Goal: Information Seeking & Learning: Learn about a topic

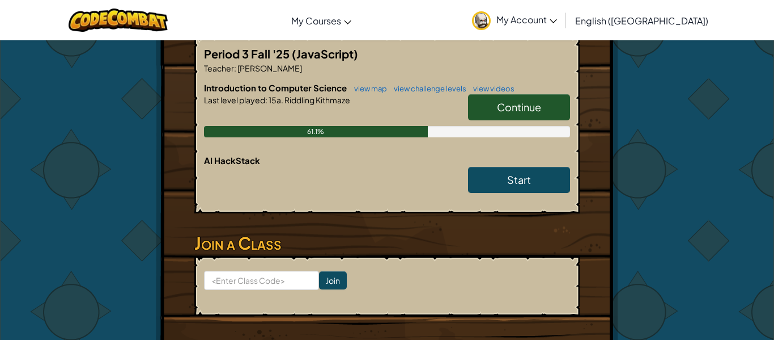
scroll to position [226, 0]
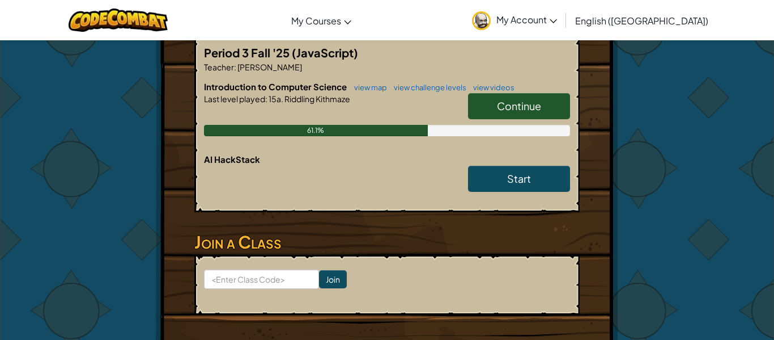
click at [511, 111] on span "Continue" at bounding box center [519, 105] width 44 height 13
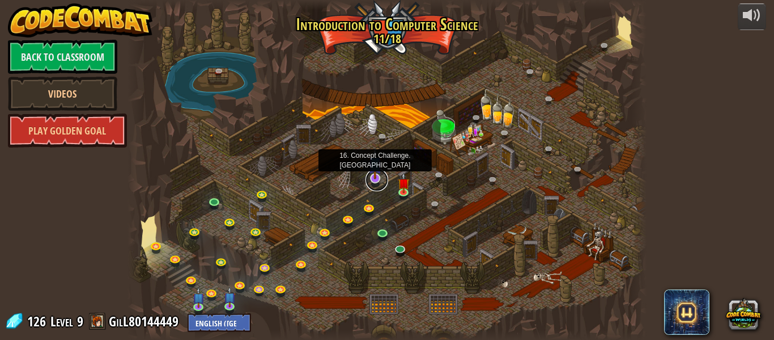
click at [380, 183] on link at bounding box center [377, 179] width 23 height 23
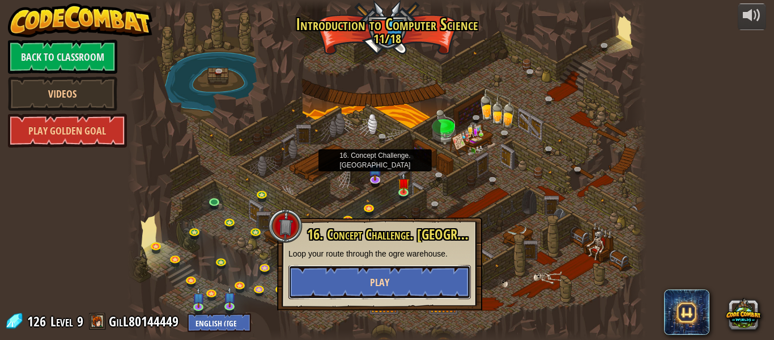
click at [399, 283] on button "Play" at bounding box center [380, 282] width 183 height 34
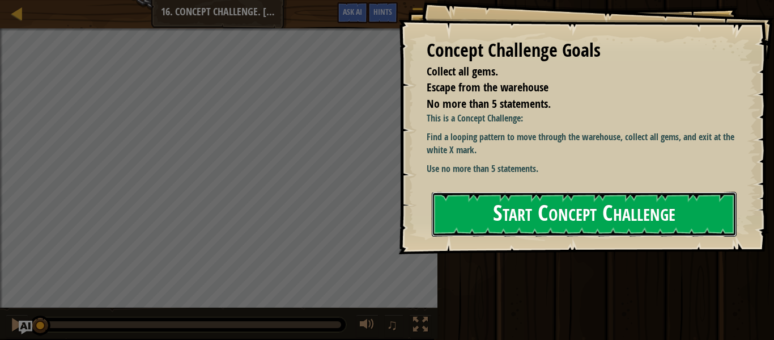
click at [450, 205] on button "Start Concept Challenge" at bounding box center [584, 214] width 305 height 45
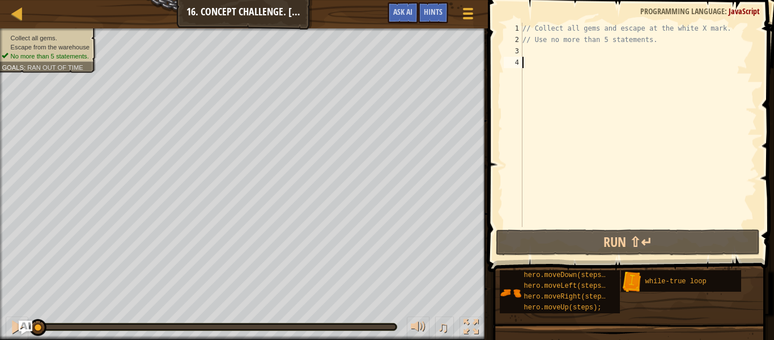
click at [571, 50] on div "// Collect all gems and escape at the white X mark. // Use no more than 5 state…" at bounding box center [638, 136] width 237 height 227
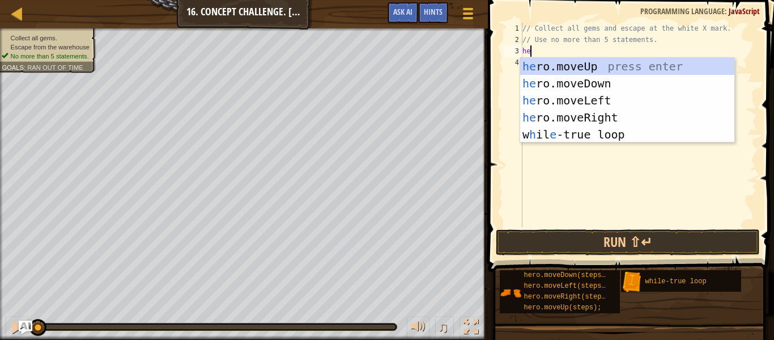
type textarea "her"
click at [602, 133] on div "her o.moveUp press enter her o.moveDown press enter her o.moveLeft press enter …" at bounding box center [627, 117] width 214 height 119
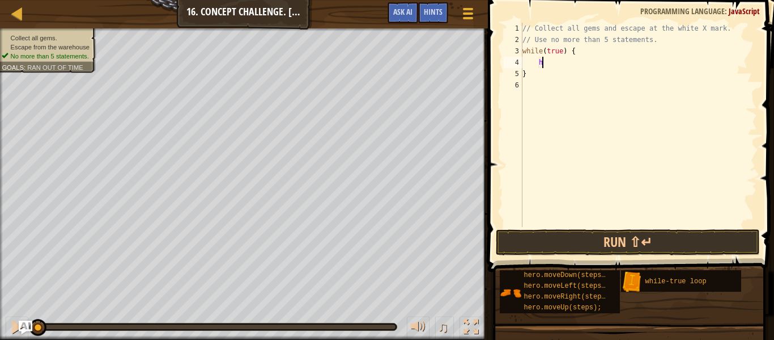
scroll to position [5, 2]
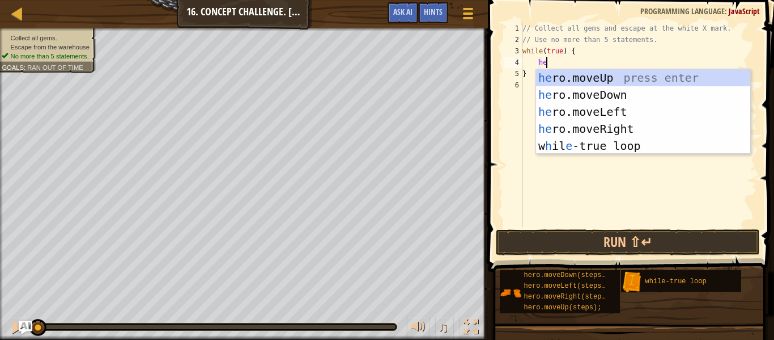
type textarea "her"
click at [613, 71] on div "her o.moveUp press enter her o.moveDown press enter her o.moveLeft press enter …" at bounding box center [643, 128] width 214 height 119
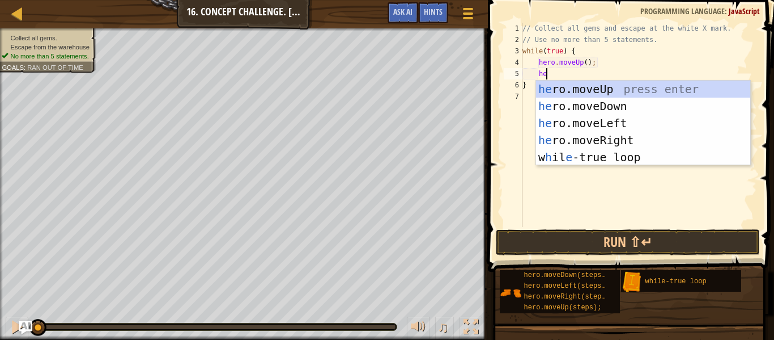
type textarea "hero"
click at [608, 142] on div "hero .moveUp press enter hero .moveDown press enter hero .moveLeft press enter …" at bounding box center [643, 139] width 214 height 119
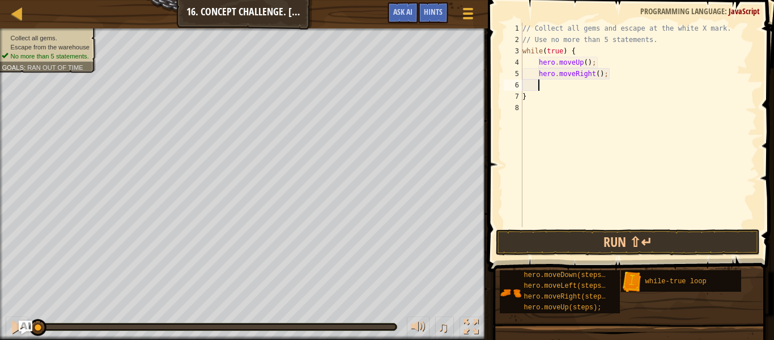
click at [598, 75] on div "// Collect all gems and escape at the white X mark. // Use no more than 5 state…" at bounding box center [638, 136] width 237 height 227
click at [539, 237] on button "Run ⇧↵" at bounding box center [628, 242] width 264 height 26
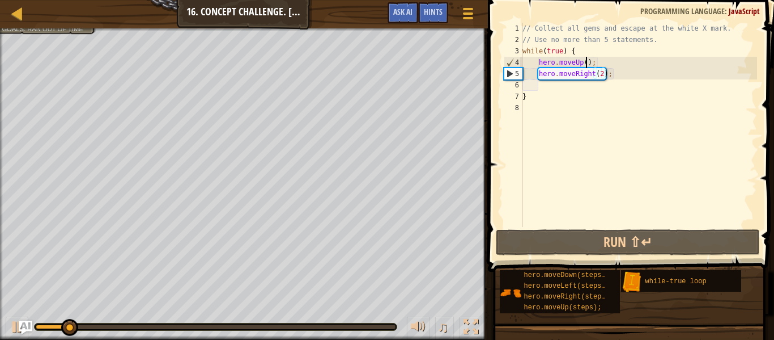
click at [586, 62] on div "// Collect all gems and escape at the white X mark. // Use no more than 5 state…" at bounding box center [638, 136] width 237 height 227
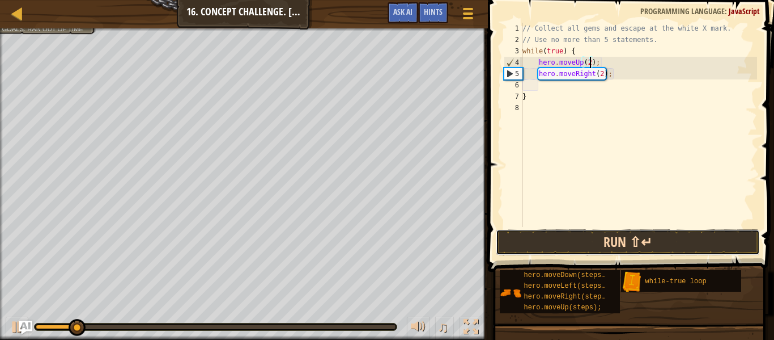
click at [576, 245] on button "Run ⇧↵" at bounding box center [628, 242] width 264 height 26
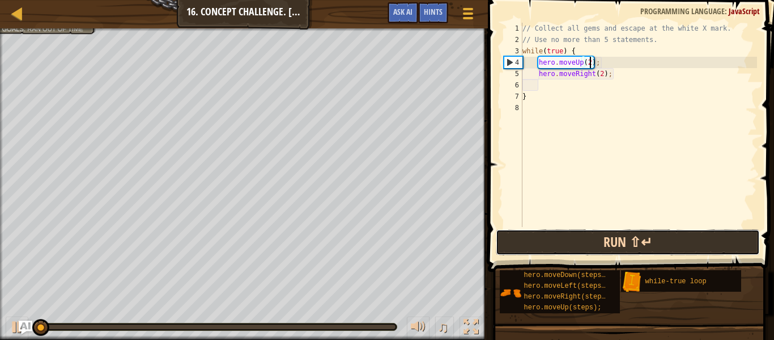
click at [576, 245] on button "Run ⇧↵" at bounding box center [628, 242] width 264 height 26
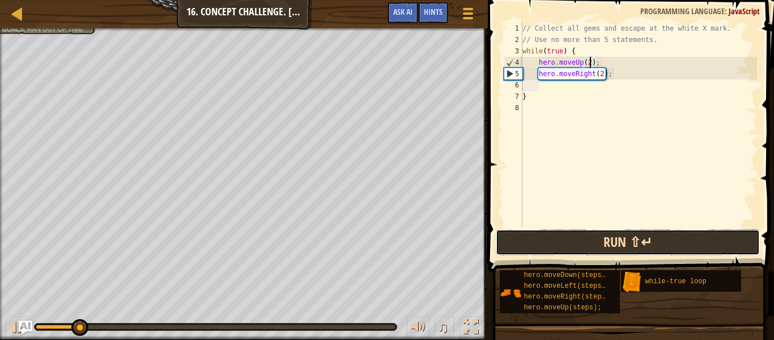
click at [576, 245] on button "Run ⇧↵" at bounding box center [628, 242] width 264 height 26
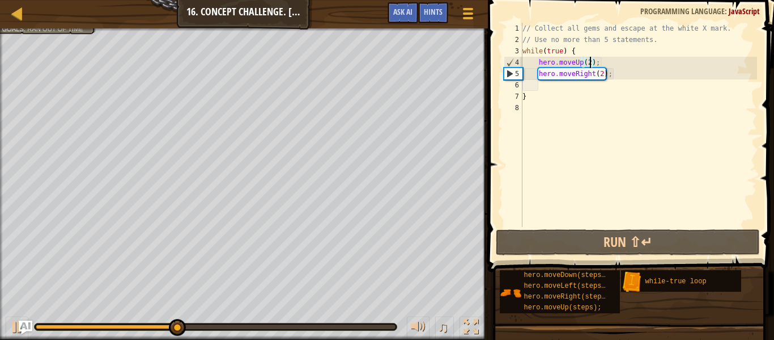
click at [605, 70] on div "// Collect all gems and escape at the white X mark. // Use no more than 5 state…" at bounding box center [638, 136] width 237 height 227
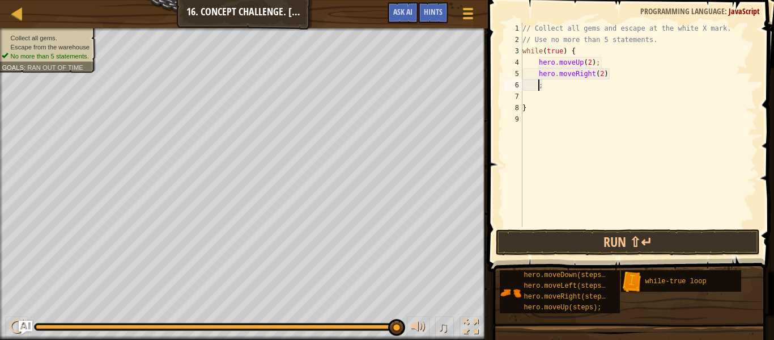
scroll to position [5, 0]
type textarea "hero.moveRight(2);"
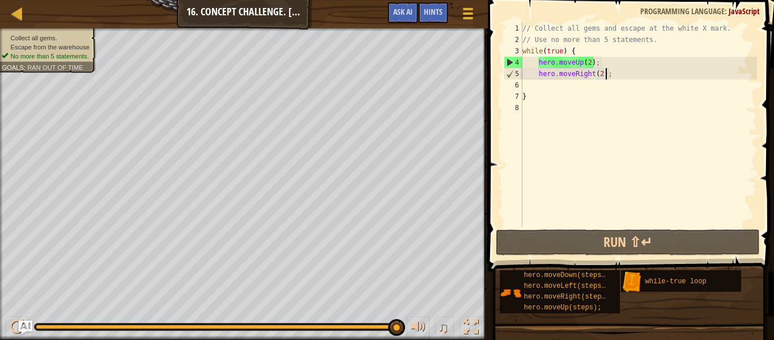
click at [535, 85] on div "// Collect all gems and escape at the white X mark. // Use no more than 5 state…" at bounding box center [638, 136] width 237 height 227
click at [537, 88] on div "// Collect all gems and escape at the white X mark. // Use no more than 5 state…" at bounding box center [638, 136] width 237 height 227
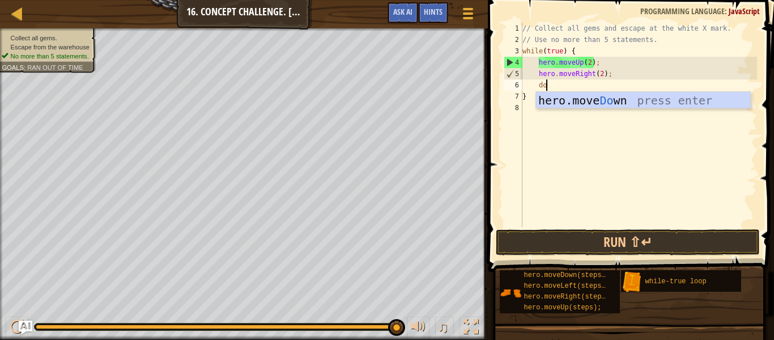
type textarea "dow"
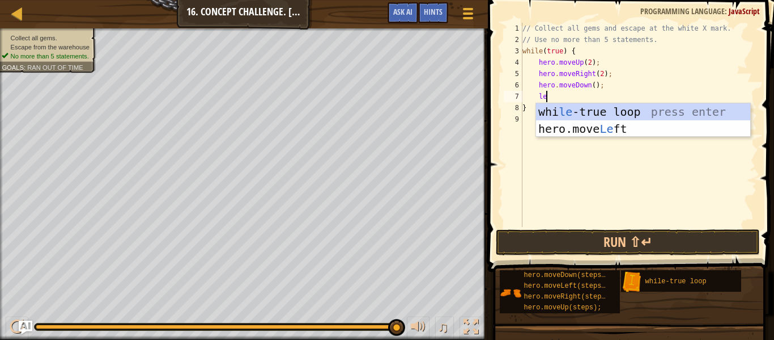
type textarea "lef"
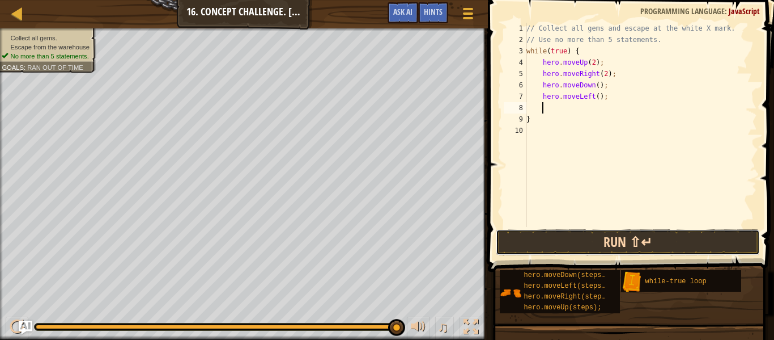
click at [560, 248] on button "Run ⇧↵" at bounding box center [628, 242] width 264 height 26
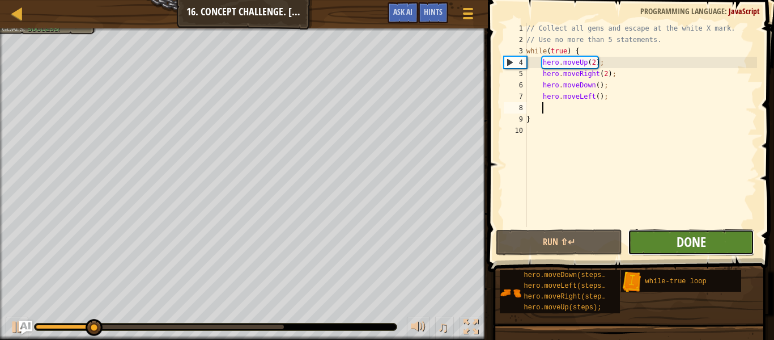
click at [684, 247] on span "Done" at bounding box center [691, 241] width 29 height 18
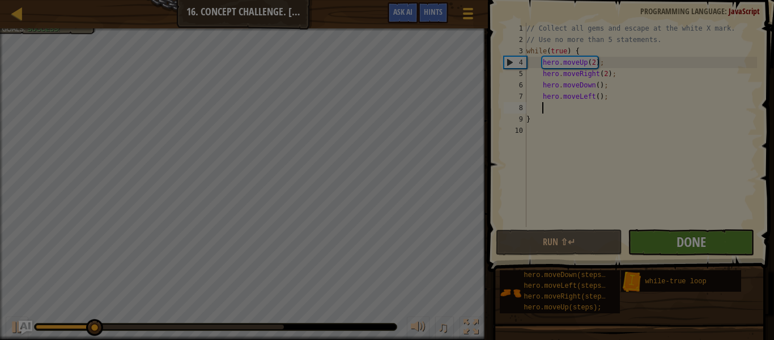
click at [0, 0] on div "Loading..." at bounding box center [0, 0] width 0 height 0
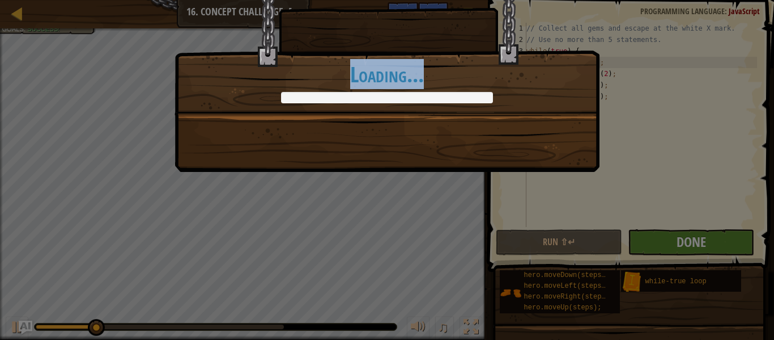
click at [684, 247] on div "Even with dogs they won't track my footsteps. +0 +0 Continue Loading..." at bounding box center [387, 170] width 774 height 340
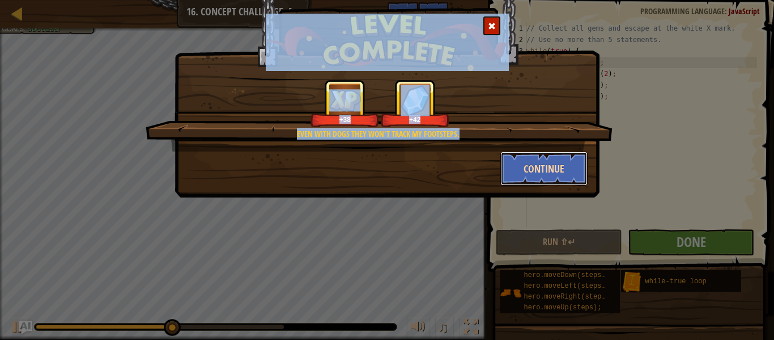
click at [539, 160] on button "Continue" at bounding box center [545, 168] width 88 height 34
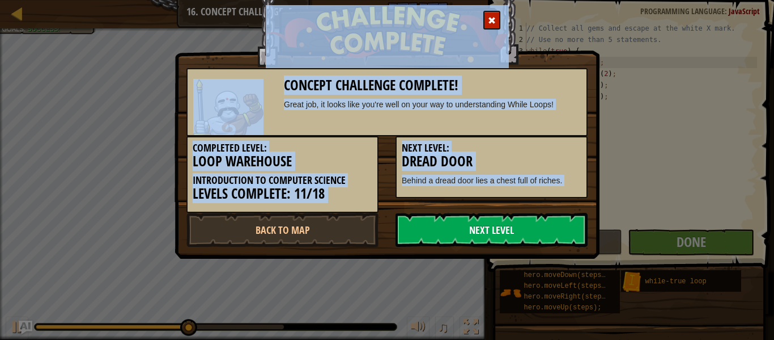
click at [583, 238] on link "Next Level" at bounding box center [492, 230] width 192 height 34
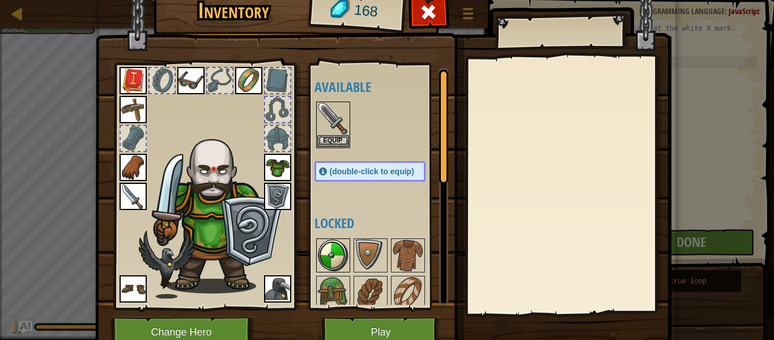
click at [345, 259] on img at bounding box center [333, 255] width 32 height 32
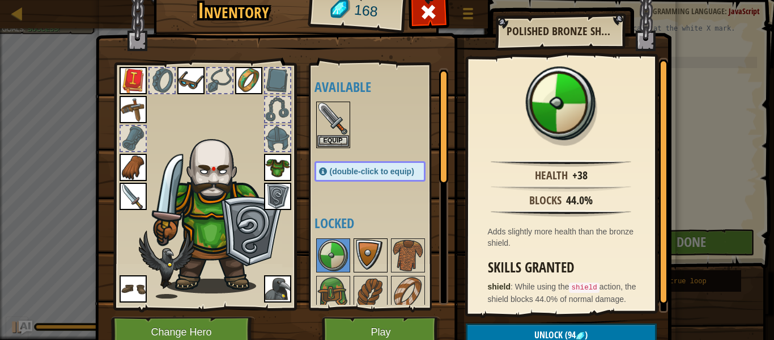
click at [357, 252] on img at bounding box center [371, 255] width 32 height 32
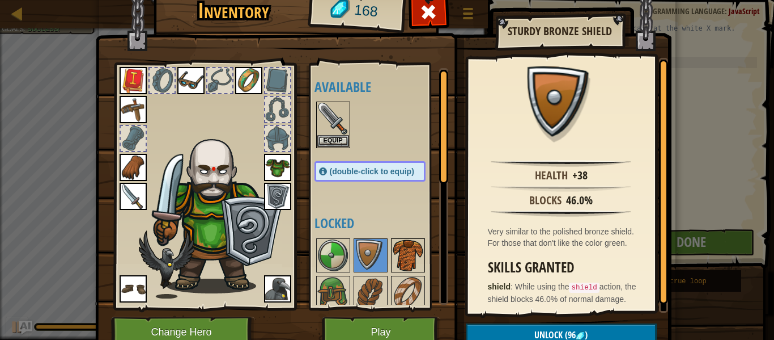
click at [410, 249] on img at bounding box center [408, 255] width 32 height 32
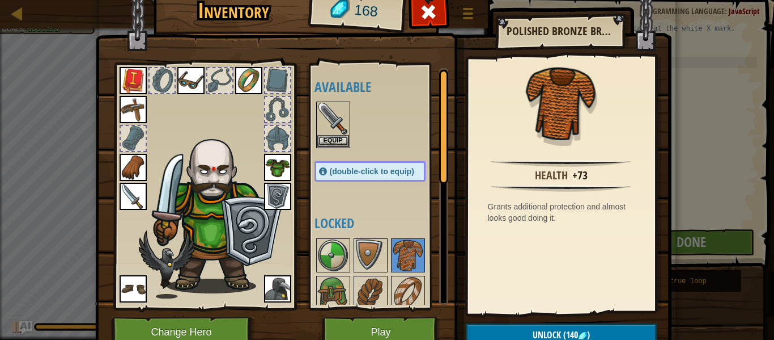
click at [288, 167] on img at bounding box center [277, 167] width 27 height 27
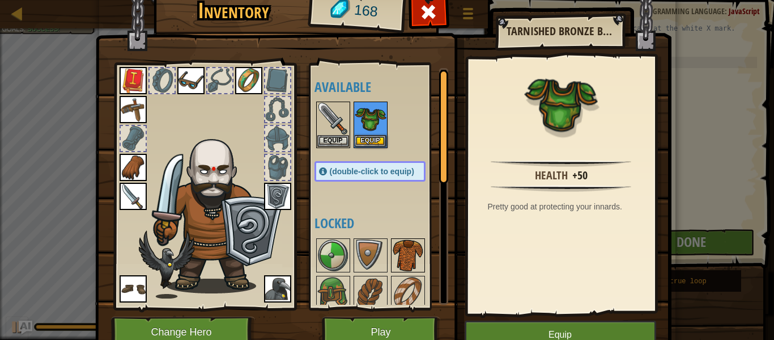
click at [404, 238] on div at bounding box center [408, 255] width 34 height 34
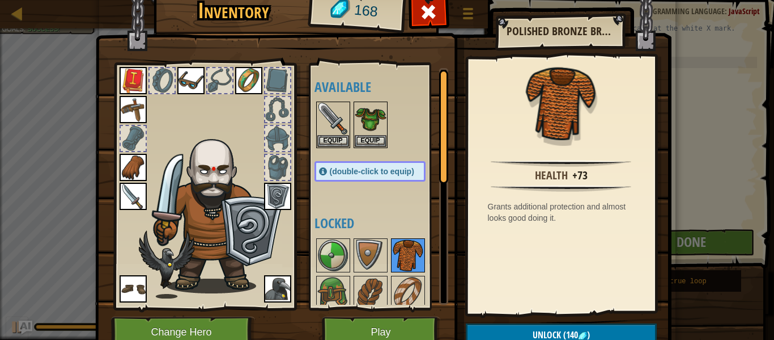
click at [404, 238] on div at bounding box center [408, 255] width 34 height 34
click at [536, 333] on span "Unlock" at bounding box center [547, 334] width 28 height 12
click at [536, 333] on button "Confirm" at bounding box center [561, 334] width 191 height 23
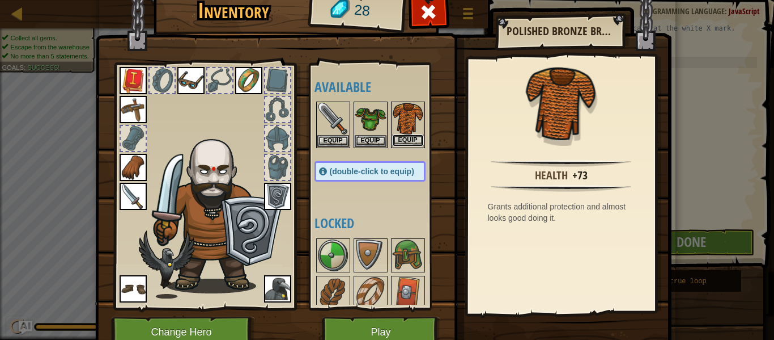
click at [400, 139] on button "Equip" at bounding box center [408, 140] width 32 height 12
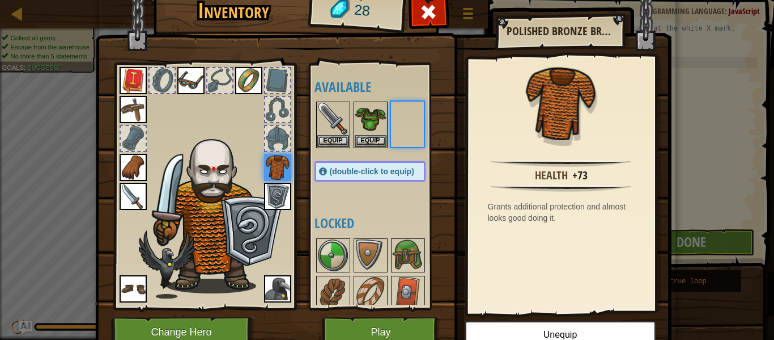
click at [400, 139] on div at bounding box center [382, 125] width 134 height 50
click at [427, 10] on span at bounding box center [428, 12] width 18 height 18
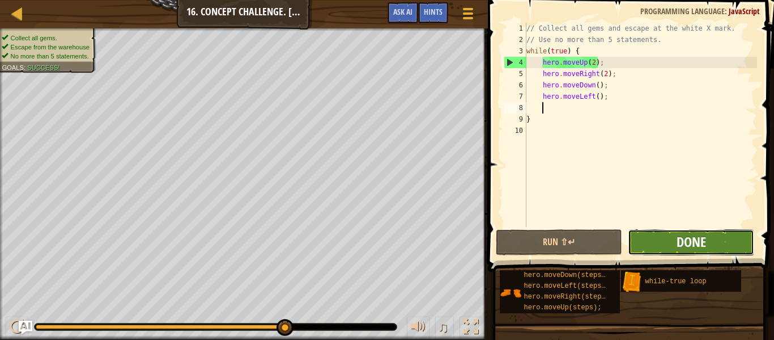
click at [684, 238] on span "Done" at bounding box center [691, 241] width 29 height 18
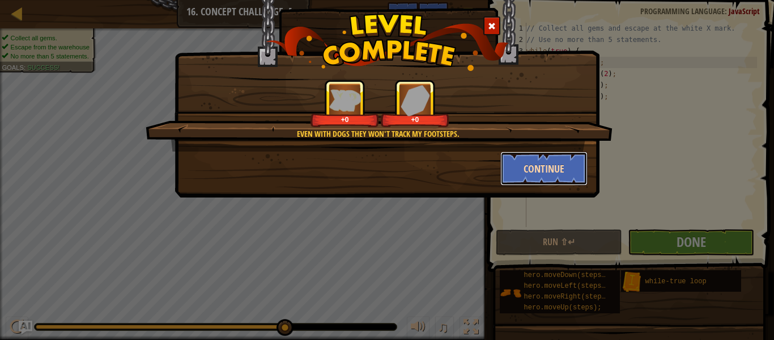
click at [528, 162] on button "Continue" at bounding box center [545, 168] width 88 height 34
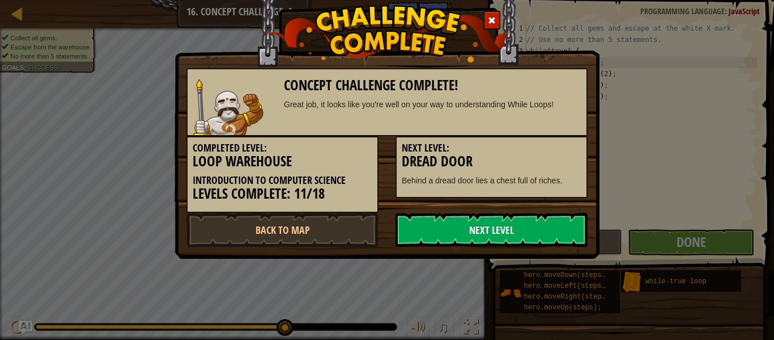
click at [461, 227] on link "Next Level" at bounding box center [492, 230] width 192 height 34
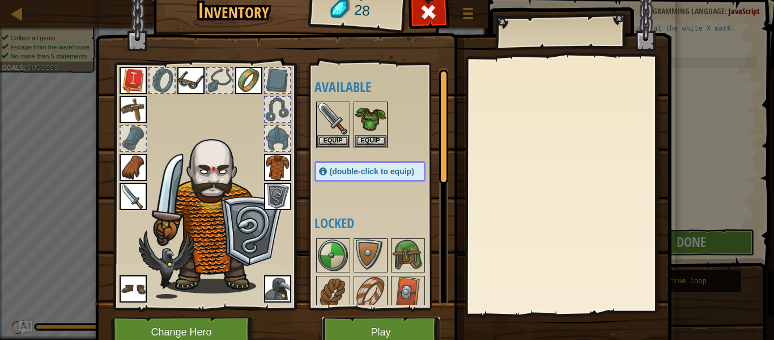
click at [393, 334] on button "Play" at bounding box center [381, 331] width 118 height 31
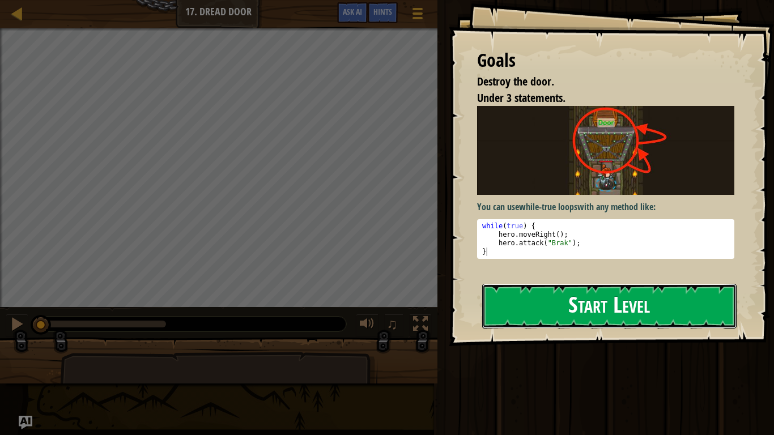
click at [565, 291] on button "Start Level" at bounding box center [609, 306] width 255 height 45
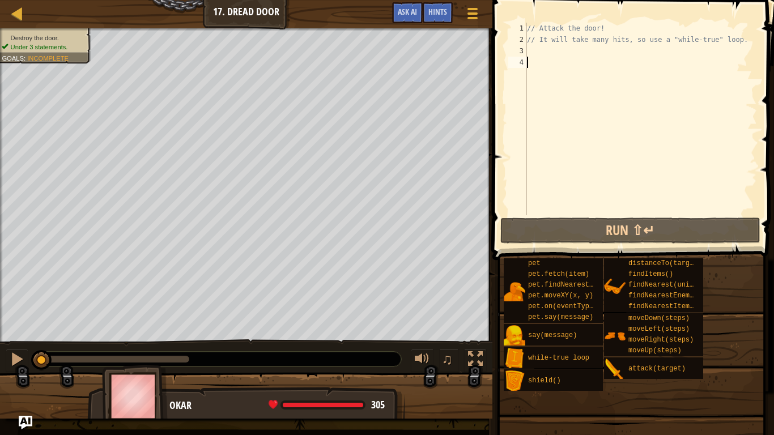
click at [544, 45] on div "// Attack the door! // It will take many hits, so use a "while-true" loop." at bounding box center [641, 130] width 232 height 215
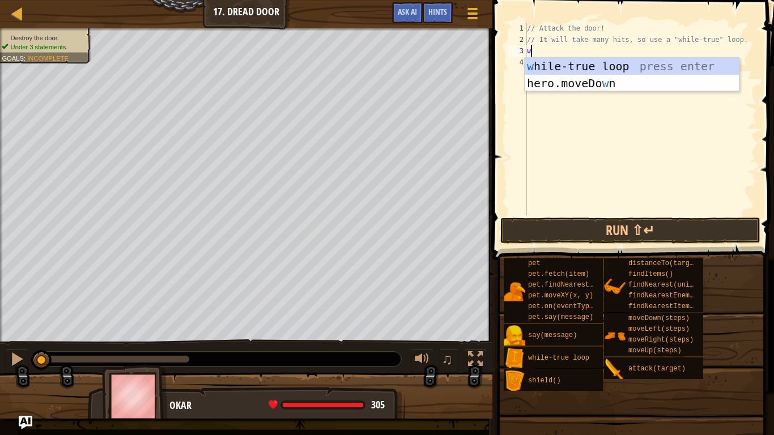
scroll to position [5, 0]
type textarea "wh"
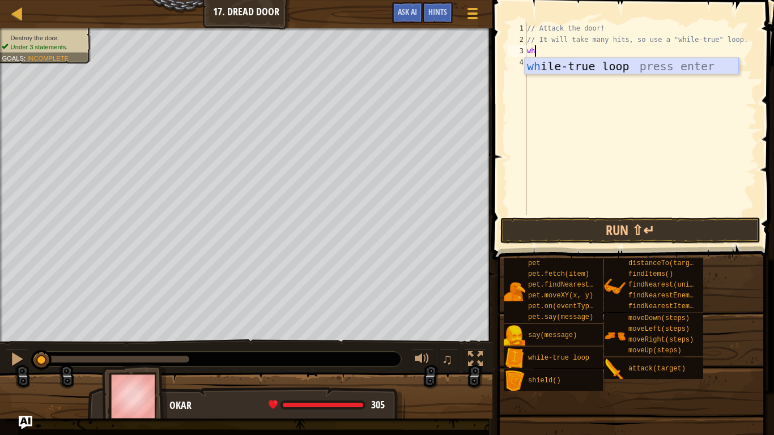
click at [549, 63] on div "wh ile-true loop press enter" at bounding box center [632, 83] width 214 height 51
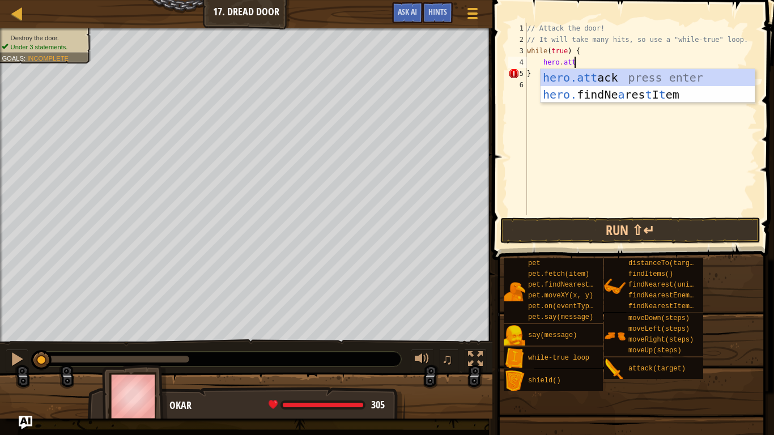
scroll to position [5, 6]
click at [622, 77] on div "hero.att ack press enter hero. findNe a res t I t em press enter" at bounding box center [648, 103] width 214 height 68
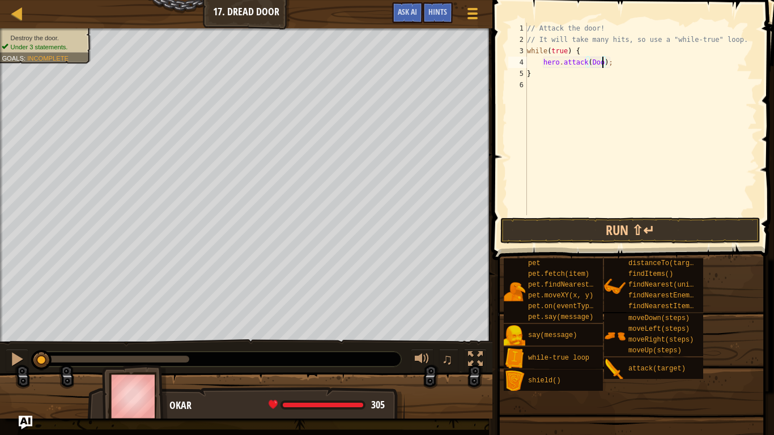
scroll to position [5, 11]
click at [616, 243] on button "Run ⇧↵" at bounding box center [631, 231] width 260 height 26
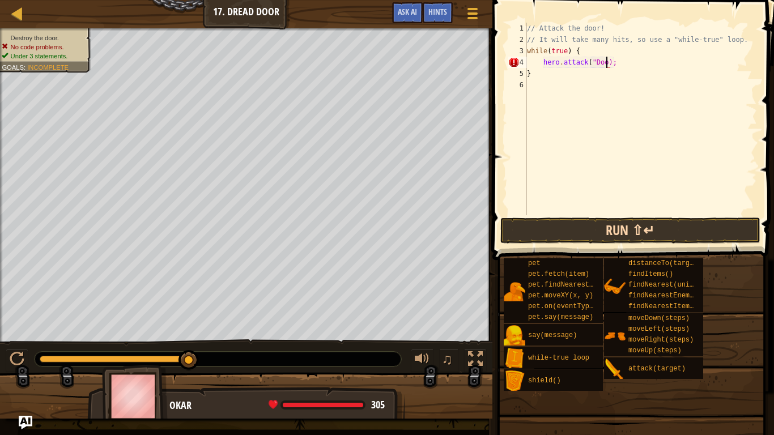
scroll to position [5, 12]
type textarea "hero.attack("Door");"
click at [609, 211] on div "// Attack the door! // It will take many hits, so use a "while-true" loop. whil…" at bounding box center [641, 130] width 232 height 215
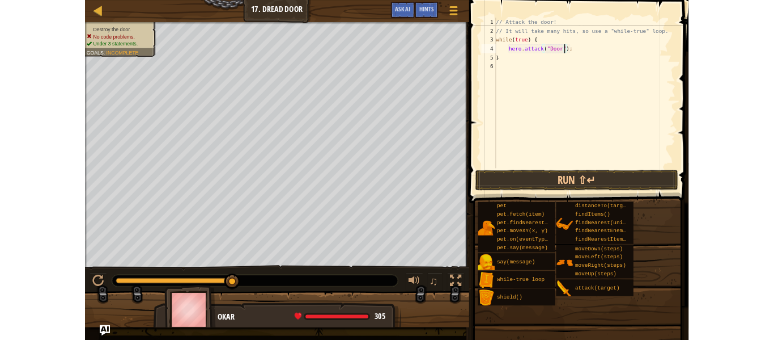
scroll to position [5, 0]
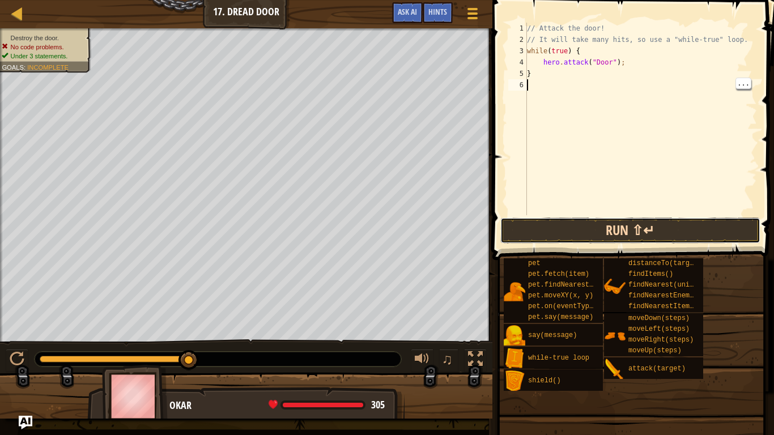
click at [605, 234] on button "Run ⇧↵" at bounding box center [631, 231] width 260 height 26
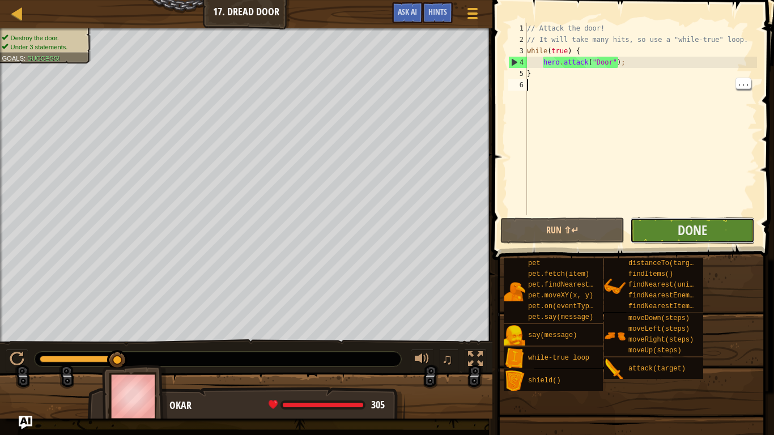
click at [671, 230] on button "Done" at bounding box center [692, 231] width 124 height 26
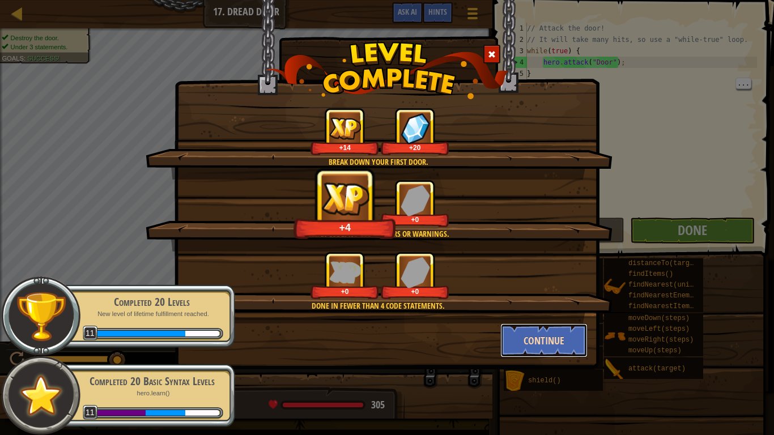
click at [558, 339] on button "Continue" at bounding box center [545, 341] width 88 height 34
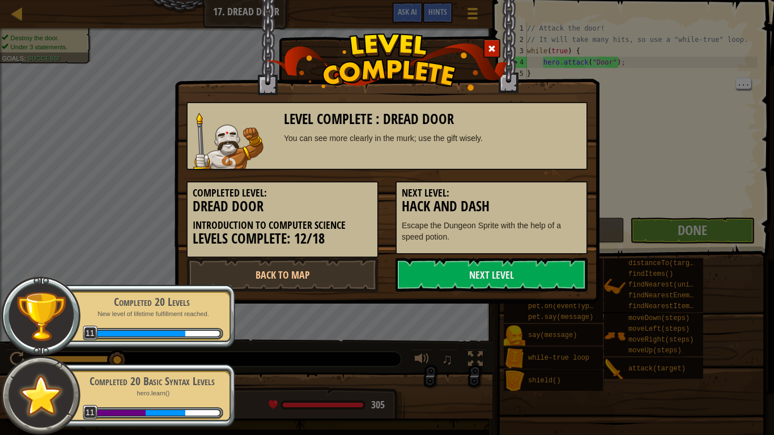
click at [550, 339] on div "Level Complete : Dread Door You can see more clearly in the murk; use the gift …" at bounding box center [387, 217] width 774 height 435
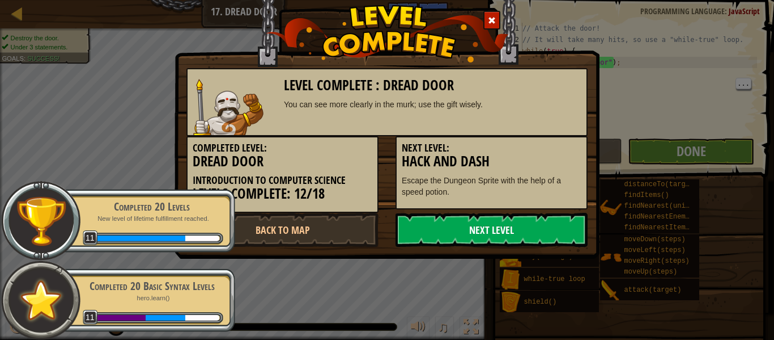
click at [505, 225] on link "Next Level" at bounding box center [492, 230] width 192 height 34
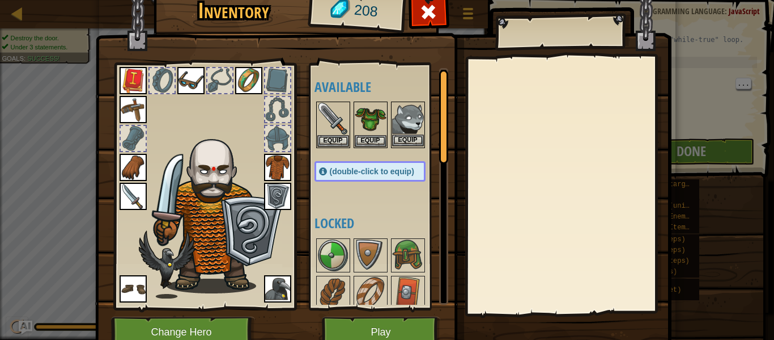
click at [409, 128] on img at bounding box center [408, 119] width 32 height 32
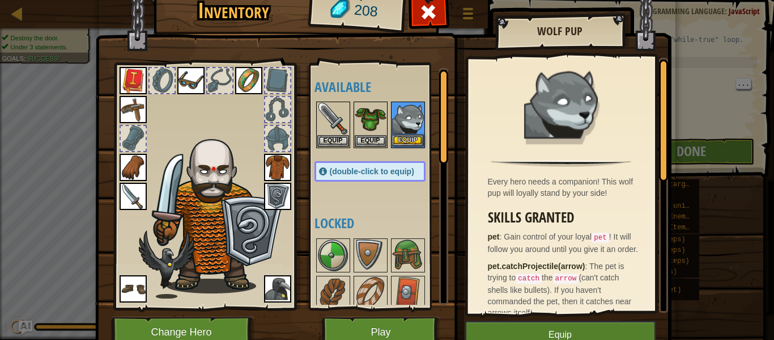
click at [409, 128] on img at bounding box center [408, 119] width 32 height 32
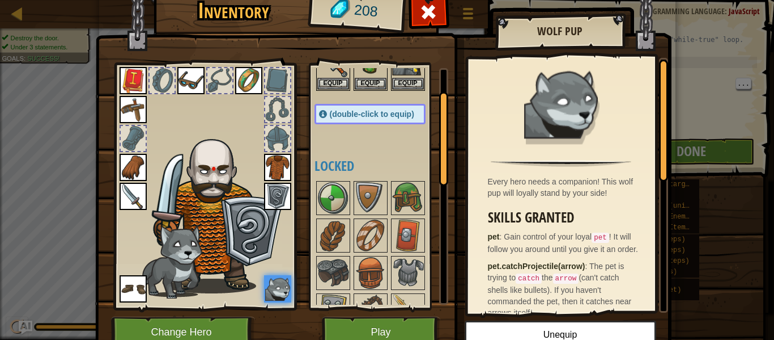
scroll to position [58, 0]
click at [339, 226] on img at bounding box center [333, 235] width 32 height 32
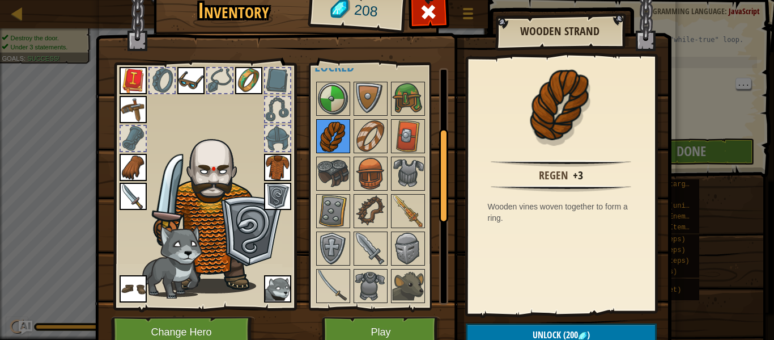
scroll to position [158, 0]
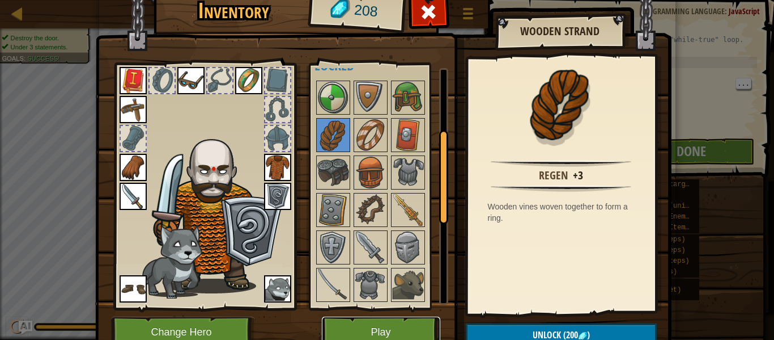
click at [364, 330] on button "Play" at bounding box center [381, 331] width 118 height 31
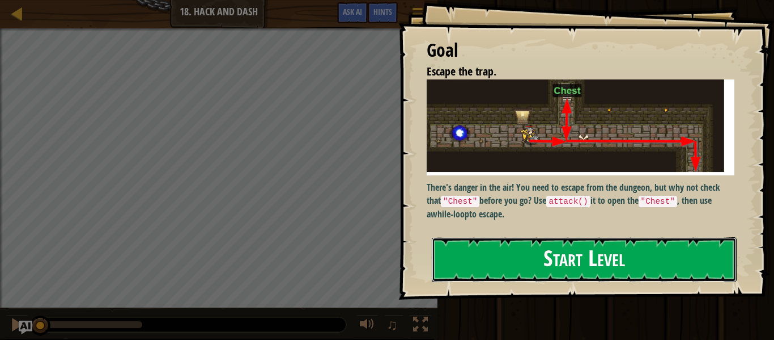
click at [498, 245] on button "Start Level" at bounding box center [584, 259] width 305 height 45
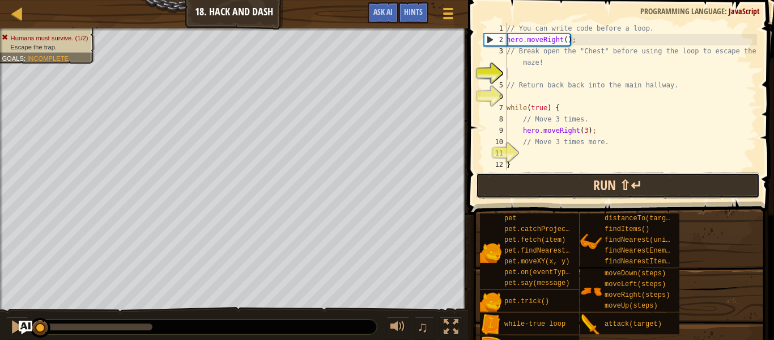
click at [533, 186] on button "Run ⇧↵" at bounding box center [618, 185] width 284 height 26
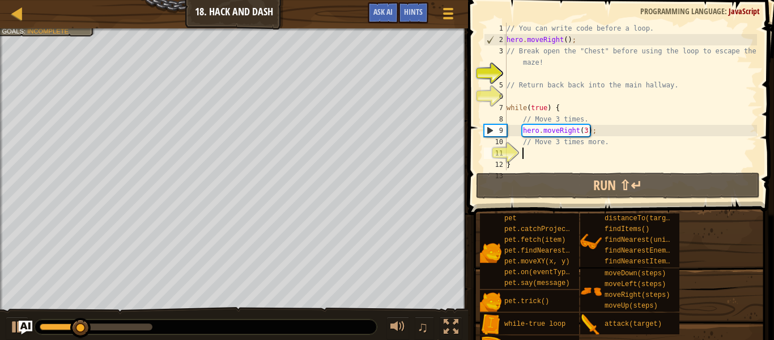
click at [566, 154] on div "// You can write code before a loop. hero . moveRight ( ) ; // Break open the "…" at bounding box center [631, 108] width 253 height 170
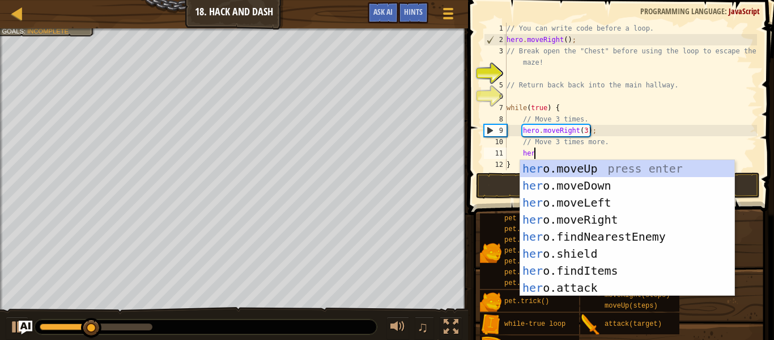
type textarea "hero"
click at [604, 181] on div "hero .moveUp press enter hero .moveDown press enter hero .moveLeft press enter …" at bounding box center [627, 245] width 214 height 170
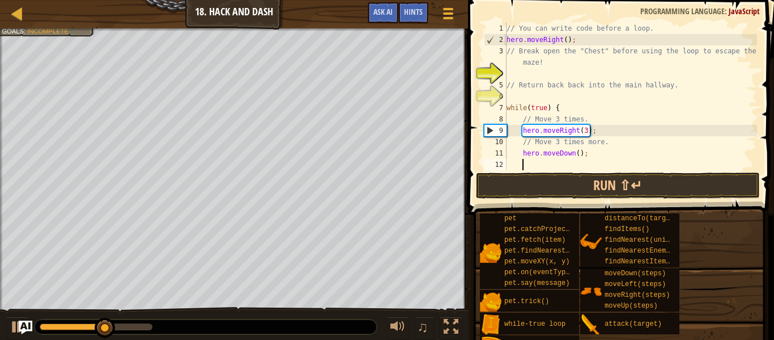
scroll to position [5, 2]
click at [577, 154] on div "// You can write code before a loop. hero . moveRight ( ) ; // Break open the "…" at bounding box center [631, 108] width 253 height 170
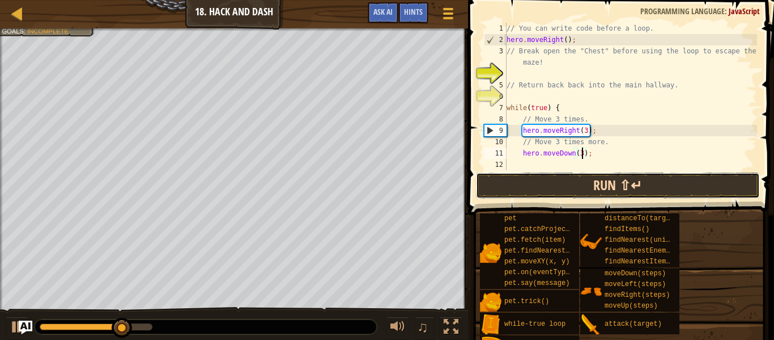
click at [569, 180] on button "Run ⇧↵" at bounding box center [618, 185] width 284 height 26
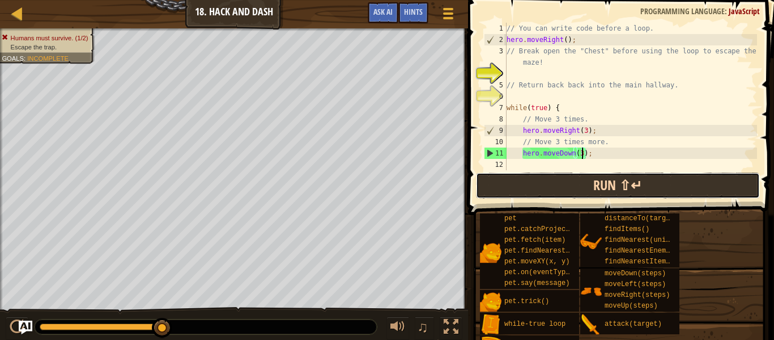
click at [579, 182] on button "Run ⇧↵" at bounding box center [618, 185] width 284 height 26
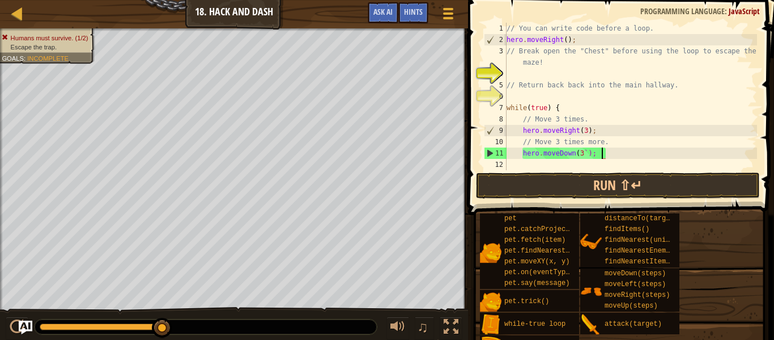
scroll to position [5, 11]
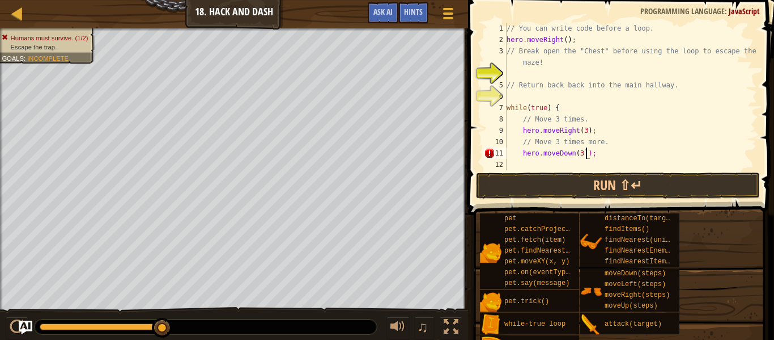
type textarea "hero.moveDown(3);"
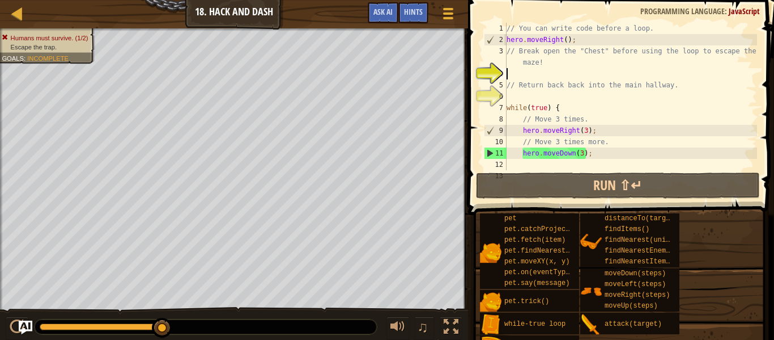
click at [531, 71] on div "// You can write code before a loop. hero . moveRight ( ) ; // Break open the "…" at bounding box center [631, 108] width 253 height 170
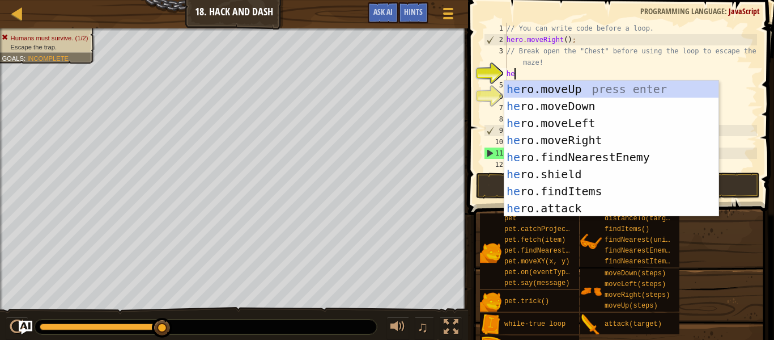
scroll to position [5, 1]
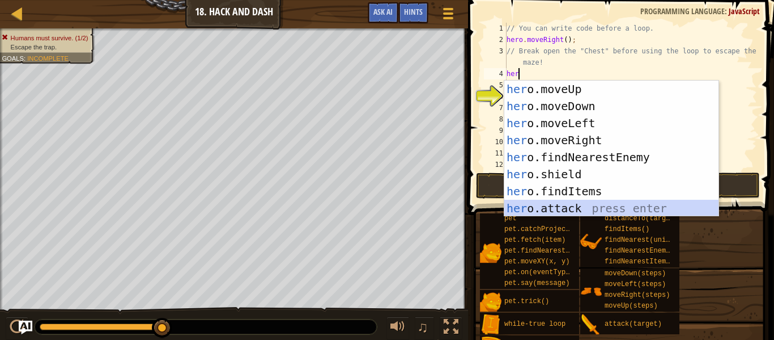
click at [549, 205] on div "her o.moveUp press enter her o.moveDown press enter her o.moveLeft press enter …" at bounding box center [612, 165] width 214 height 170
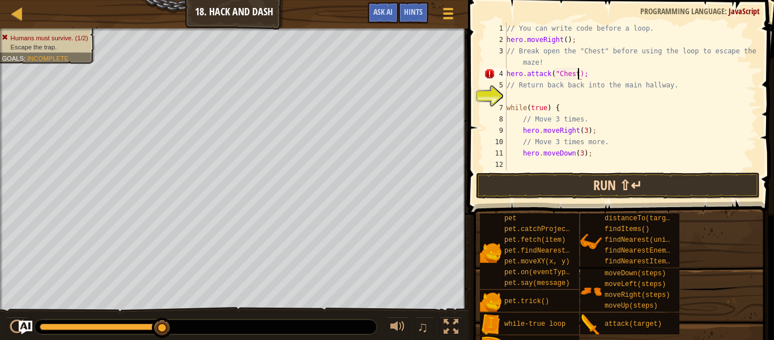
scroll to position [5, 11]
type textarea "hero.attack("Chest");"
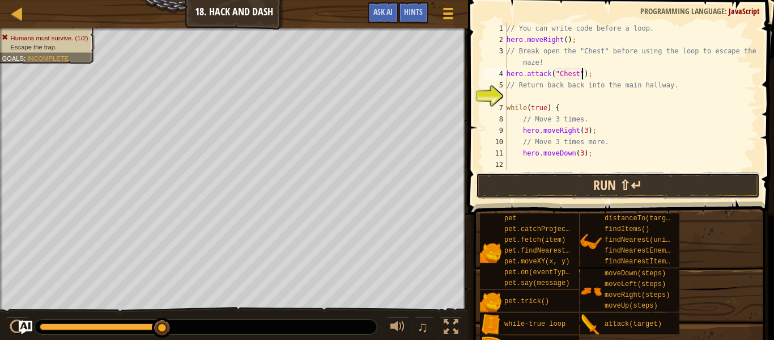
click at [684, 174] on button "Run ⇧↵" at bounding box center [618, 185] width 284 height 26
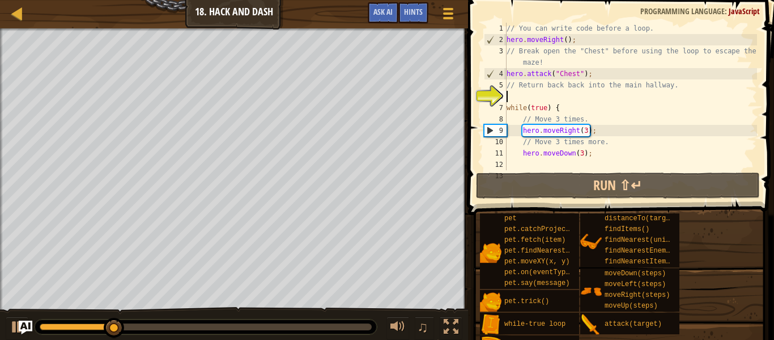
click at [519, 99] on div "// You can write code before a loop. hero . moveRight ( ) ; // Break open the "…" at bounding box center [631, 108] width 253 height 170
type textarea "he"
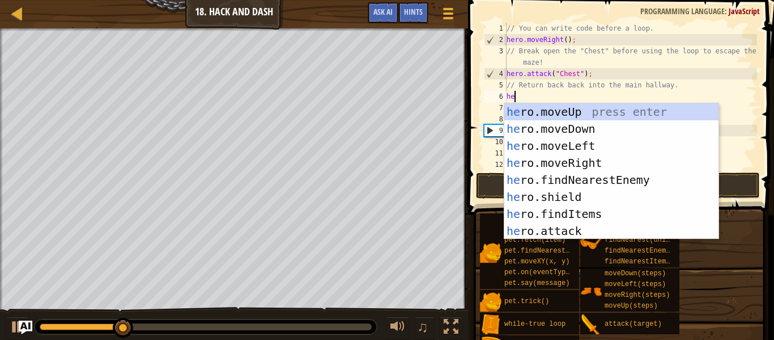
scroll to position [5, 1]
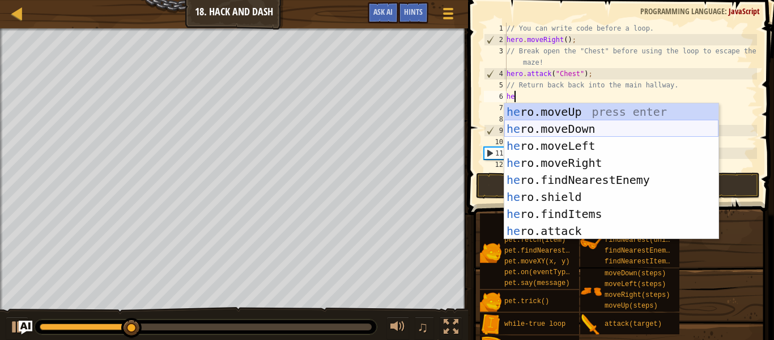
click at [535, 126] on div "he ro.moveUp press enter he ro.moveDown press enter he ro.moveLeft press enter …" at bounding box center [612, 188] width 214 height 170
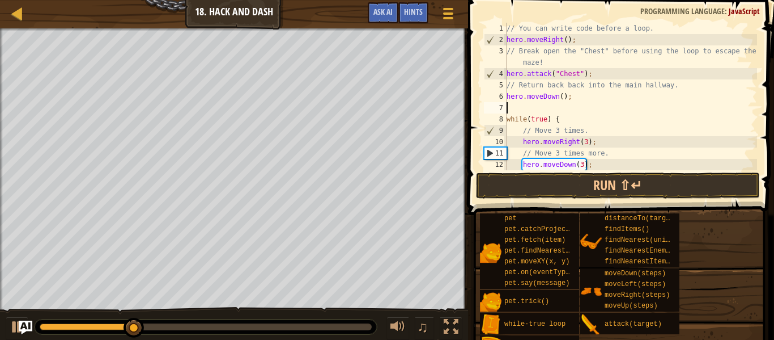
scroll to position [5, 0]
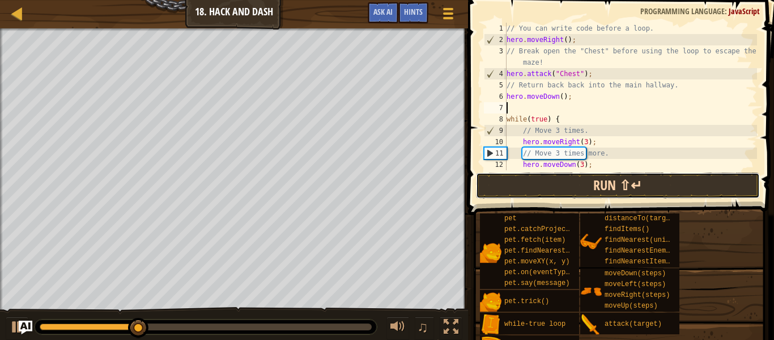
click at [685, 180] on button "Run ⇧↵" at bounding box center [618, 185] width 284 height 26
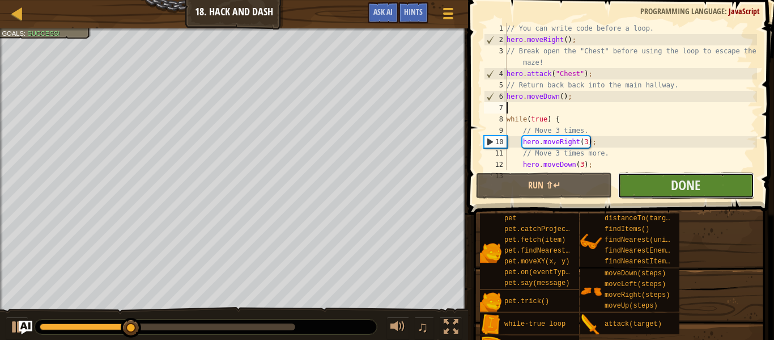
click at [658, 187] on button "Done" at bounding box center [686, 185] width 136 height 26
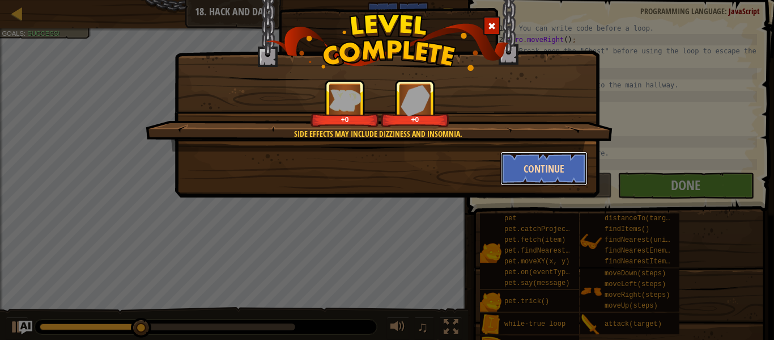
click at [550, 166] on button "Continue" at bounding box center [545, 168] width 88 height 34
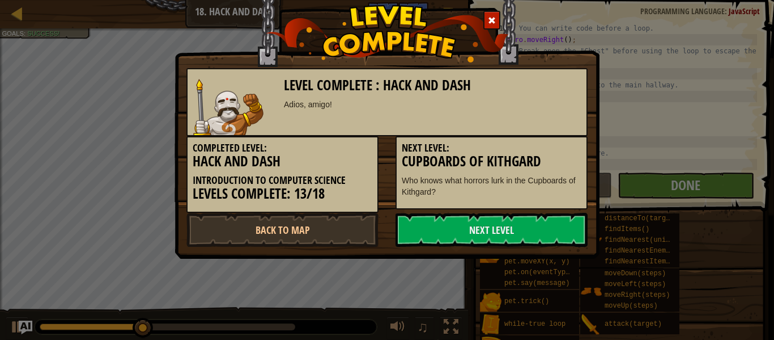
click at [543, 177] on p "Who knows what horrors lurk in the Cupboards of Kithgard?" at bounding box center [492, 186] width 180 height 23
click at [515, 234] on link "Next Level" at bounding box center [492, 230] width 192 height 34
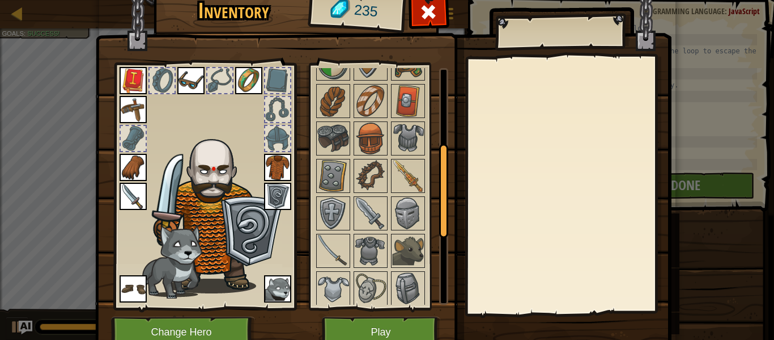
scroll to position [193, 0]
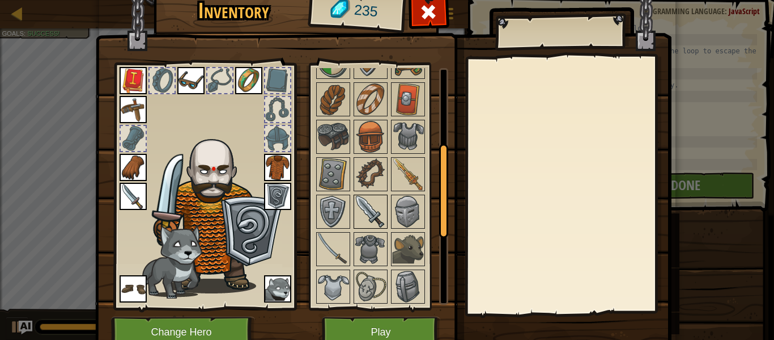
click at [367, 210] on img at bounding box center [371, 212] width 32 height 32
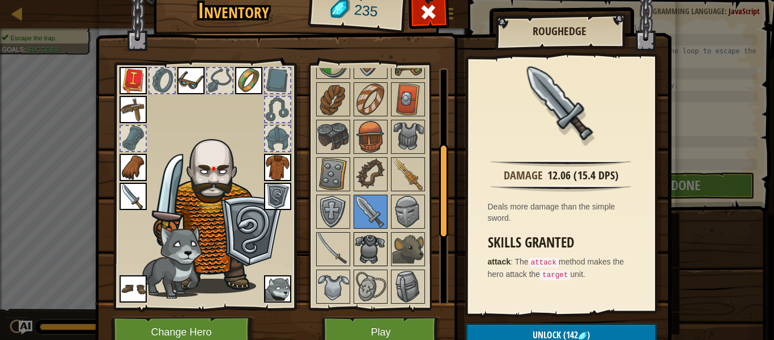
click at [366, 239] on img at bounding box center [371, 249] width 32 height 32
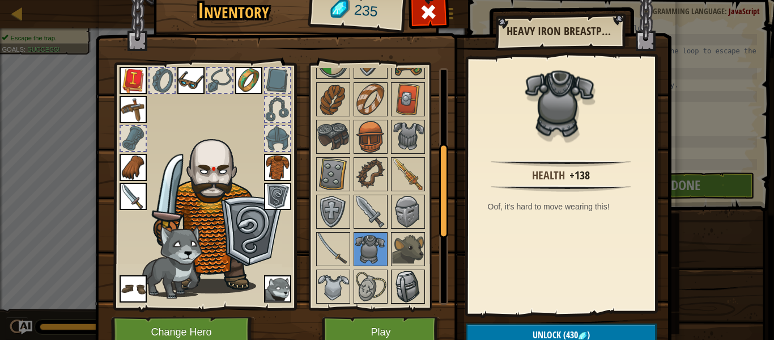
click at [418, 281] on img at bounding box center [408, 286] width 32 height 32
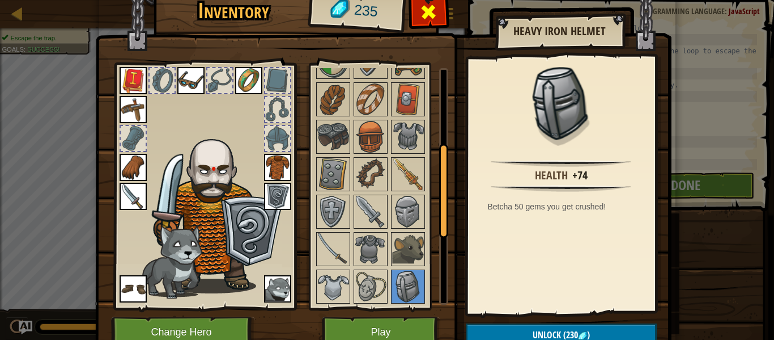
click at [418, 18] on div at bounding box center [429, 15] width 36 height 36
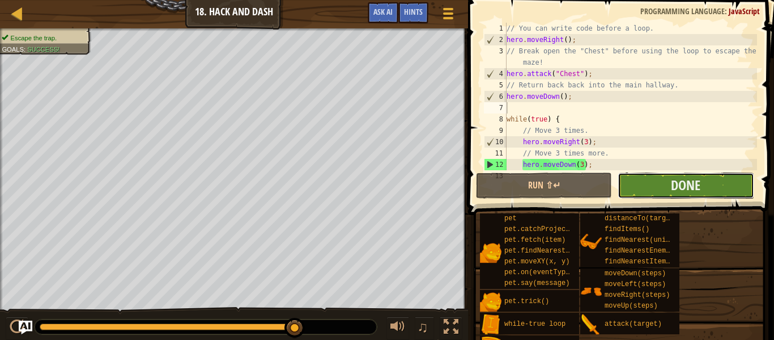
click at [657, 185] on button "Done" at bounding box center [686, 185] width 136 height 26
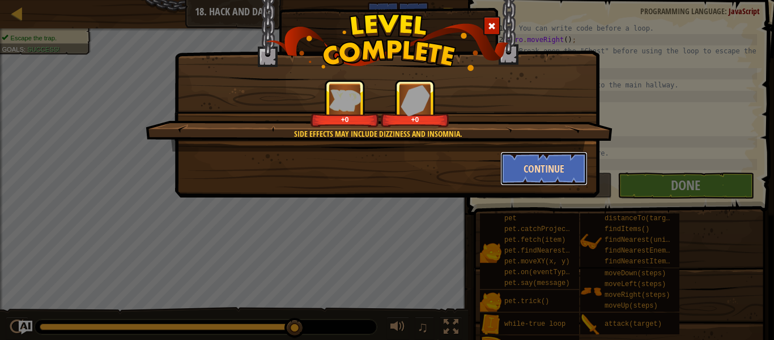
click at [536, 169] on button "Continue" at bounding box center [545, 168] width 88 height 34
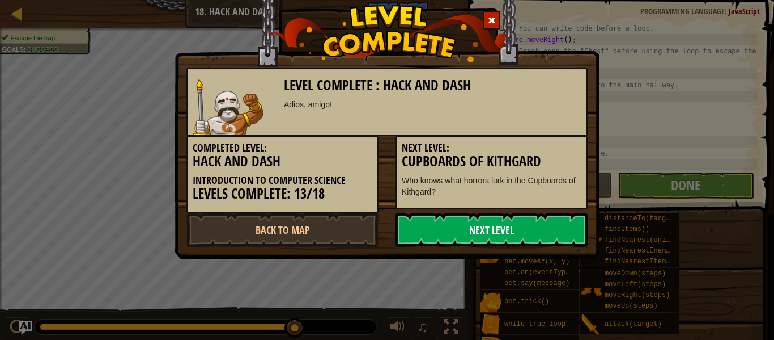
click at [491, 226] on link "Next Level" at bounding box center [492, 230] width 192 height 34
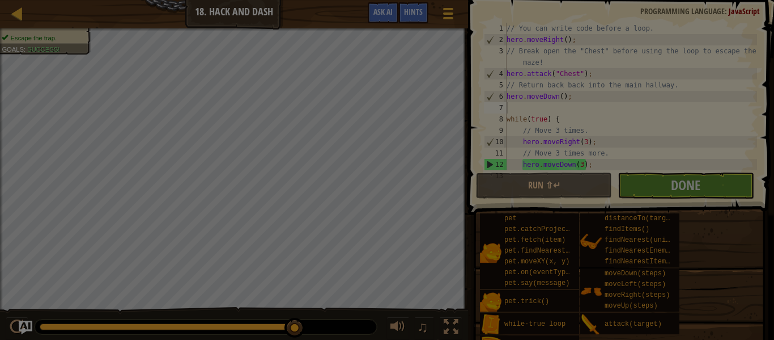
click at [491, 226] on div at bounding box center [387, 170] width 774 height 340
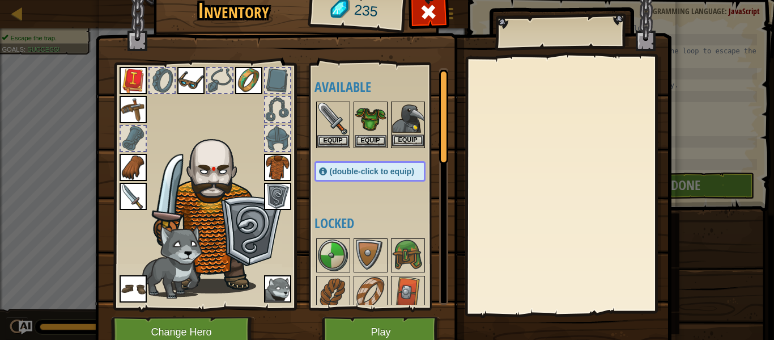
click at [396, 119] on img at bounding box center [408, 119] width 32 height 32
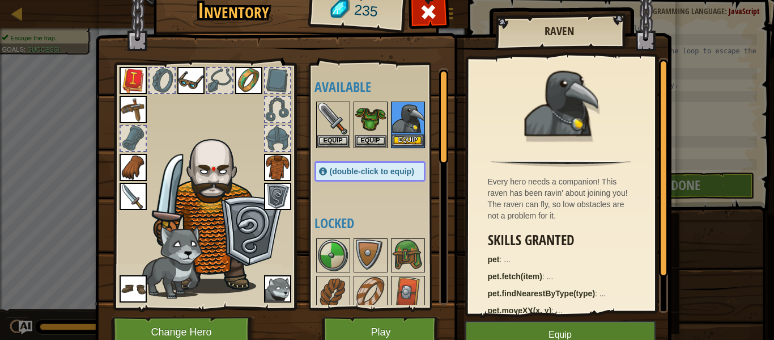
click at [396, 119] on img at bounding box center [408, 119] width 32 height 32
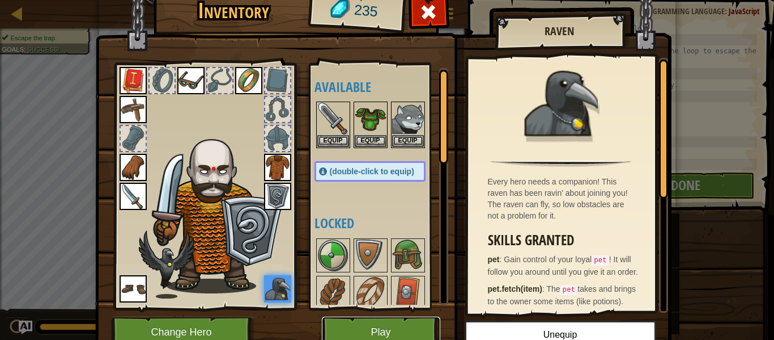
click at [366, 330] on button "Play" at bounding box center [381, 331] width 118 height 31
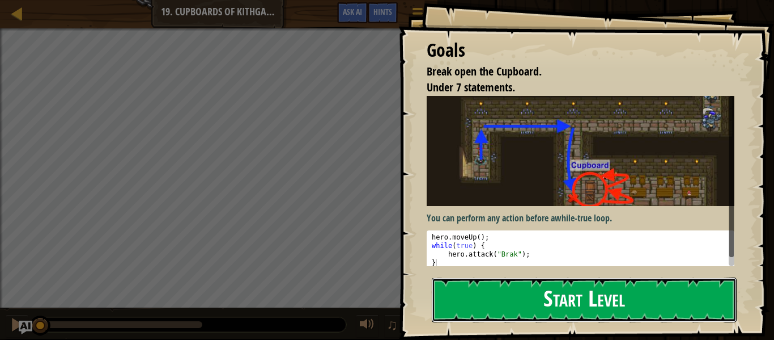
click at [494, 289] on button "Start Level" at bounding box center [584, 299] width 305 height 45
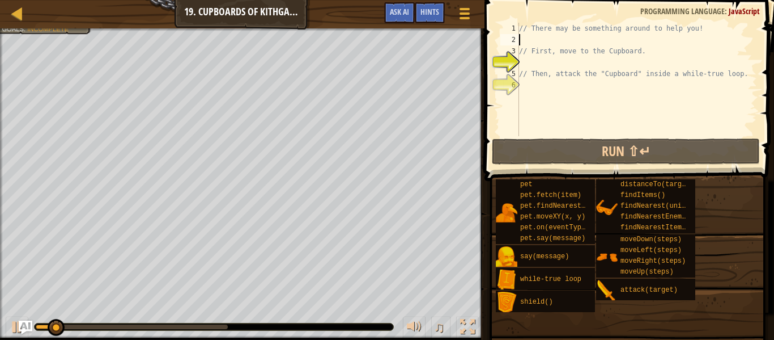
click at [579, 39] on div "// There may be something around to help you! // First, move to the Cupboard. /…" at bounding box center [637, 91] width 240 height 136
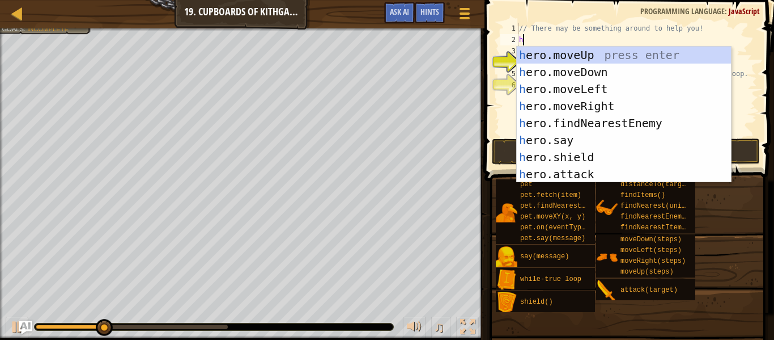
scroll to position [5, 1]
type textarea "he"
click at [587, 55] on div "he ro.moveUp press enter he ro.moveDown press enter he ro.moveLeft press enter …" at bounding box center [624, 131] width 214 height 170
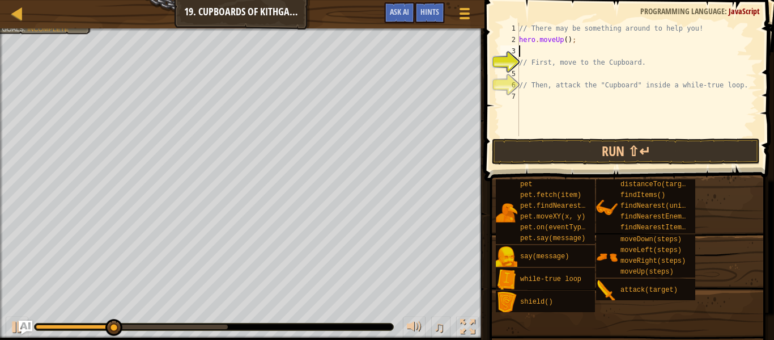
scroll to position [5, 0]
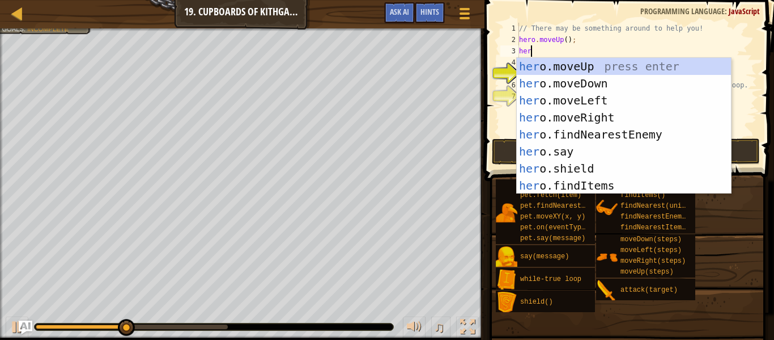
type textarea "hero"
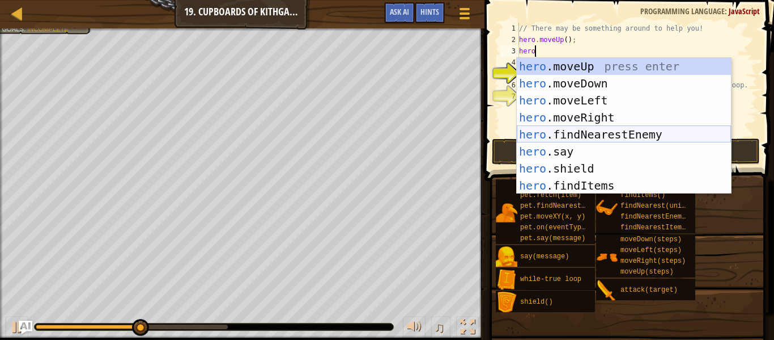
click at [601, 130] on div "hero .moveUp press enter hero .moveDown press enter hero .moveLeft press enter …" at bounding box center [624, 143] width 214 height 170
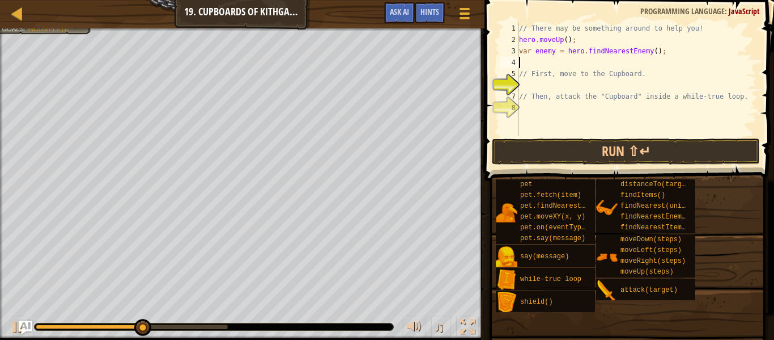
scroll to position [5, 0]
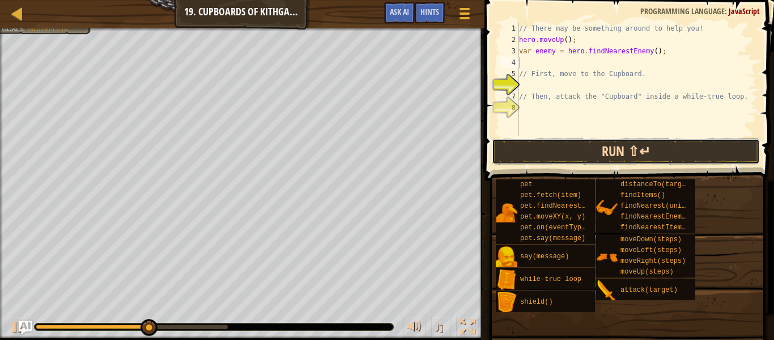
click at [604, 147] on button "Run ⇧↵" at bounding box center [626, 151] width 268 height 26
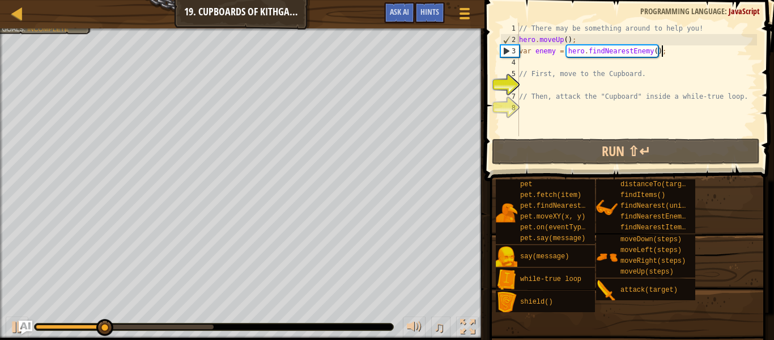
click at [669, 52] on div "// There may be something around to help you! hero . moveUp ( ) ; var enemy = h…" at bounding box center [637, 91] width 240 height 136
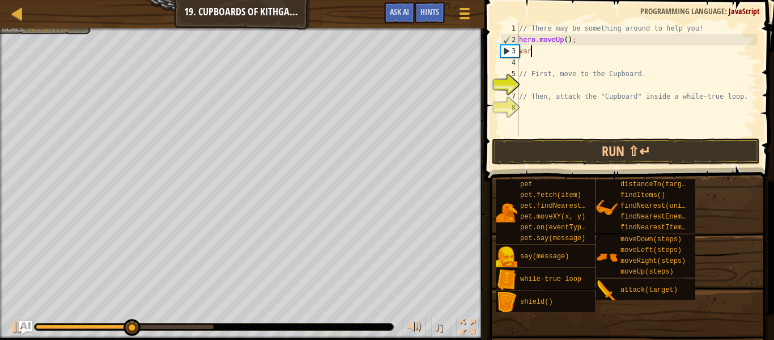
type textarea "v"
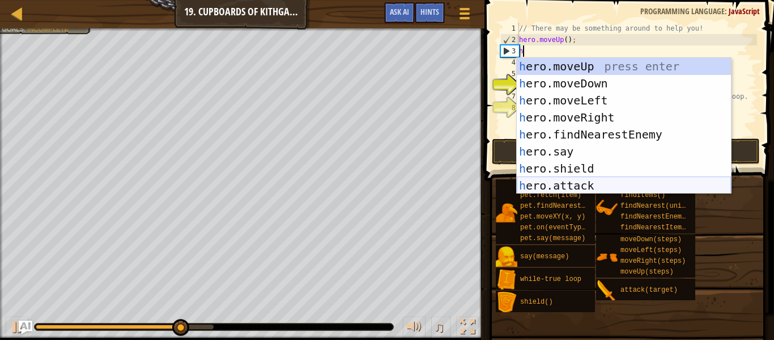
click at [606, 189] on div "h ero.moveUp press enter h ero.moveDown press enter h ero.moveLeft press enter …" at bounding box center [624, 143] width 214 height 170
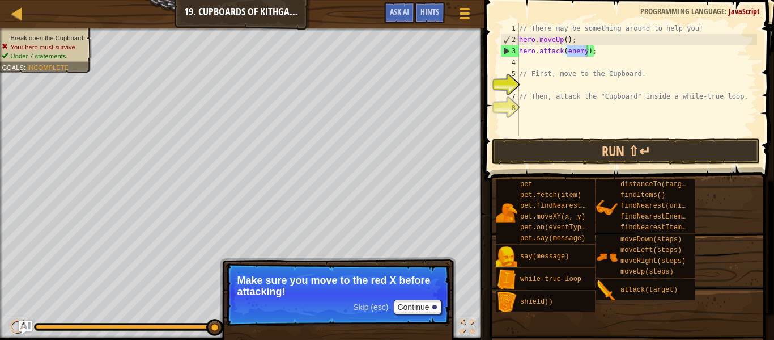
click at [350, 297] on p "Skip (esc) Continue Make sure you move to the red X before attacking!" at bounding box center [338, 293] width 225 height 63
click at [365, 306] on span "Skip (esc)" at bounding box center [370, 306] width 35 height 9
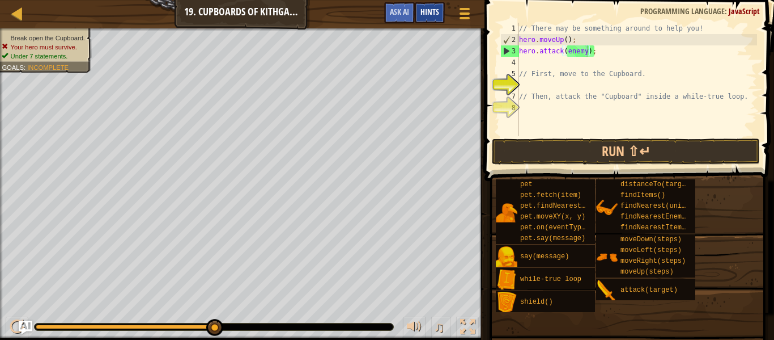
click at [425, 2] on div "Hints" at bounding box center [430, 12] width 30 height 21
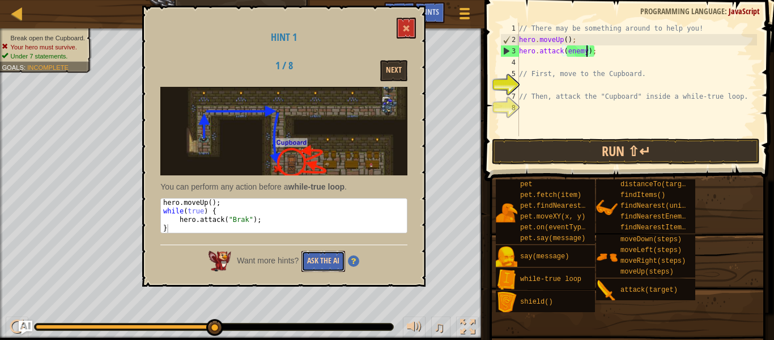
click at [328, 266] on button "Ask the AI" at bounding box center [324, 261] width 44 height 21
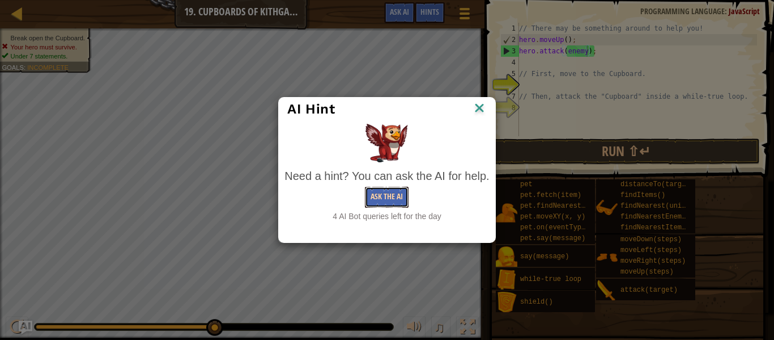
click at [380, 201] on button "Ask the AI" at bounding box center [387, 197] width 44 height 21
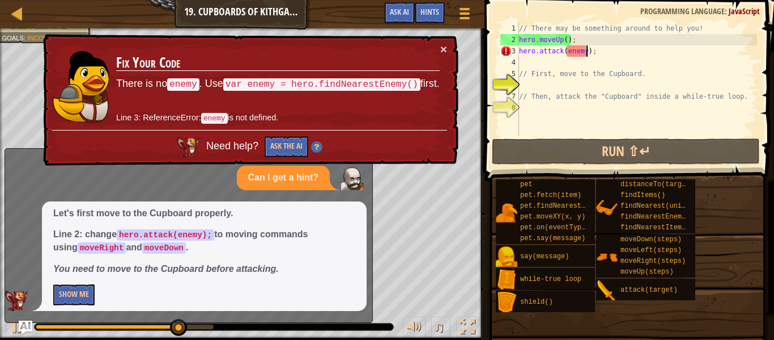
click at [616, 55] on div "// There may be something around to help you! hero . moveUp ( ) ; hero . attack…" at bounding box center [637, 91] width 240 height 136
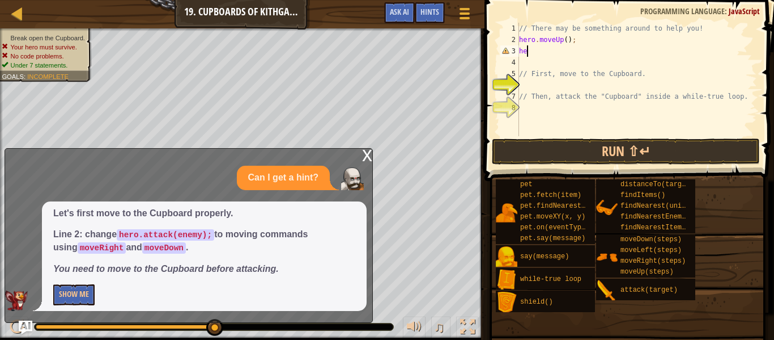
type textarea "h"
type textarea "b"
type textarea "he"
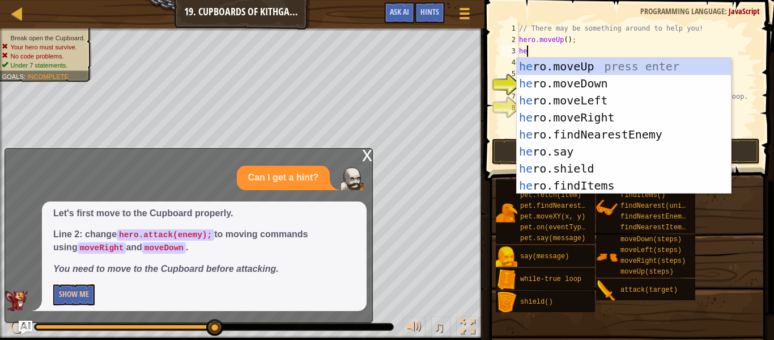
scroll to position [5, 1]
click at [604, 132] on div "he ro.moveUp press enter he ro.moveDown press enter he ro.moveLeft press enter …" at bounding box center [624, 143] width 214 height 170
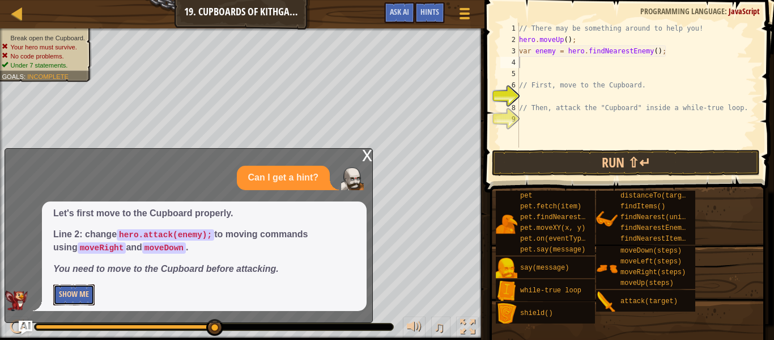
click at [70, 293] on button "Show Me" at bounding box center [73, 294] width 41 height 21
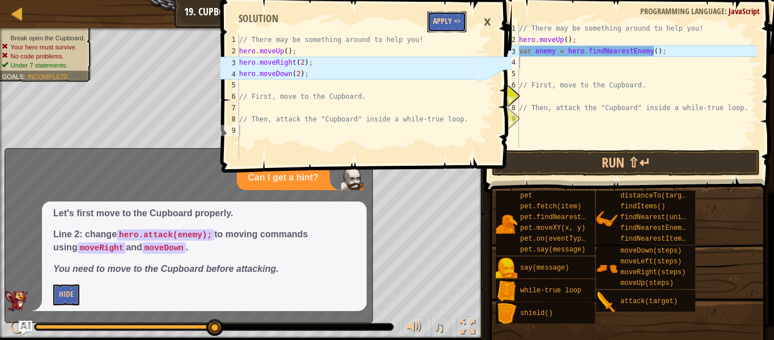
click at [445, 14] on button "Apply =>" at bounding box center [446, 21] width 39 height 21
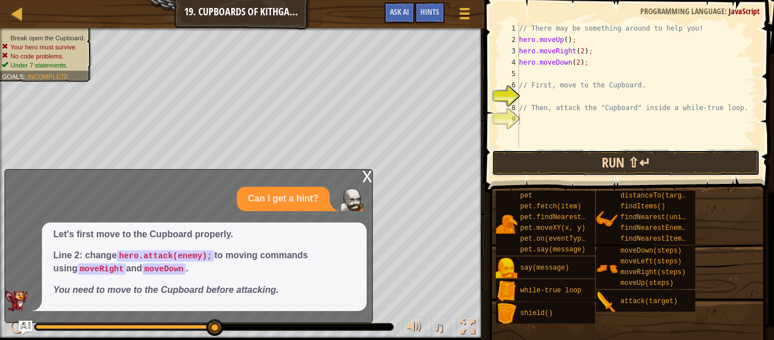
click at [594, 158] on button "Run ⇧↵" at bounding box center [626, 163] width 268 height 26
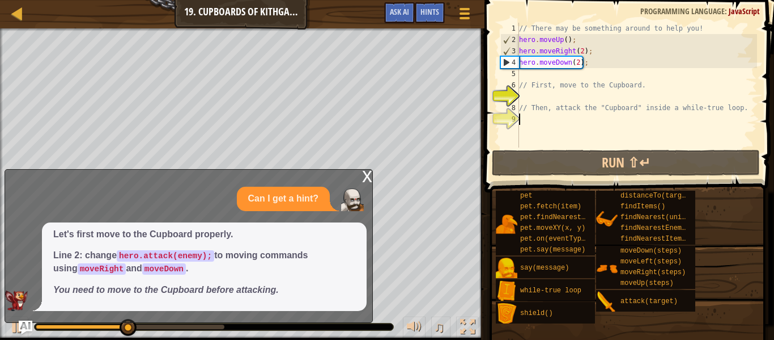
click at [366, 173] on div "x" at bounding box center [367, 174] width 10 height 11
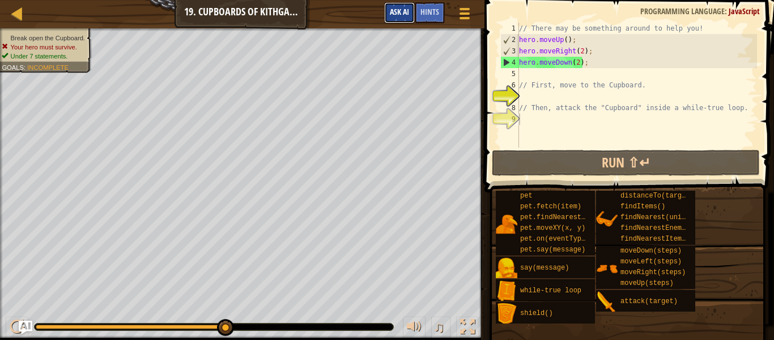
click at [392, 11] on span "Ask AI" at bounding box center [399, 11] width 19 height 11
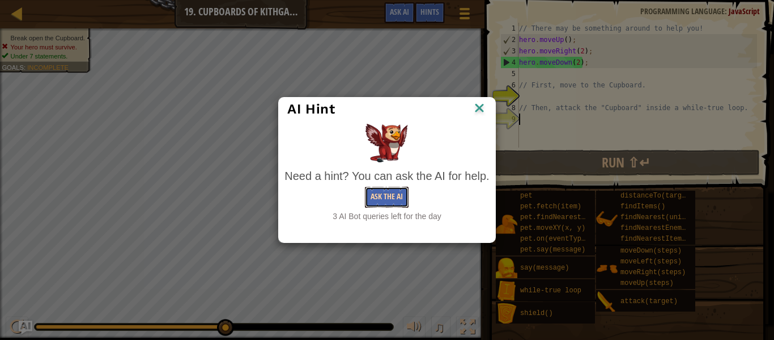
click at [390, 202] on button "Ask the AI" at bounding box center [387, 197] width 44 height 21
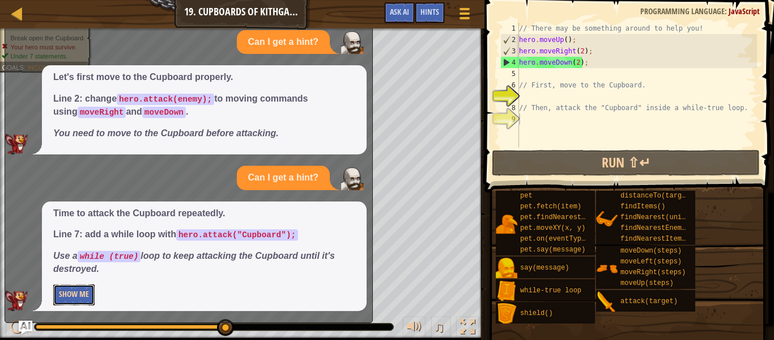
click at [71, 291] on button "Show Me" at bounding box center [73, 294] width 41 height 21
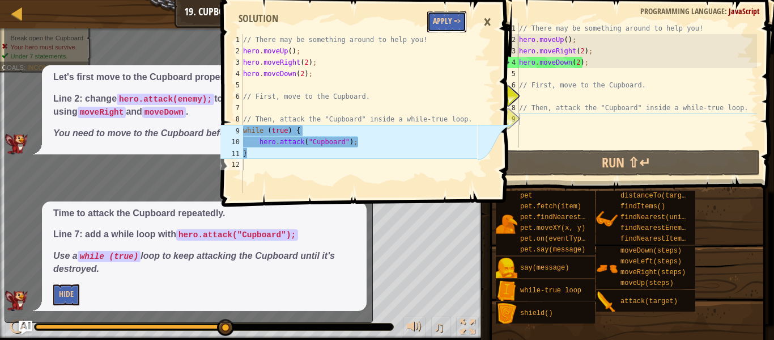
click at [441, 16] on button "Apply =>" at bounding box center [446, 21] width 39 height 21
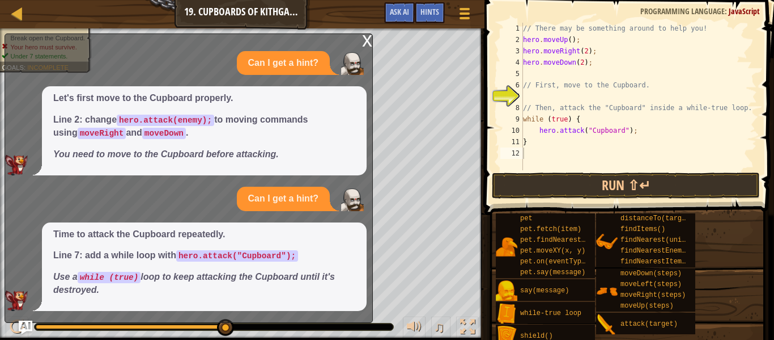
click at [368, 41] on div "x" at bounding box center [367, 39] width 10 height 11
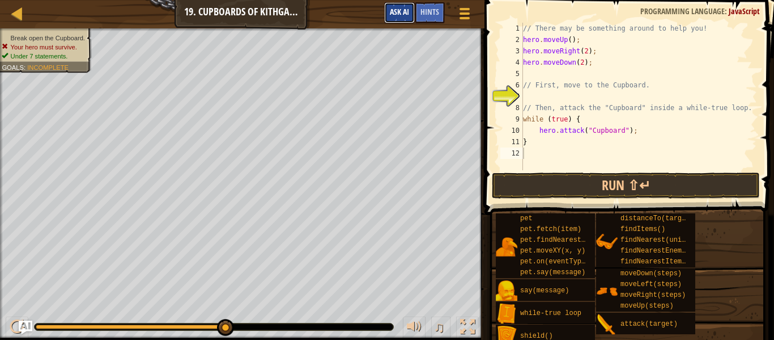
click at [398, 10] on span "Ask AI" at bounding box center [399, 11] width 19 height 11
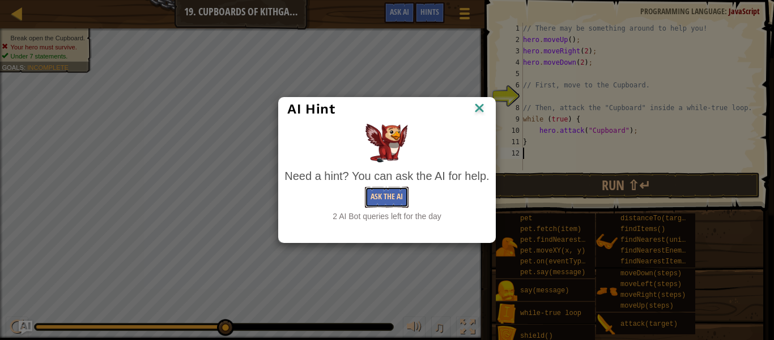
click at [383, 192] on button "Ask the AI" at bounding box center [387, 197] width 44 height 21
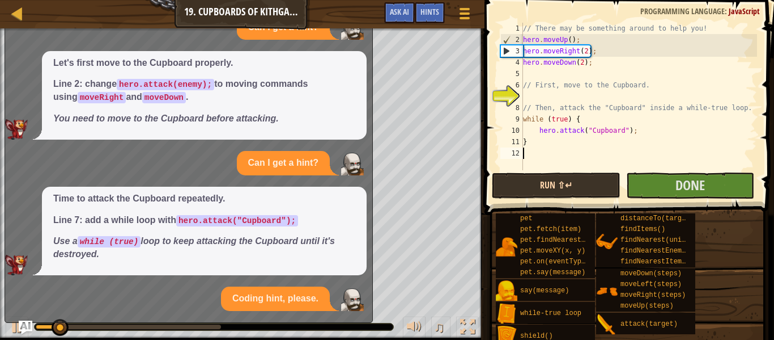
scroll to position [70, 0]
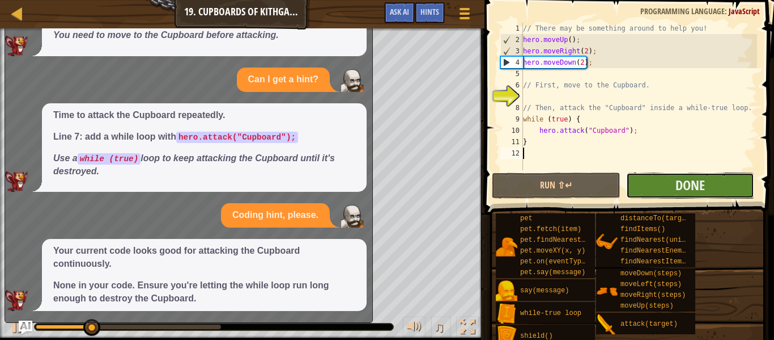
click at [634, 193] on button "Done" at bounding box center [690, 185] width 128 height 26
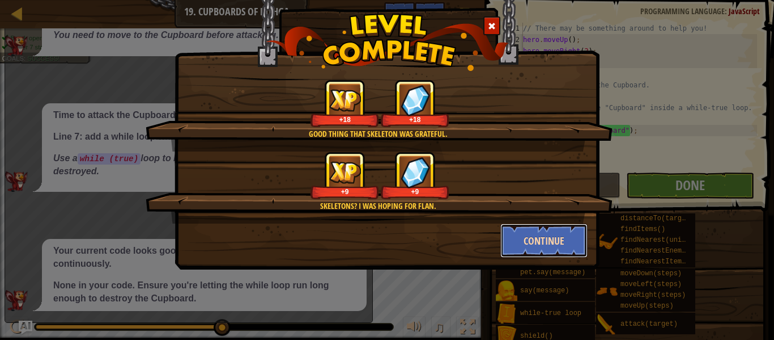
click at [558, 245] on button "Continue" at bounding box center [545, 240] width 88 height 34
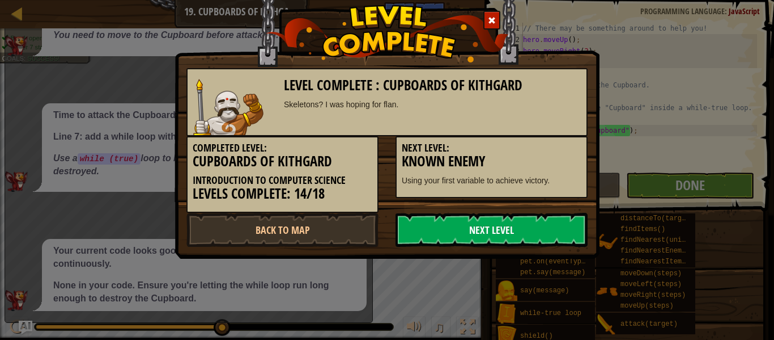
click at [569, 239] on link "Next Level" at bounding box center [492, 230] width 192 height 34
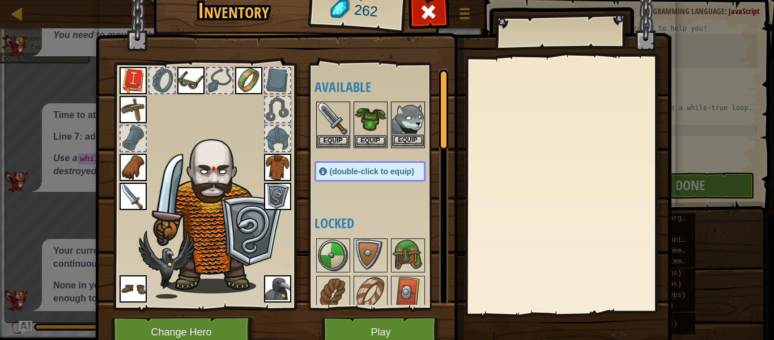
click at [402, 124] on img at bounding box center [408, 119] width 32 height 32
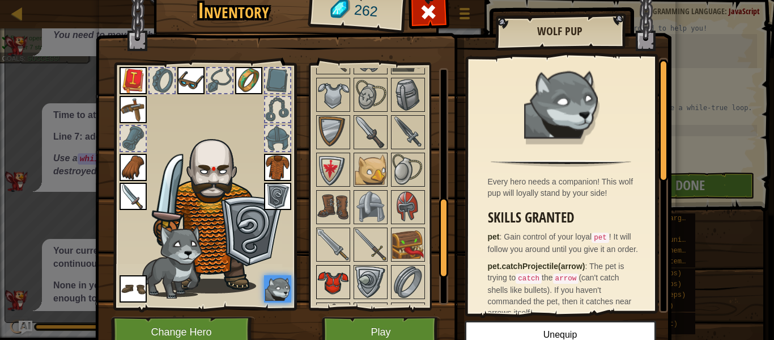
scroll to position [384, 0]
click at [153, 75] on div at bounding box center [162, 80] width 25 height 25
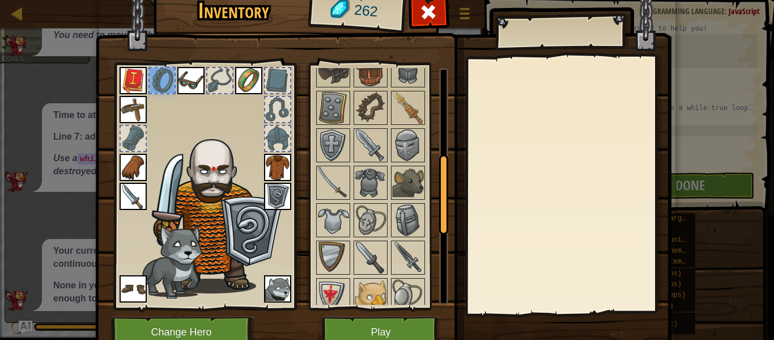
scroll to position [255, 0]
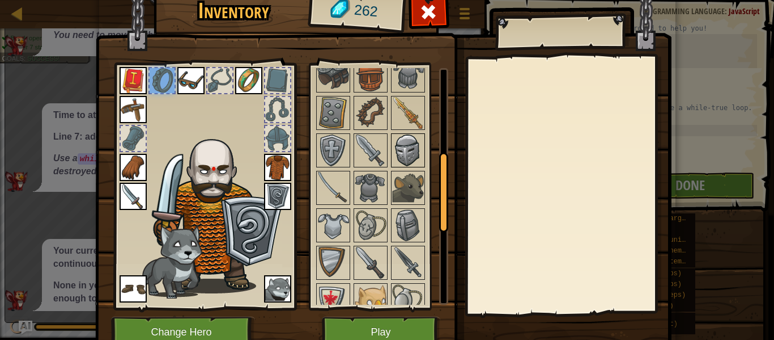
click at [405, 156] on img at bounding box center [408, 150] width 32 height 32
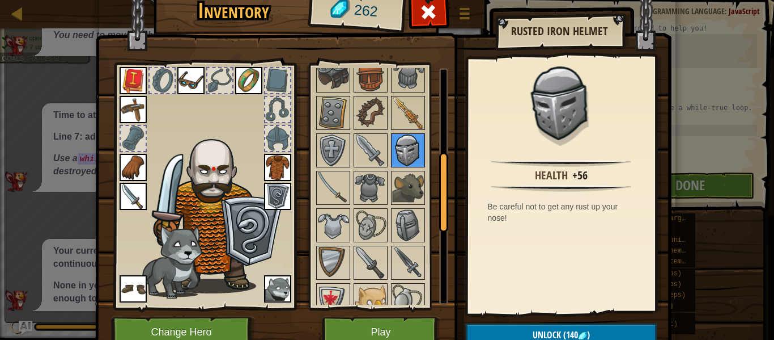
click at [405, 156] on img at bounding box center [408, 150] width 32 height 32
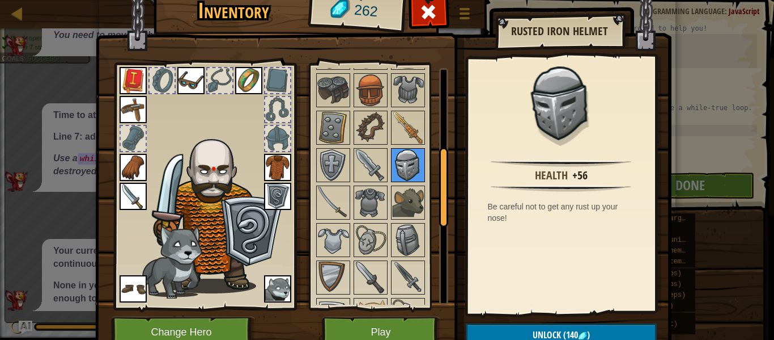
scroll to position [239, 0]
click at [361, 83] on img at bounding box center [371, 91] width 32 height 32
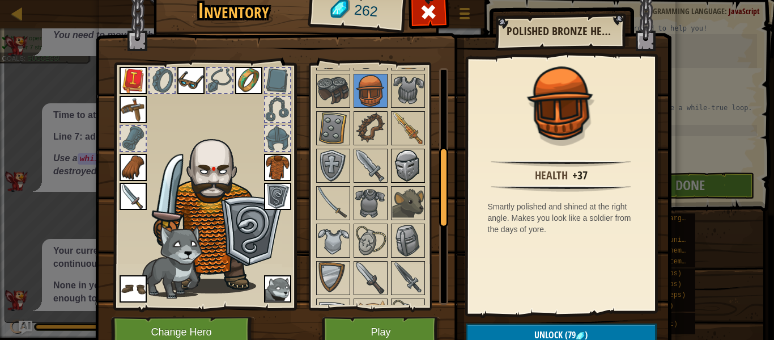
click at [410, 156] on img at bounding box center [408, 166] width 32 height 32
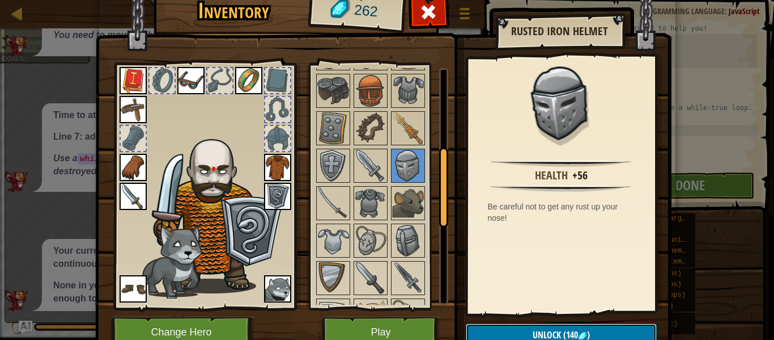
click at [529, 323] on button "Unlock (140 )" at bounding box center [561, 334] width 191 height 23
click at [529, 327] on button "Confirm" at bounding box center [561, 334] width 191 height 23
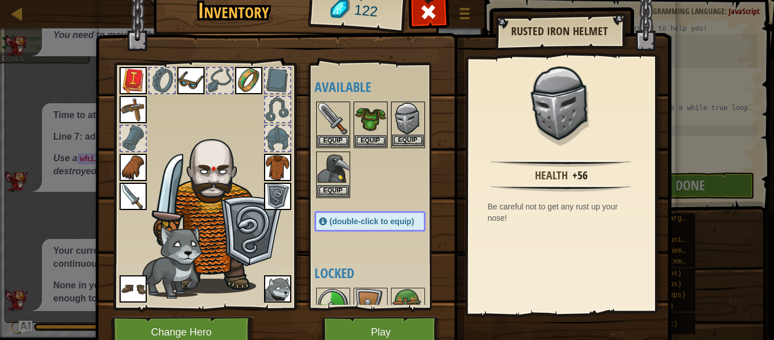
click at [413, 133] on img at bounding box center [408, 119] width 32 height 32
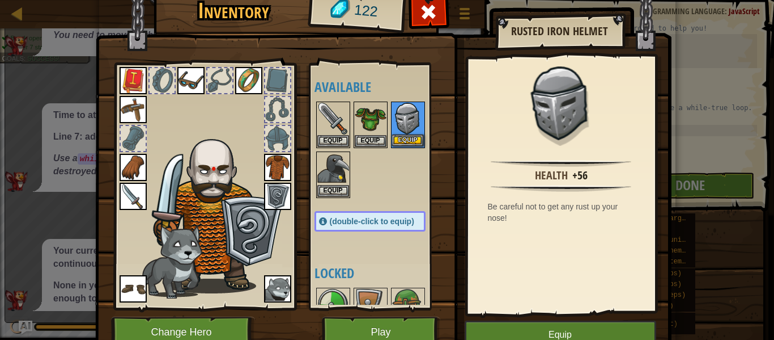
click at [413, 133] on img at bounding box center [408, 119] width 32 height 32
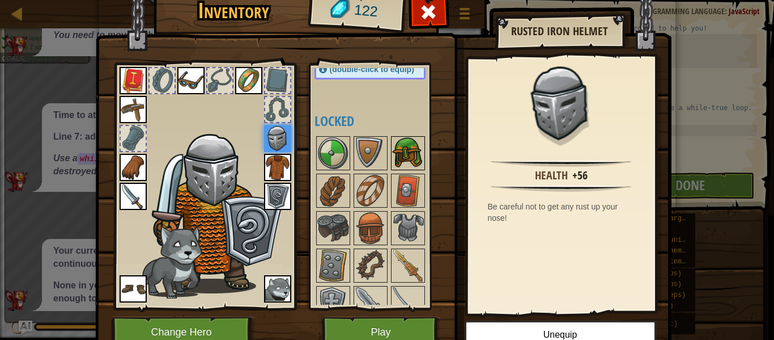
scroll to position [103, 0]
click at [276, 105] on div at bounding box center [277, 109] width 25 height 25
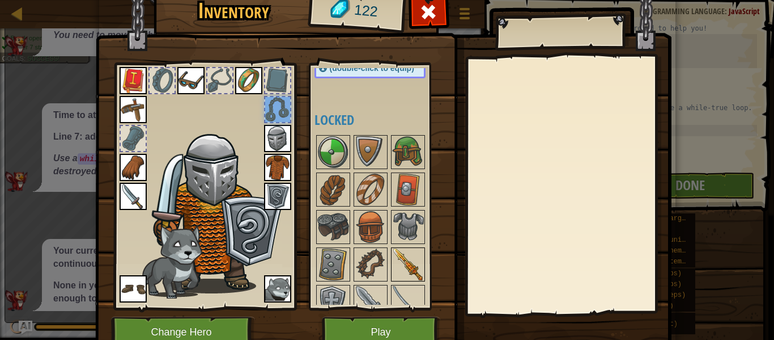
click at [404, 253] on img at bounding box center [408, 264] width 32 height 32
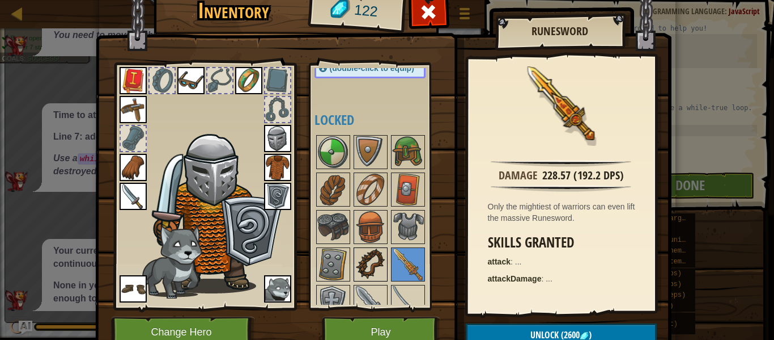
click at [383, 261] on img at bounding box center [371, 264] width 32 height 32
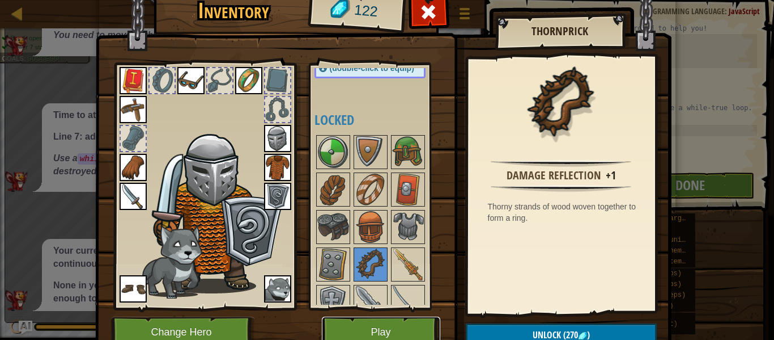
click at [392, 318] on button "Play" at bounding box center [381, 331] width 118 height 31
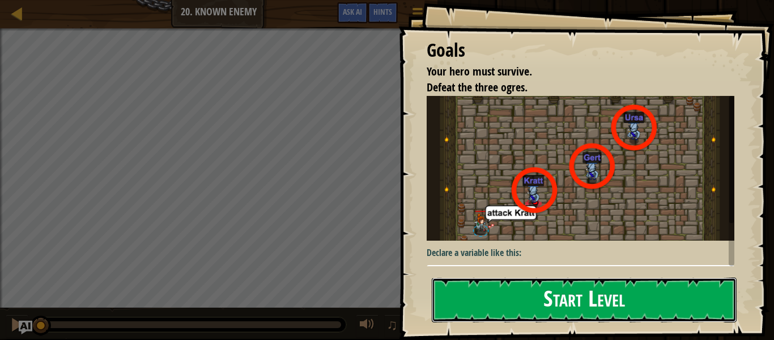
click at [579, 281] on button "Start Level" at bounding box center [584, 299] width 305 height 45
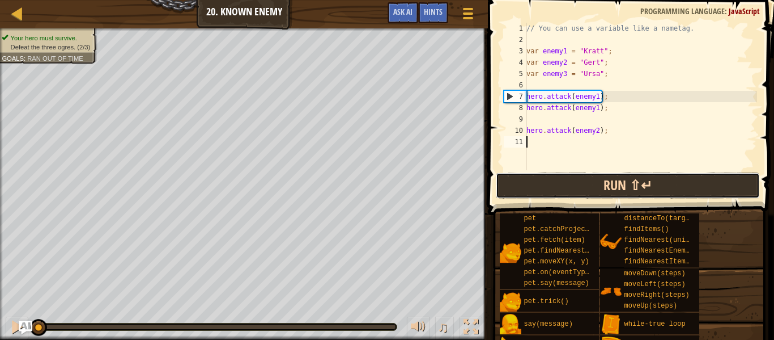
click at [587, 193] on button "Run ⇧↵" at bounding box center [628, 185] width 264 height 26
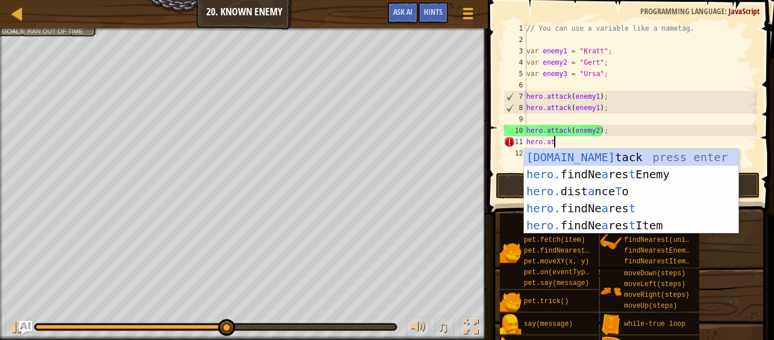
scroll to position [5, 3]
click at [647, 155] on div "[DOMAIN_NAME] tack press enter hero. findNe a res t Enemy press enter hero. dis…" at bounding box center [631, 208] width 214 height 119
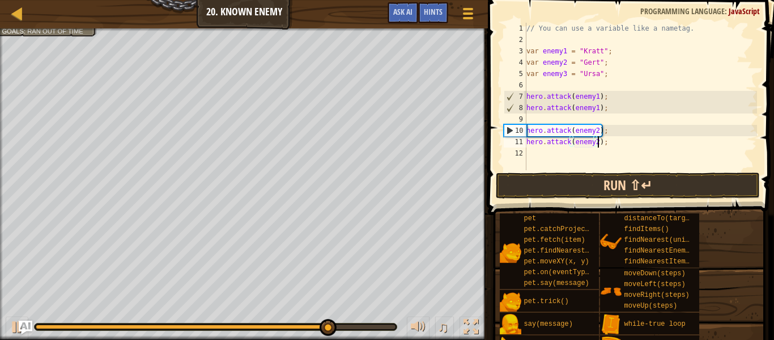
scroll to position [5, 11]
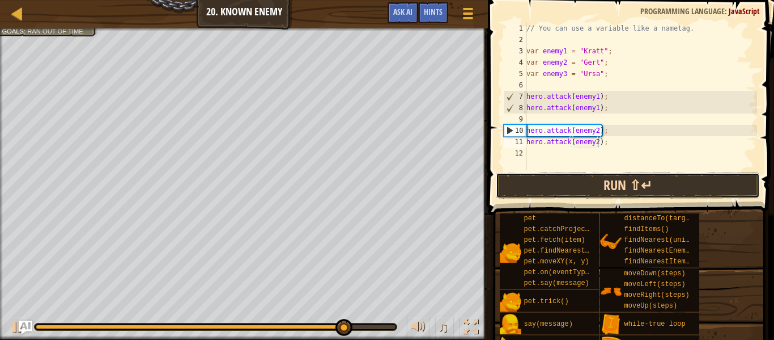
click at [629, 184] on button "Run ⇧↵" at bounding box center [628, 185] width 264 height 26
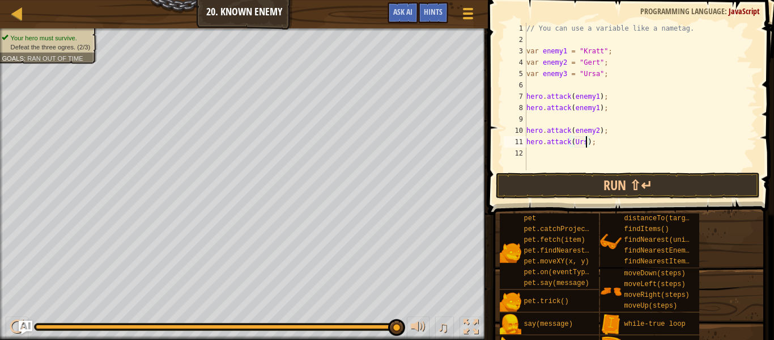
scroll to position [5, 10]
click at [588, 181] on button "Run ⇧↵" at bounding box center [628, 185] width 264 height 26
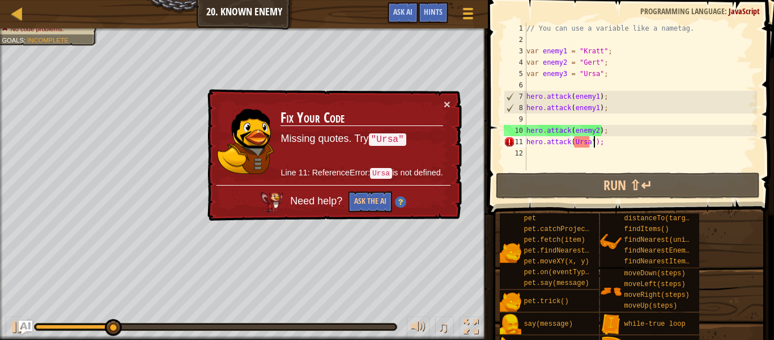
scroll to position [5, 10]
click at [577, 143] on div "// You can use a variable like a nametag. var enemy1 = "[PERSON_NAME]" ; var en…" at bounding box center [640, 108] width 233 height 170
click at [587, 139] on div "// You can use a variable like a nametag. var enemy1 = "[PERSON_NAME]" ; var en…" at bounding box center [640, 108] width 233 height 170
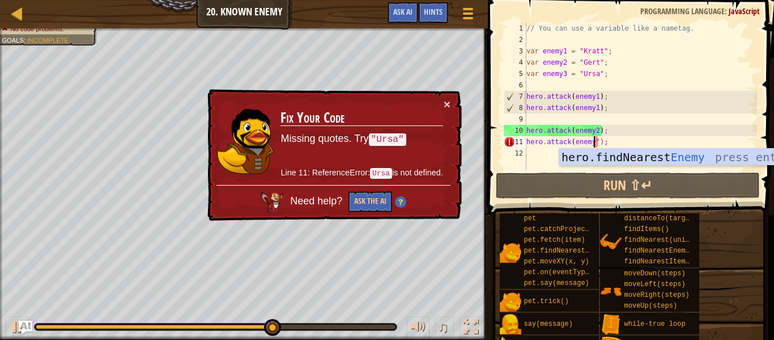
scroll to position [5, 11]
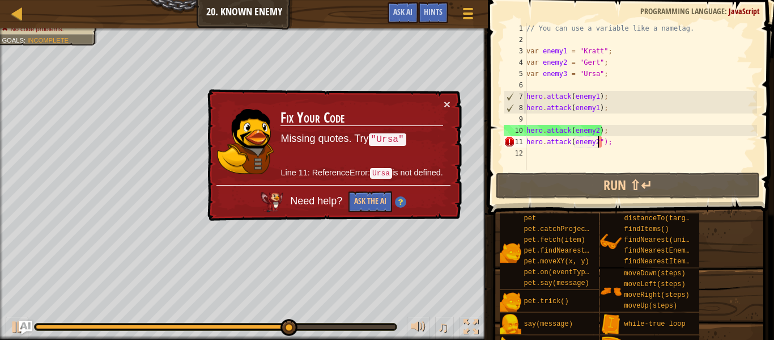
click at [604, 141] on div "// You can use a variable like a nametag. var enemy1 = "[PERSON_NAME]" ; var en…" at bounding box center [640, 108] width 233 height 170
type textarea "hero.attack(enemy2);"
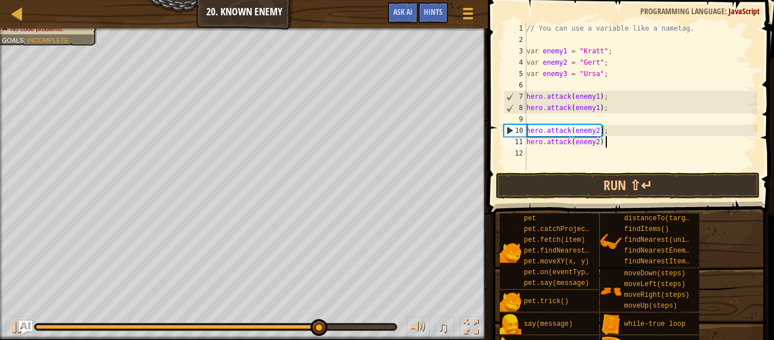
click at [611, 143] on div "// You can use a variable like a nametag. var enemy1 = "[PERSON_NAME]" ; var en…" at bounding box center [640, 108] width 233 height 170
click at [534, 153] on div "// You can use a variable like a nametag. var enemy1 = "[PERSON_NAME]" ; var en…" at bounding box center [640, 108] width 233 height 170
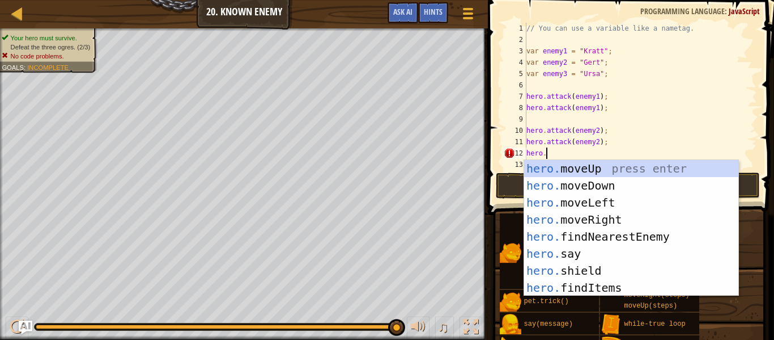
scroll to position [5, 3]
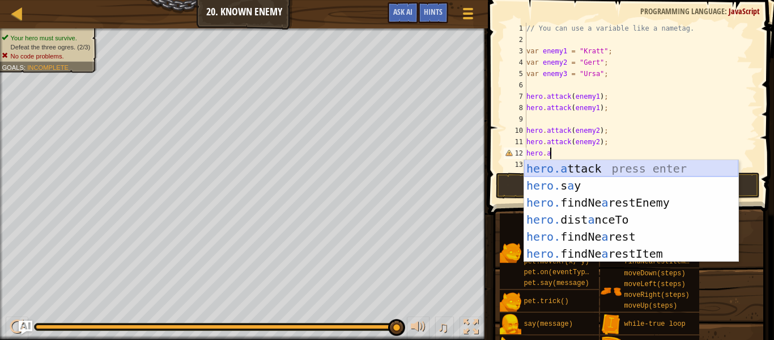
click at [537, 166] on div "hero.a ttack press enter hero. s a y press enter hero. findNe a restEnemy press…" at bounding box center [631, 228] width 214 height 136
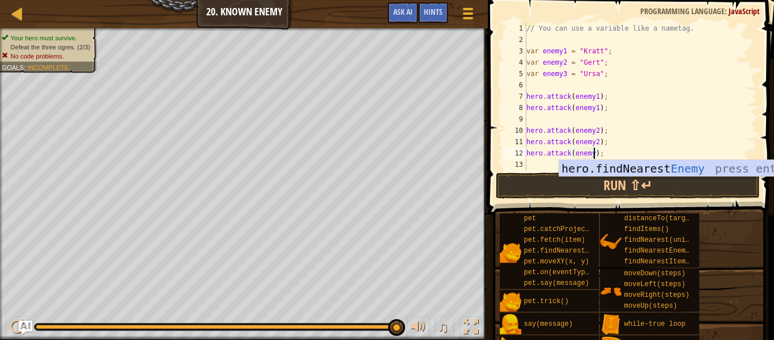
scroll to position [5, 11]
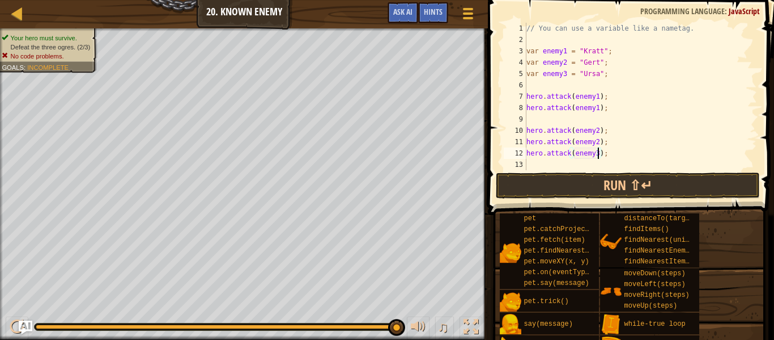
click at [613, 151] on div "// You can use a variable like a nametag. var enemy1 = "[PERSON_NAME]" ; var en…" at bounding box center [640, 108] width 233 height 170
type textarea "hero.attack(enemy3);"
click at [581, 166] on div "// You can use a variable like a nametag. var enemy1 = "[PERSON_NAME]" ; var en…" at bounding box center [640, 108] width 233 height 170
type textarea "hero.attack(enemy3);"
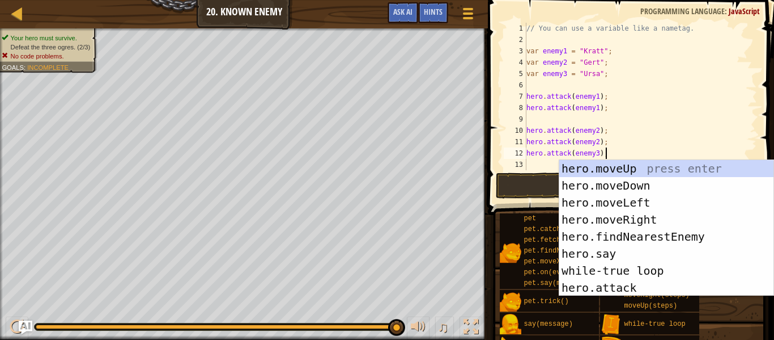
click at [545, 162] on div "// You can use a variable like a nametag. var enemy1 = "[PERSON_NAME]" ; var en…" at bounding box center [640, 108] width 233 height 170
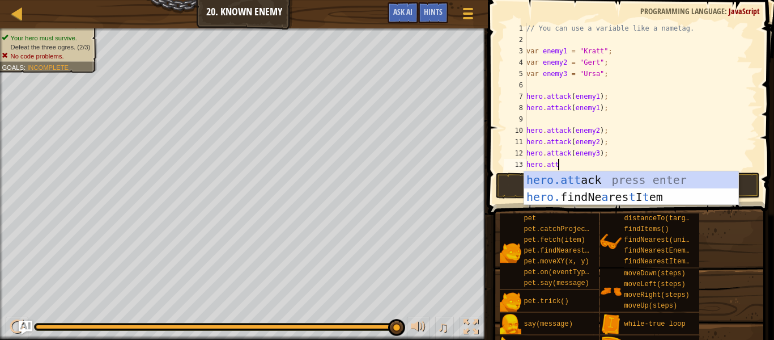
scroll to position [5, 5]
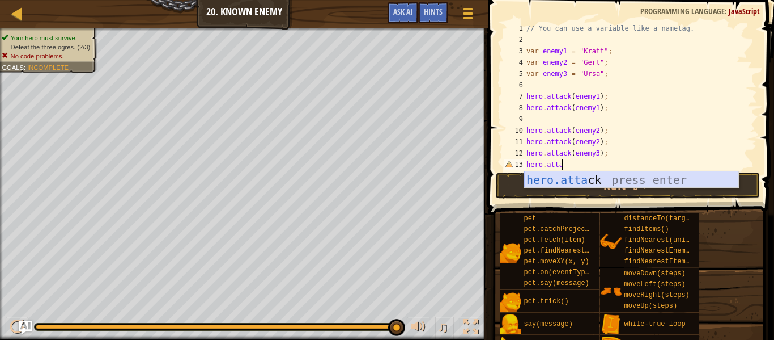
click at [575, 176] on div "hero.[PERSON_NAME] press enter" at bounding box center [631, 196] width 214 height 51
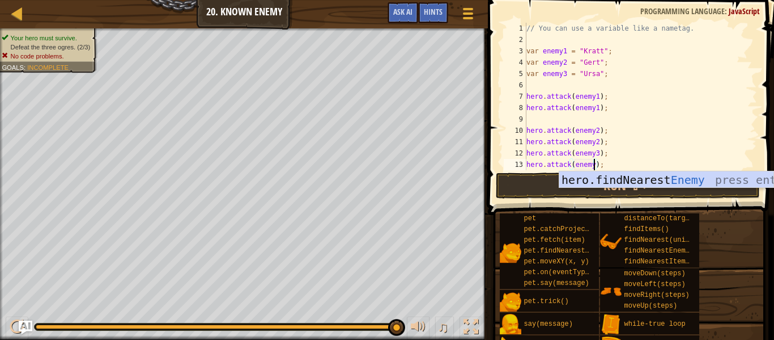
scroll to position [5, 11]
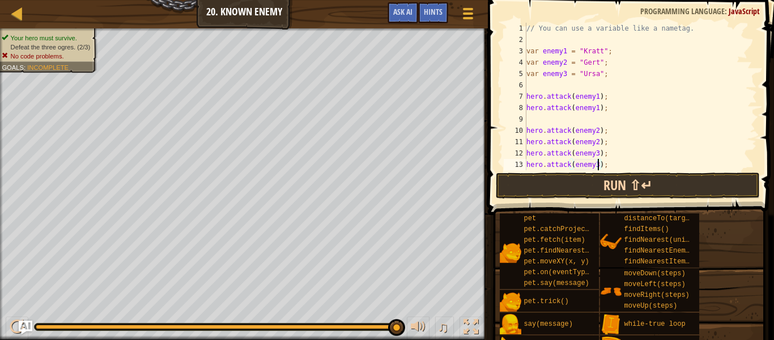
type textarea "hero.attack(enemy3);"
click at [618, 183] on button "Run ⇧↵" at bounding box center [628, 185] width 264 height 26
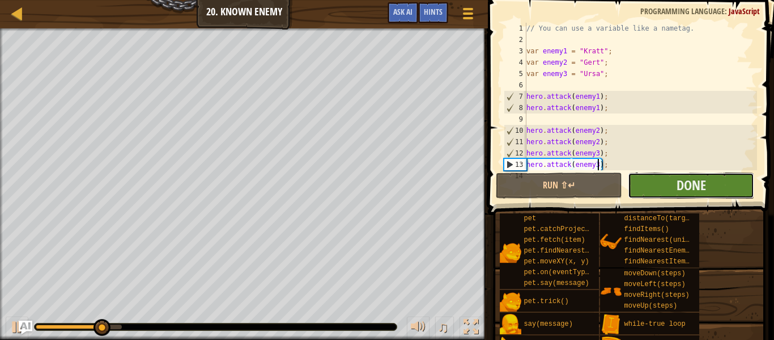
click at [642, 187] on button "Done" at bounding box center [691, 185] width 126 height 26
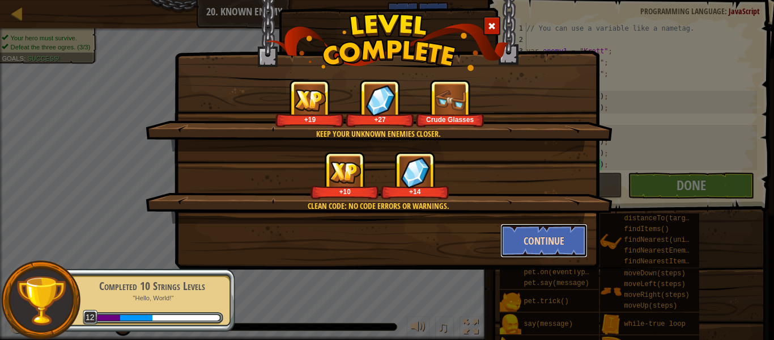
click at [529, 227] on button "Continue" at bounding box center [545, 240] width 88 height 34
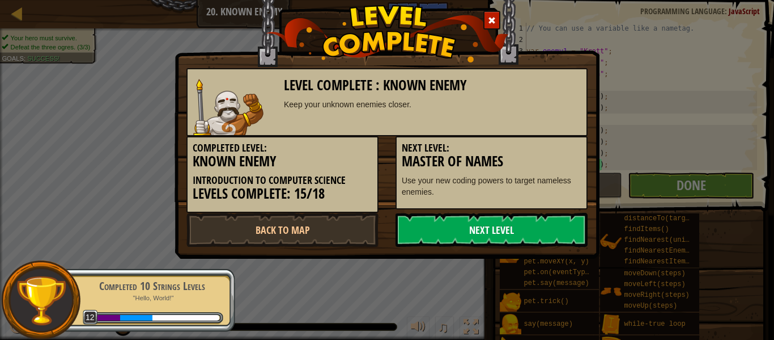
click at [514, 230] on link "Next Level" at bounding box center [492, 230] width 192 height 34
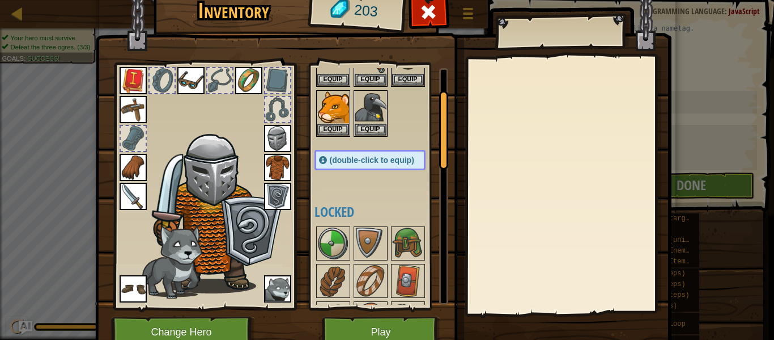
scroll to position [66, 0]
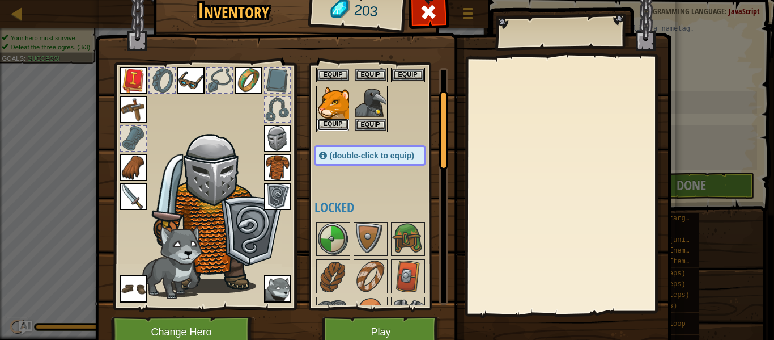
click at [335, 121] on button "Equip" at bounding box center [333, 124] width 32 height 12
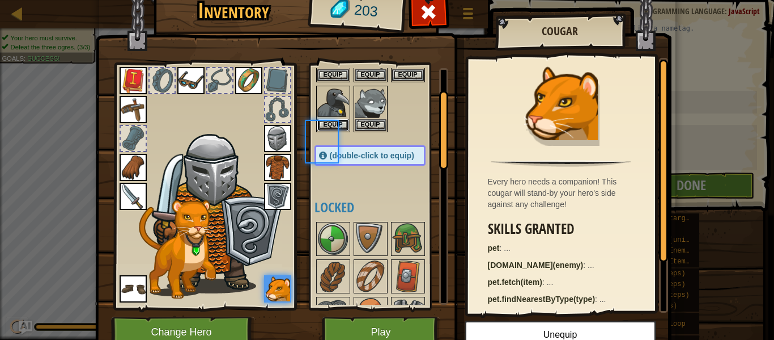
click at [335, 121] on button "Equip" at bounding box center [333, 125] width 32 height 12
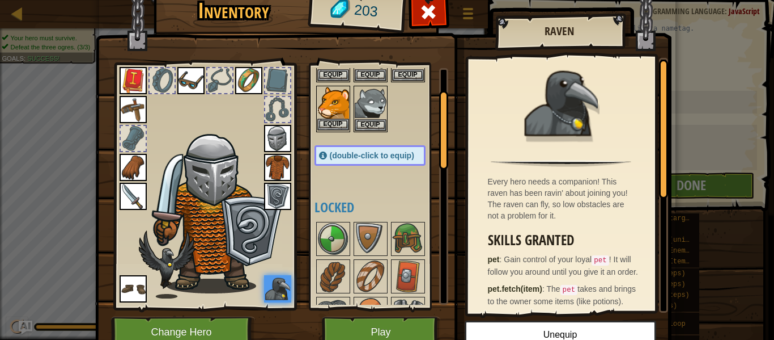
click at [335, 116] on img at bounding box center [333, 103] width 32 height 32
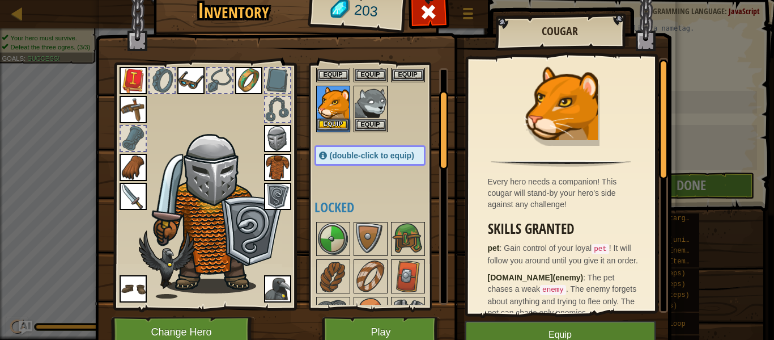
click at [335, 116] on img at bounding box center [333, 103] width 32 height 32
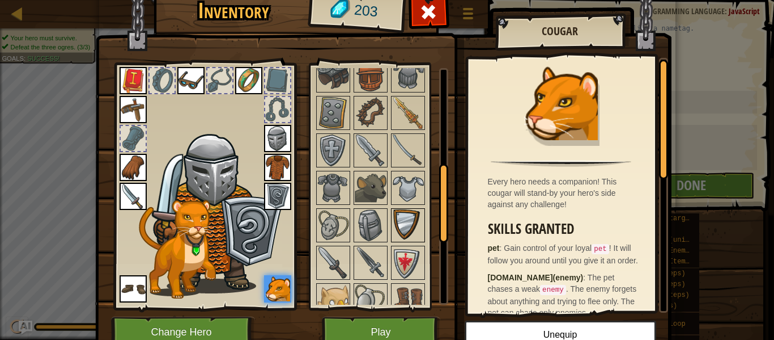
scroll to position [294, 0]
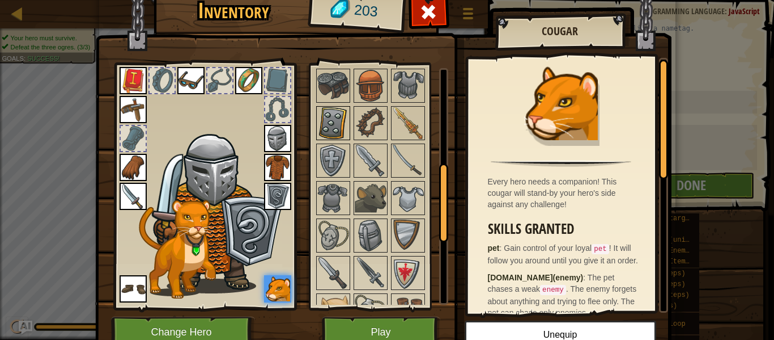
click at [317, 115] on img at bounding box center [333, 123] width 32 height 32
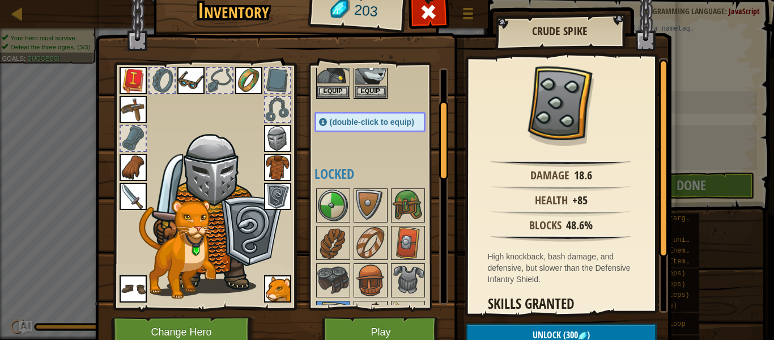
scroll to position [95, 0]
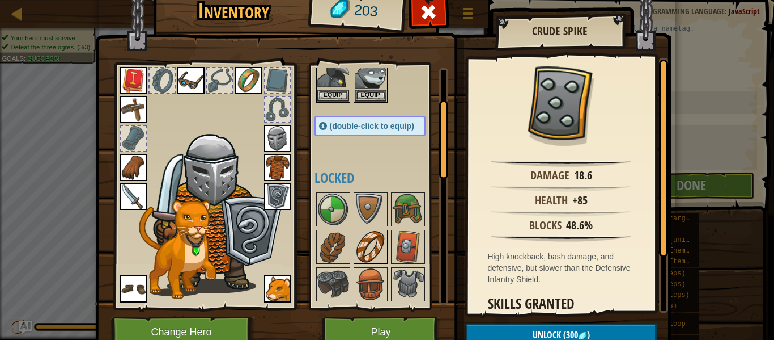
click at [383, 242] on img at bounding box center [371, 247] width 32 height 32
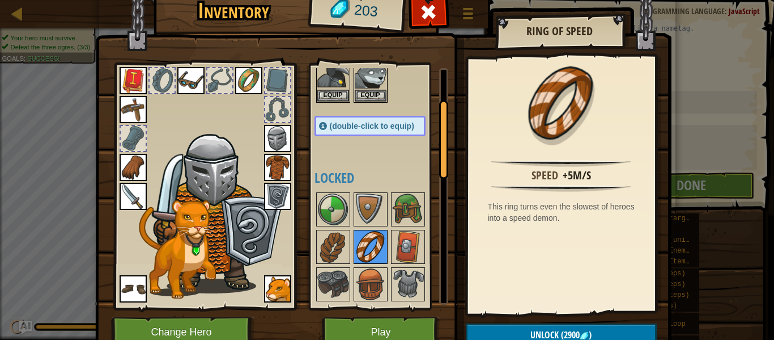
click at [383, 242] on img at bounding box center [371, 247] width 32 height 32
click at [333, 244] on img at bounding box center [333, 247] width 32 height 32
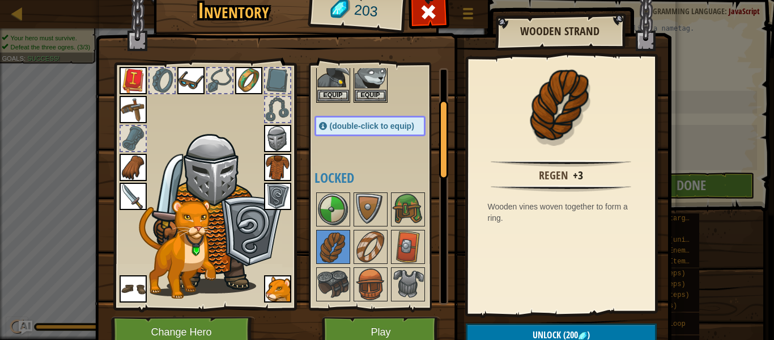
click at [523, 317] on img at bounding box center [383, 153] width 577 height 412
click at [524, 334] on button "Unlock (200 )" at bounding box center [561, 334] width 191 height 23
click at [525, 327] on button "Confirm" at bounding box center [561, 334] width 191 height 23
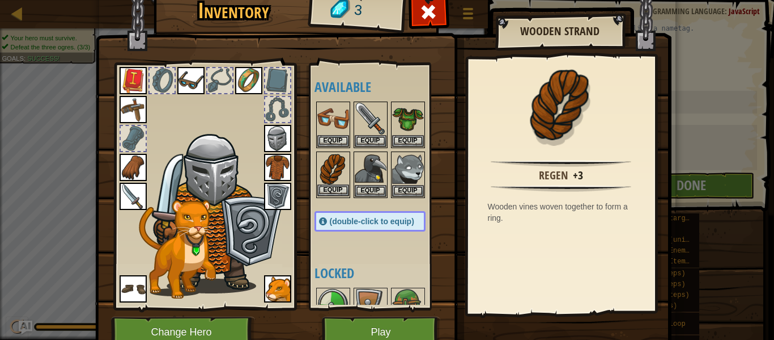
click at [339, 182] on img at bounding box center [333, 168] width 32 height 32
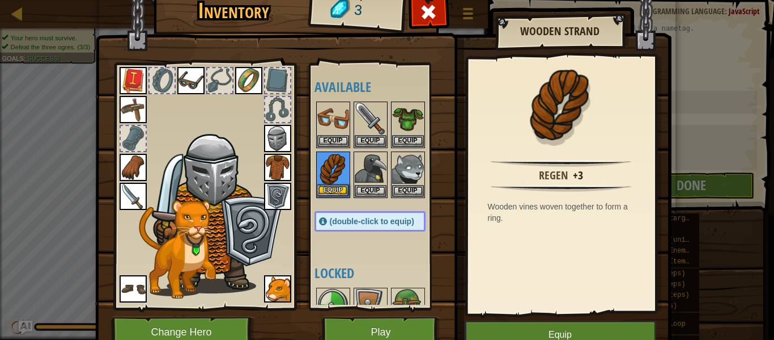
click at [339, 182] on img at bounding box center [333, 168] width 32 height 32
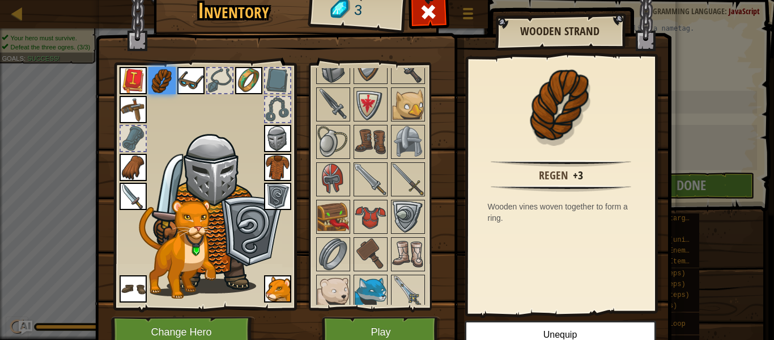
scroll to position [505, 0]
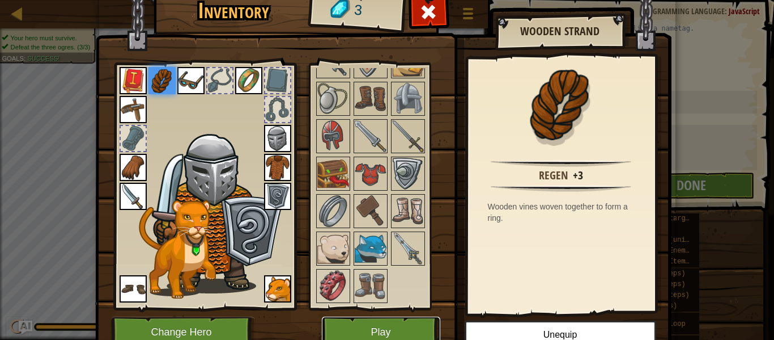
click at [362, 323] on button "Play" at bounding box center [381, 331] width 118 height 31
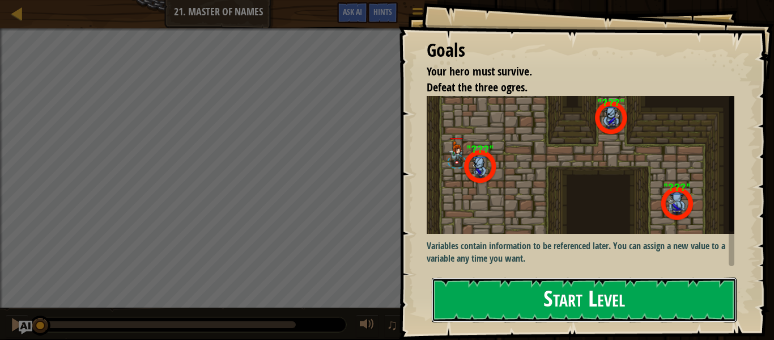
click at [555, 313] on button "Start Level" at bounding box center [584, 299] width 305 height 45
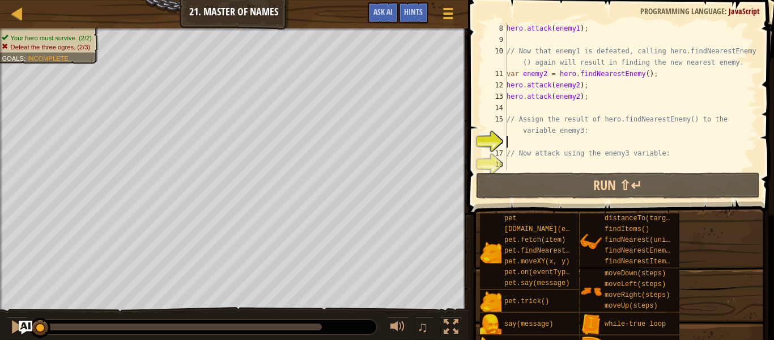
scroll to position [102, 0]
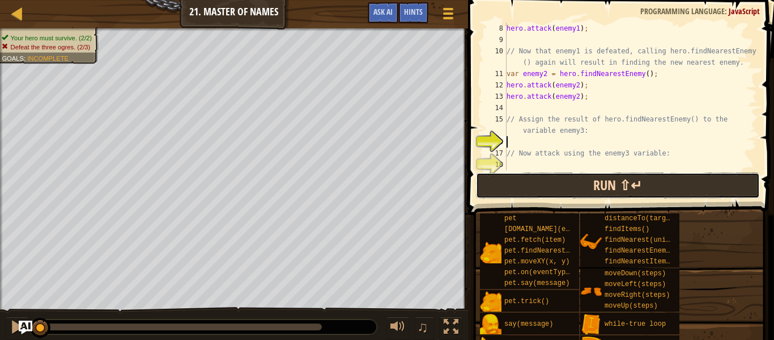
click at [604, 172] on button "Run ⇧↵" at bounding box center [618, 185] width 284 height 26
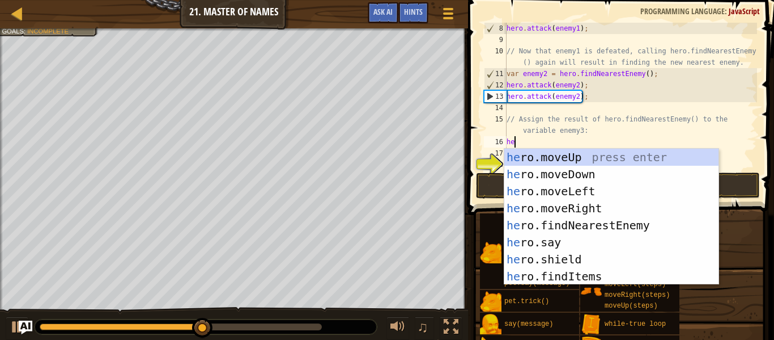
type textarea "her"
click at [599, 222] on div "her o.moveUp press enter her o.moveDown press enter her o.moveLeft press enter …" at bounding box center [612, 234] width 214 height 170
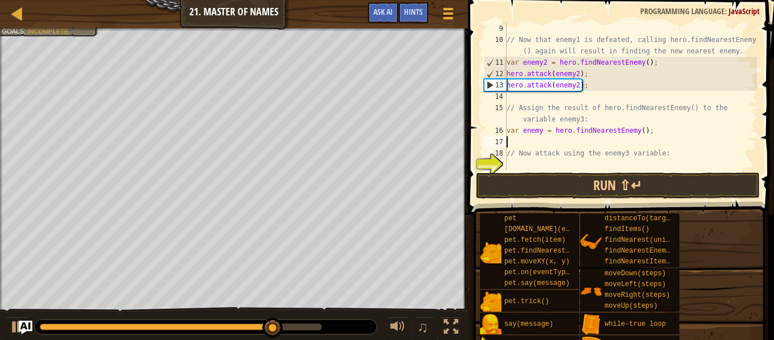
scroll to position [113, 0]
click at [520, 162] on div "// Now that enemy1 is defeated, calling hero.findNearestEnemy () again will res…" at bounding box center [631, 108] width 253 height 170
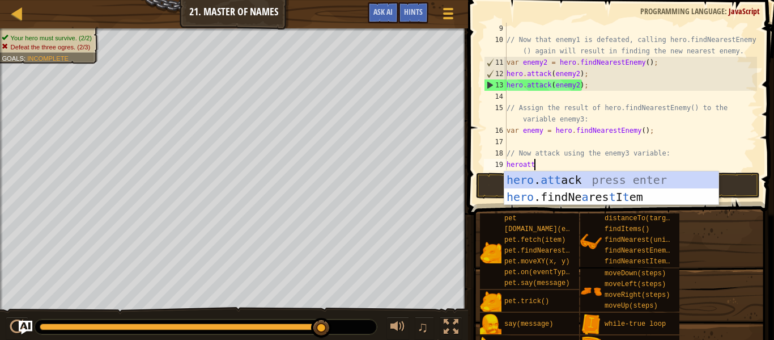
scroll to position [5, 4]
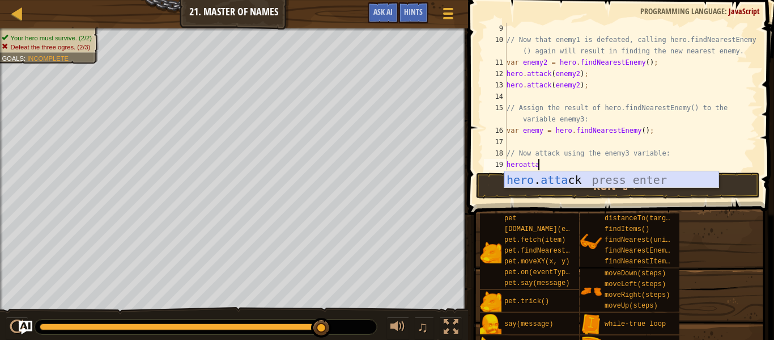
click at [558, 182] on div "hero . [PERSON_NAME] press enter" at bounding box center [612, 196] width 214 height 51
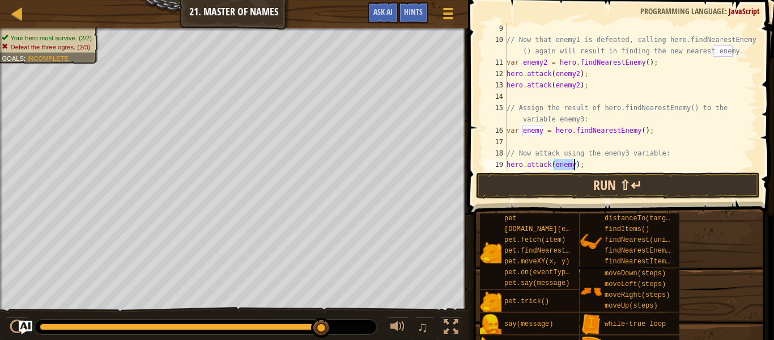
scroll to position [5, 7]
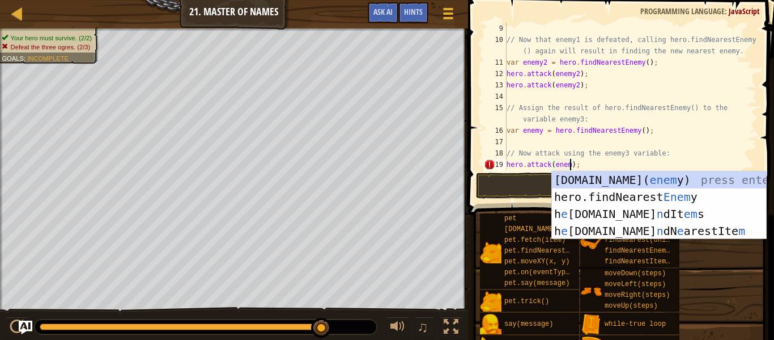
type textarea "hero.attack(enemy2);"
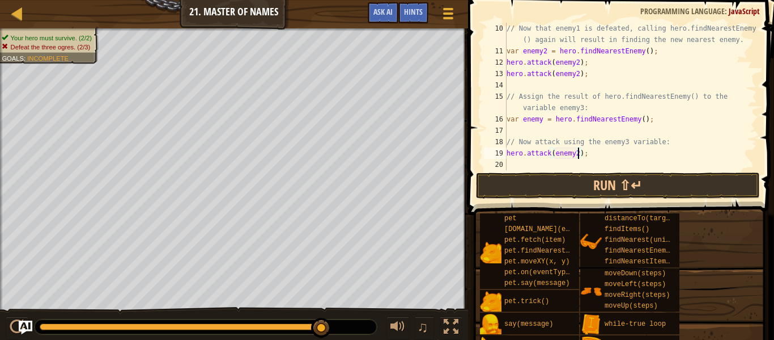
scroll to position [125, 0]
drag, startPoint x: 585, startPoint y: 153, endPoint x: 506, endPoint y: 151, distance: 79.4
click at [506, 151] on div "hero.attack(enemy2); 10 11 12 13 14 15 16 17 18 19 20 // Now that enemy1 is def…" at bounding box center [620, 96] width 276 height 147
click at [511, 160] on div "// Now that enemy1 is defeated, calling hero.findNearestEnemy () again will res…" at bounding box center [631, 113] width 253 height 181
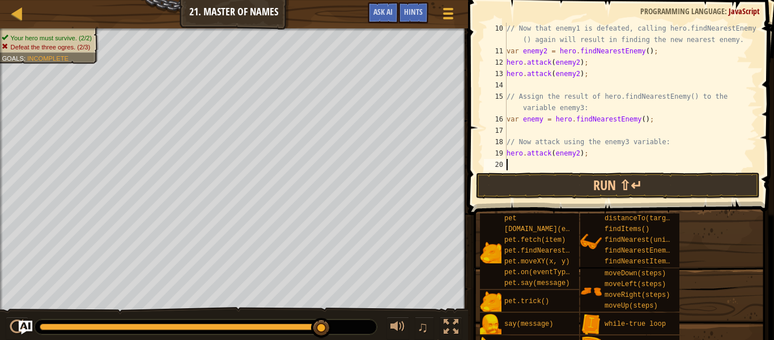
paste textarea "hero.attack(enemy2);"
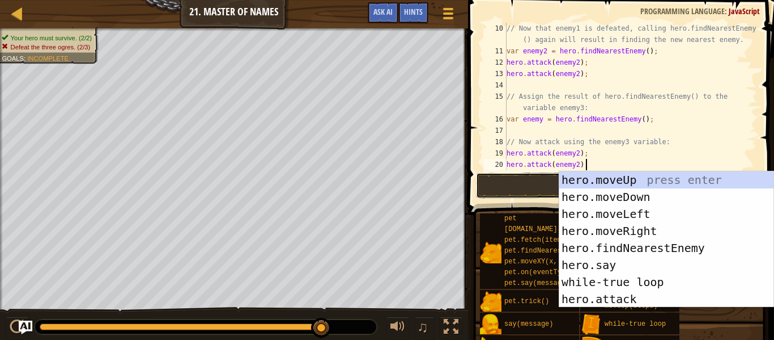
click at [519, 179] on button "Run ⇧↵" at bounding box center [618, 185] width 284 height 26
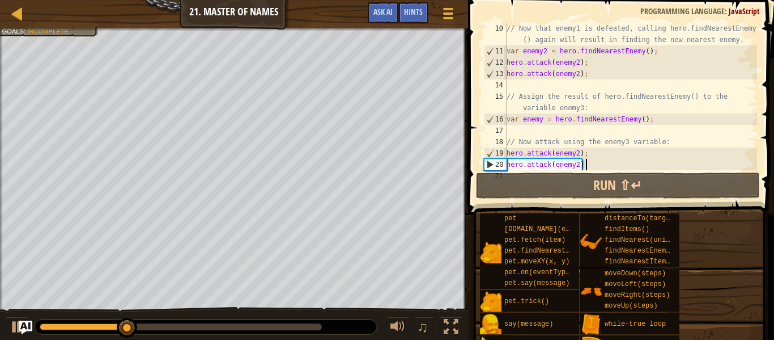
scroll to position [136, 0]
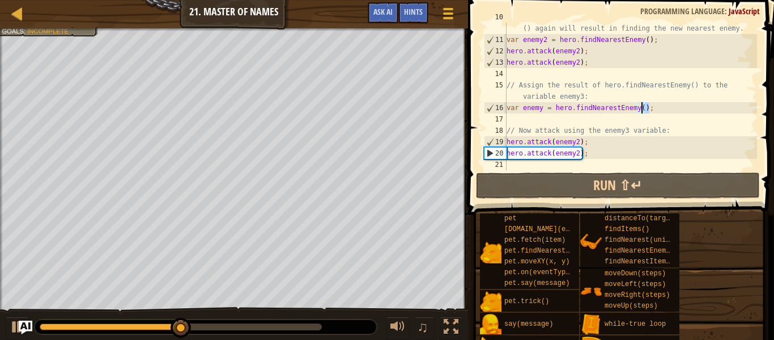
drag, startPoint x: 652, startPoint y: 108, endPoint x: 642, endPoint y: 111, distance: 10.5
click at [642, 111] on div "// Now that enemy1 is defeated, calling hero.findNearestEnemy () again will res…" at bounding box center [631, 101] width 253 height 181
click at [578, 154] on div "// Now that enemy1 is defeated, calling hero.findNearestEnemy () again will res…" at bounding box center [631, 101] width 253 height 181
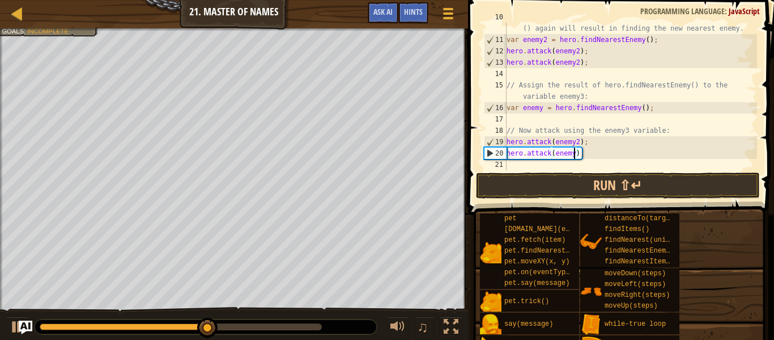
scroll to position [5, 10]
click at [579, 143] on div "// Now that enemy1 is defeated, calling hero.findNearestEnemy () again will res…" at bounding box center [631, 101] width 253 height 181
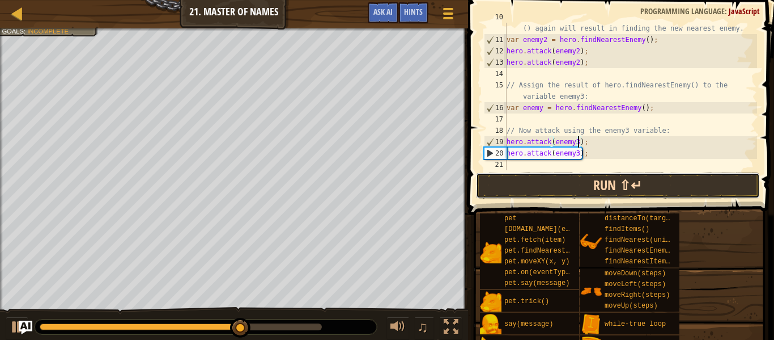
click at [582, 184] on button "Run ⇧↵" at bounding box center [618, 185] width 284 height 26
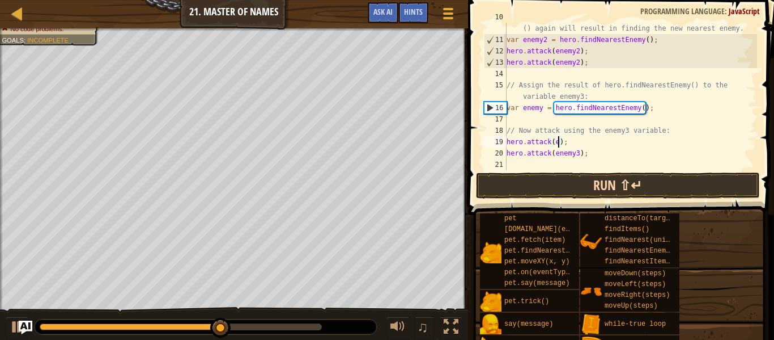
scroll to position [5, 7]
click at [571, 141] on div "// Now that enemy1 is defeated, calling hero.findNearestEnemy () again will res…" at bounding box center [631, 101] width 253 height 181
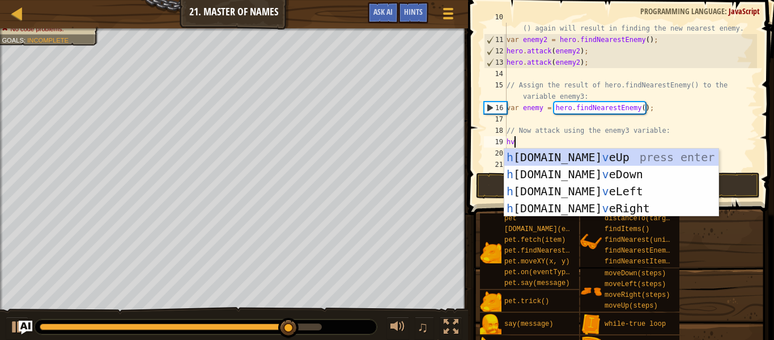
type textarea "h"
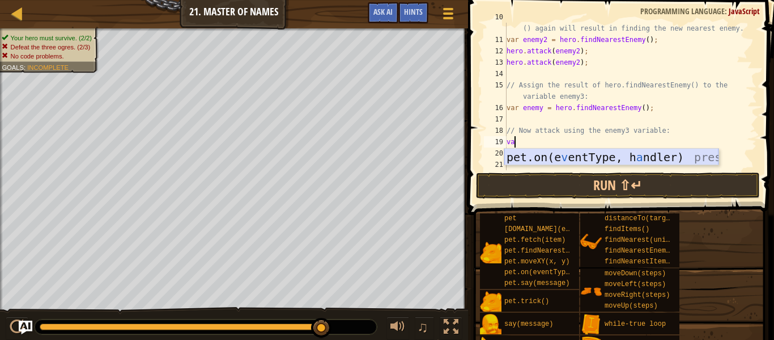
scroll to position [5, 1]
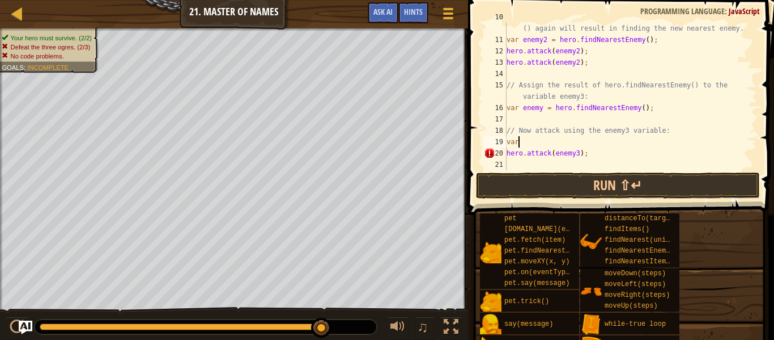
click at [574, 142] on div "// Now that enemy1 is defeated, calling hero.findNearestEnemy () again will res…" at bounding box center [631, 101] width 253 height 181
click at [554, 179] on button "Run ⇧↵" at bounding box center [618, 185] width 284 height 26
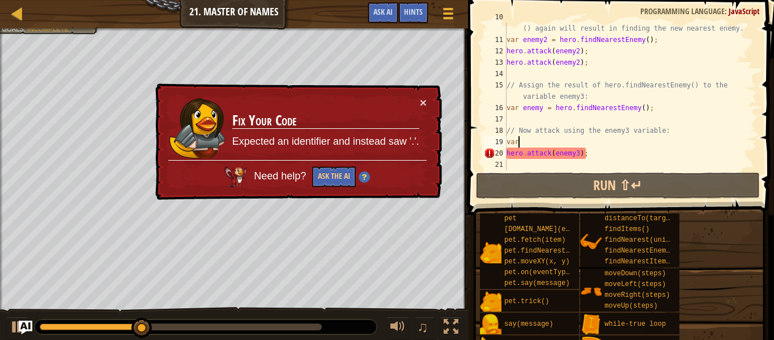
scroll to position [5, 1]
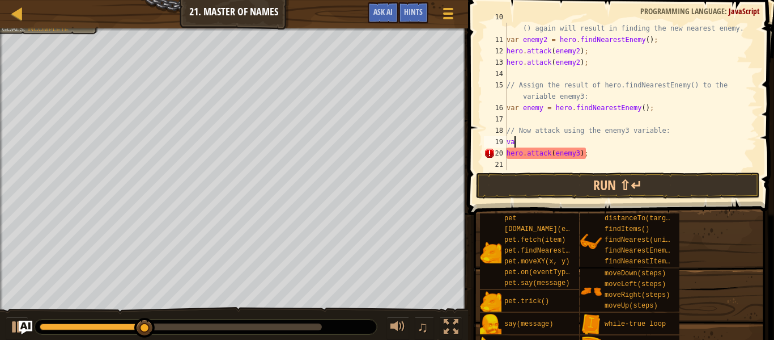
type textarea "v"
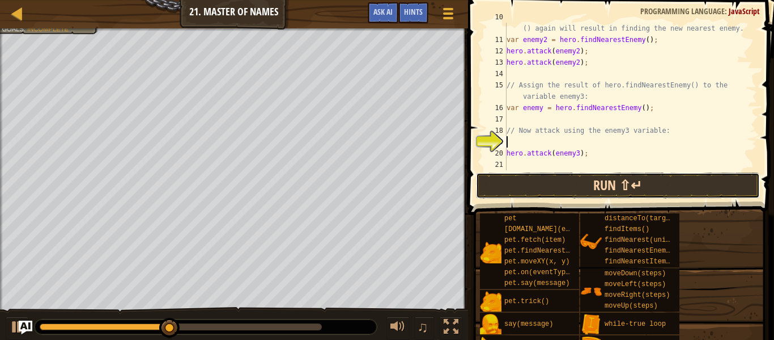
click at [535, 183] on button "Run ⇧↵" at bounding box center [618, 185] width 284 height 26
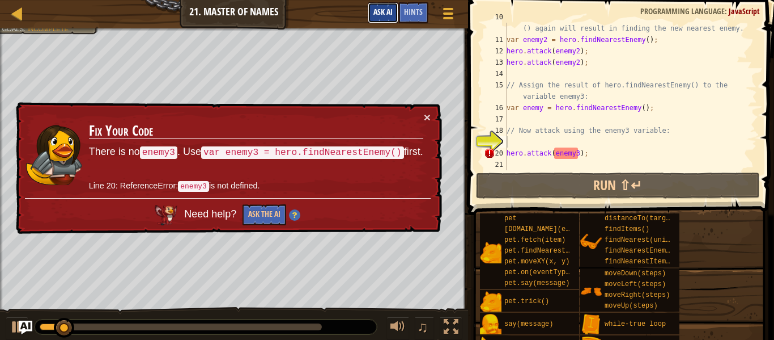
click at [374, 15] on span "Ask AI" at bounding box center [383, 11] width 19 height 11
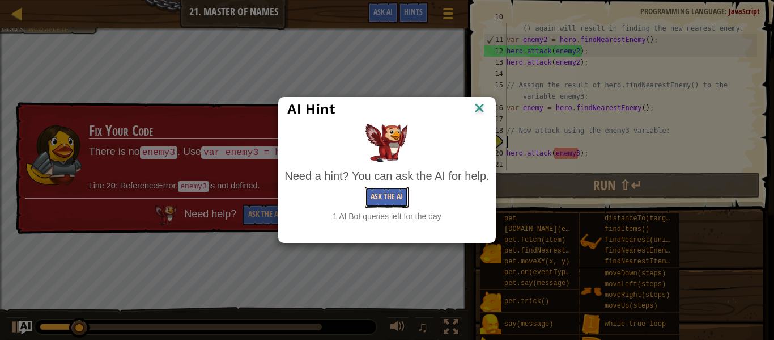
click at [395, 196] on button "Ask the AI" at bounding box center [387, 197] width 44 height 21
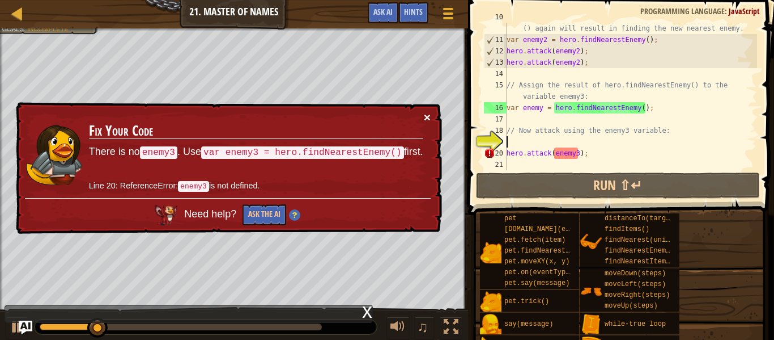
click at [425, 115] on button "×" at bounding box center [427, 117] width 7 height 12
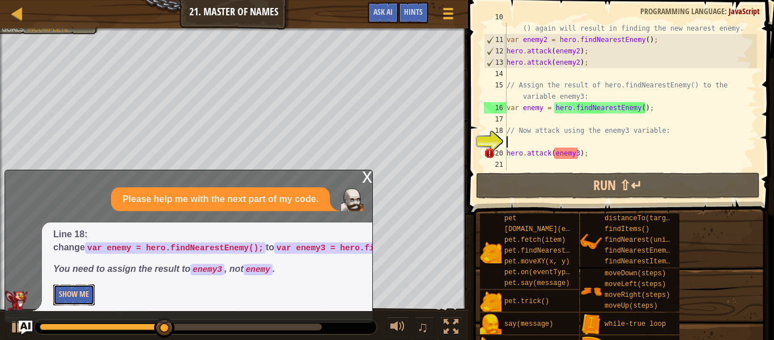
click at [65, 290] on button "Show Me" at bounding box center [73, 294] width 41 height 21
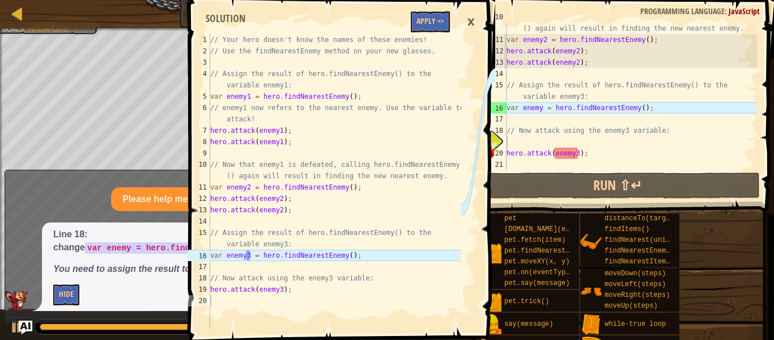
click at [444, 8] on span at bounding box center [342, 155] width 315 height 376
click at [431, 25] on button "Apply =>" at bounding box center [430, 21] width 39 height 21
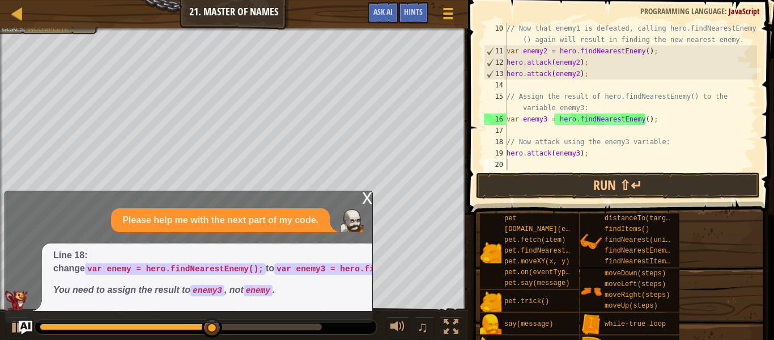
scroll to position [125, 0]
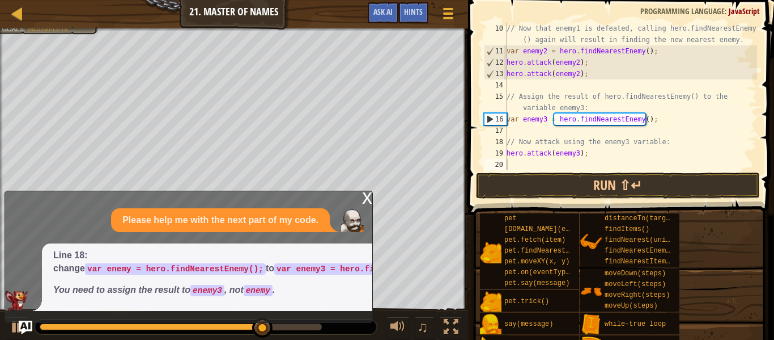
click at [540, 162] on div "// Now that enemy1 is defeated, calling hero.findNearestEnemy () again will res…" at bounding box center [631, 113] width 253 height 181
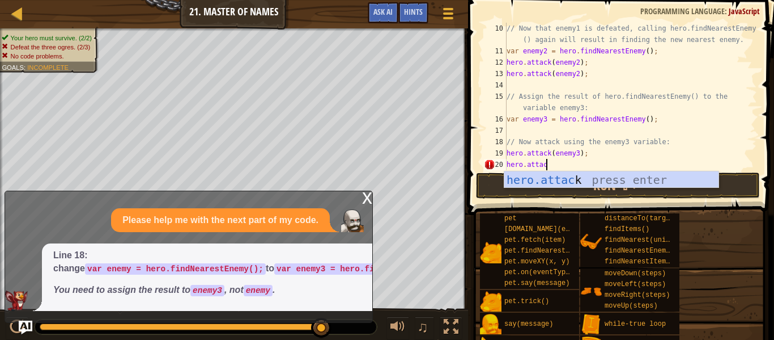
scroll to position [5, 6]
click at [587, 184] on div "hero.attack press enter" at bounding box center [612, 196] width 214 height 51
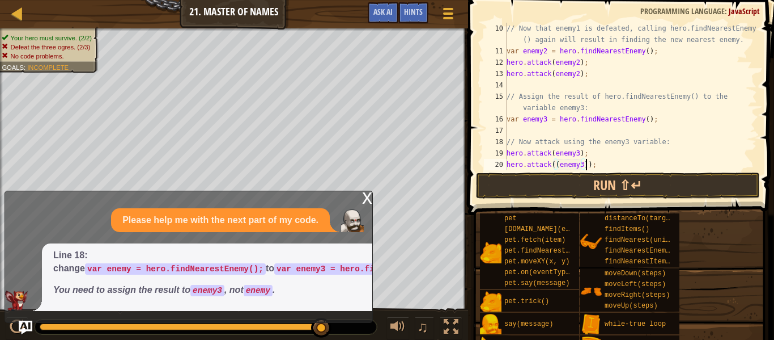
scroll to position [5, 11]
type textarea "hero.attack((enemy3));"
click at [662, 183] on button "Run ⇧↵" at bounding box center [618, 185] width 284 height 26
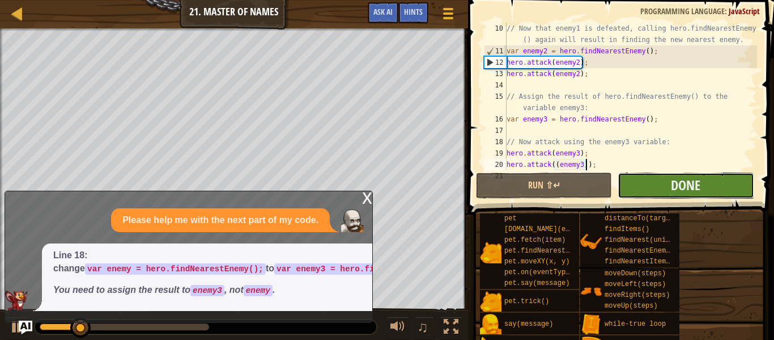
click at [713, 188] on button "Done" at bounding box center [686, 185] width 136 height 26
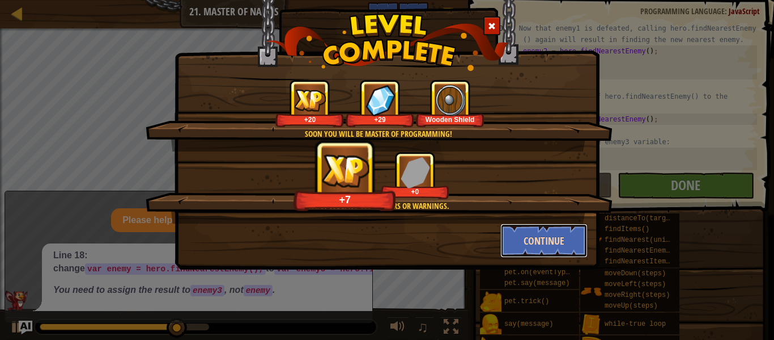
click at [533, 244] on button "Continue" at bounding box center [545, 240] width 88 height 34
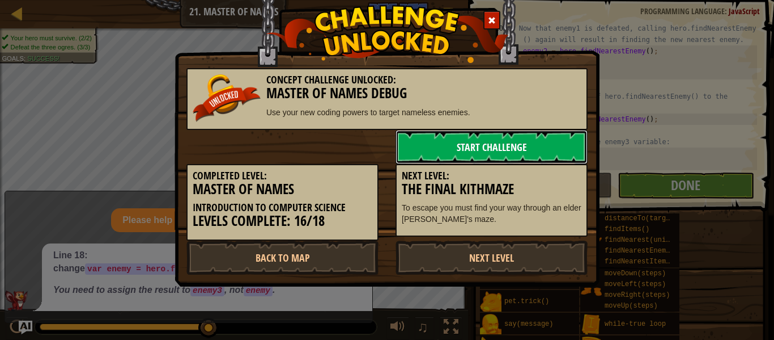
click at [546, 153] on link "Start Challenge" at bounding box center [492, 147] width 192 height 34
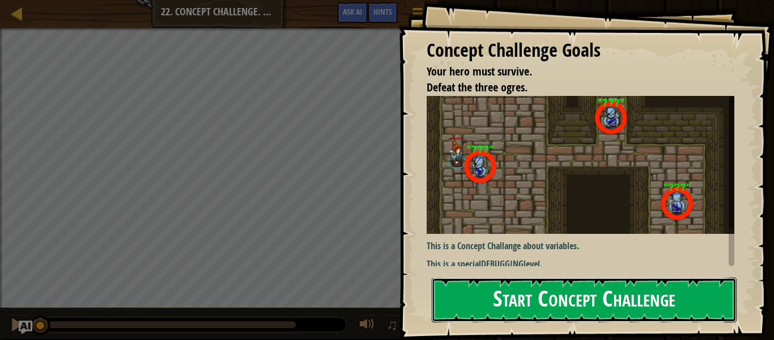
click at [621, 277] on button "Start Concept Challenge" at bounding box center [584, 299] width 305 height 45
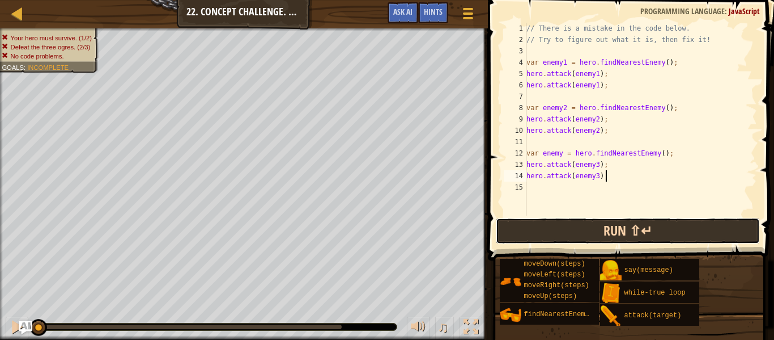
click at [703, 231] on button "Run ⇧↵" at bounding box center [628, 231] width 264 height 26
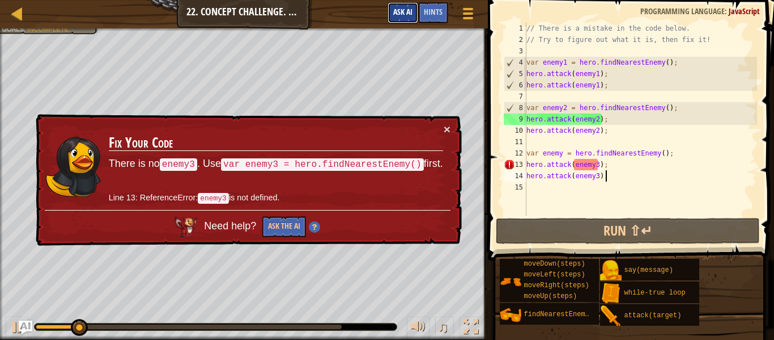
click at [398, 14] on span "Ask AI" at bounding box center [402, 11] width 19 height 11
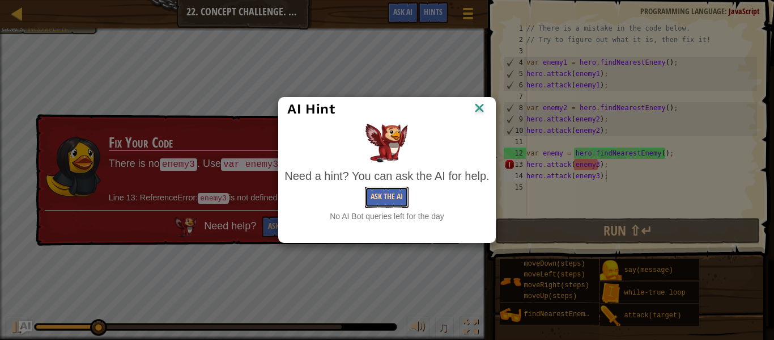
click at [391, 195] on button "Ask the AI" at bounding box center [387, 197] width 44 height 21
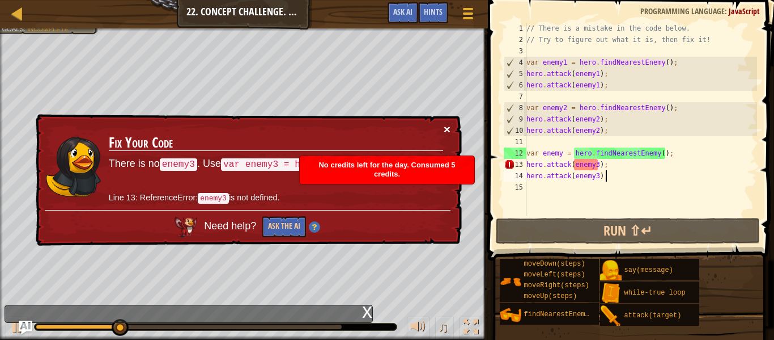
click at [448, 125] on button "×" at bounding box center [447, 129] width 7 height 12
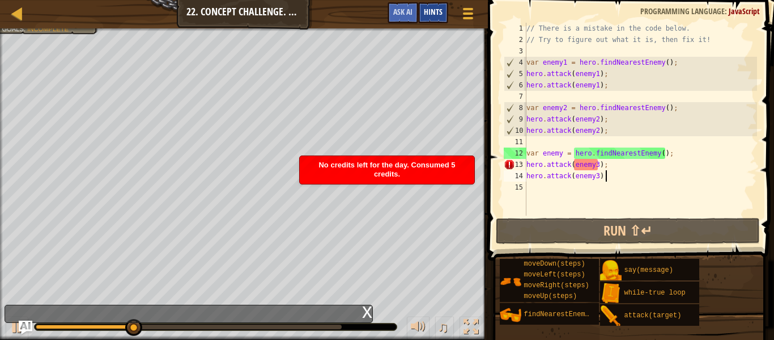
click at [434, 15] on span "Hints" at bounding box center [433, 11] width 19 height 11
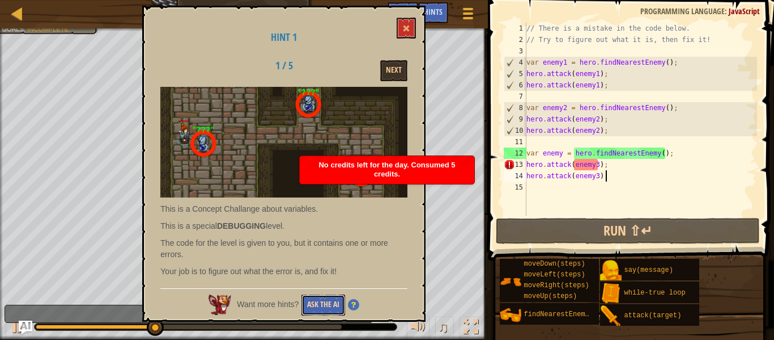
click at [329, 301] on button "Ask the AI" at bounding box center [324, 304] width 44 height 21
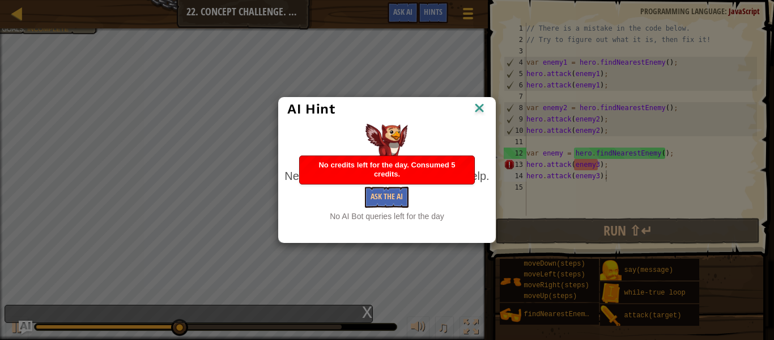
click at [476, 111] on img at bounding box center [479, 108] width 15 height 17
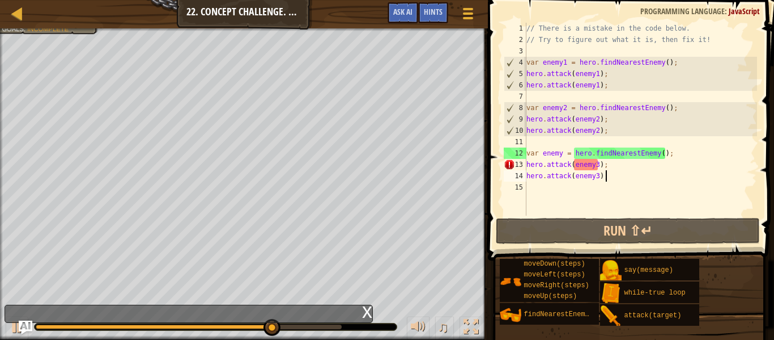
click at [600, 164] on div "// There is a mistake in the code below. // Try to figure out what it is, then …" at bounding box center [640, 130] width 233 height 215
click at [597, 163] on div "// There is a mistake in the code below. // Try to figure out what it is, then …" at bounding box center [640, 130] width 233 height 215
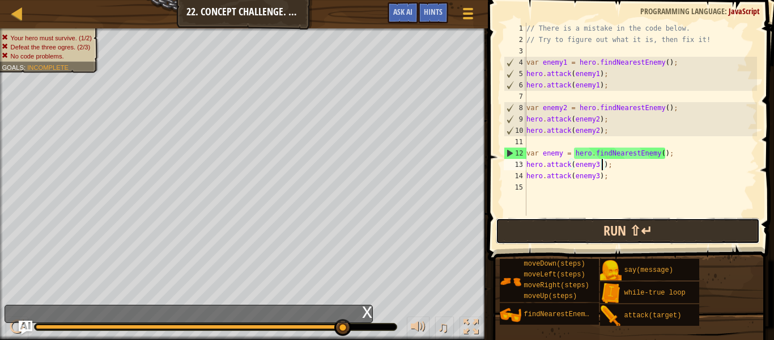
click at [586, 219] on button "Run ⇧↵" at bounding box center [628, 231] width 264 height 26
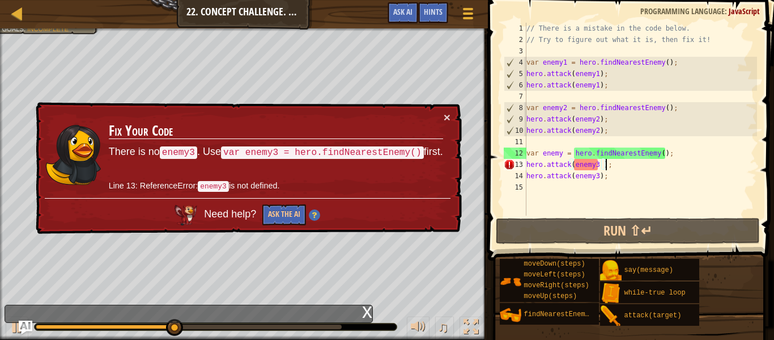
click at [605, 166] on div "// There is a mistake in the code below. // Try to figure out what it is, then …" at bounding box center [640, 130] width 233 height 215
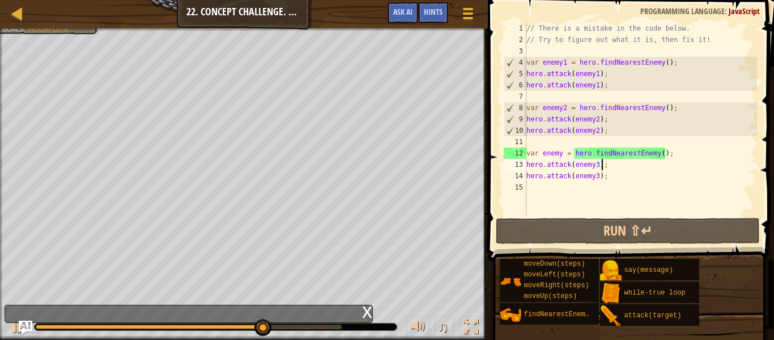
scroll to position [5, 11]
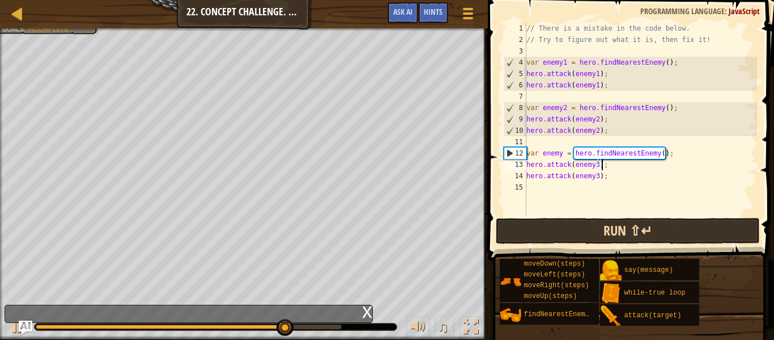
type textarea "hero.attack(enemy3);"
click at [689, 220] on button "Run ⇧↵" at bounding box center [628, 231] width 264 height 26
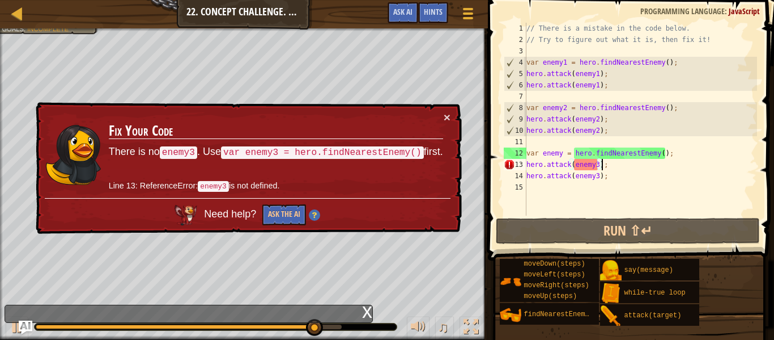
click at [583, 164] on div "// There is a mistake in the code below. // Try to figure out what it is, then …" at bounding box center [640, 130] width 233 height 215
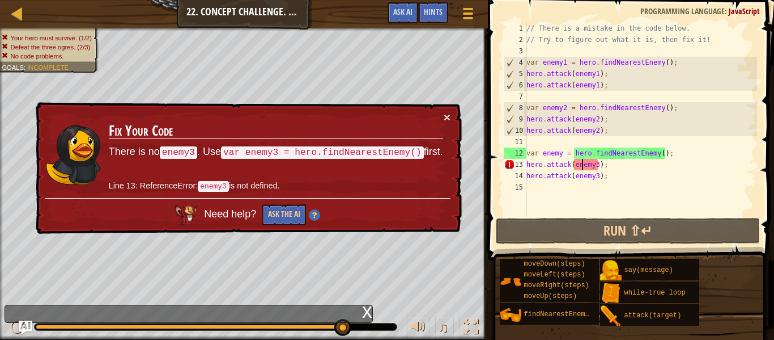
click at [442, 114] on td "Fix Your Code There is no enemy3 . Use var enemy3 = hero.findNearestEnemy() fir…" at bounding box center [276, 154] width 336 height 87
click at [414, 135] on h3 "Fix Your Code" at bounding box center [276, 131] width 334 height 16
click at [419, 124] on h3 "Fix Your Code" at bounding box center [276, 131] width 334 height 16
click at [454, 112] on div "× Fix Your Code There is no enemy3 . Use var enemy3 = hero.findNearestEnemy() f…" at bounding box center [247, 168] width 429 height 132
click at [447, 107] on div "× Fix Your Code There is no enemy3 . Use var enemy3 = hero.findNearestEnemy() f…" at bounding box center [247, 168] width 429 height 132
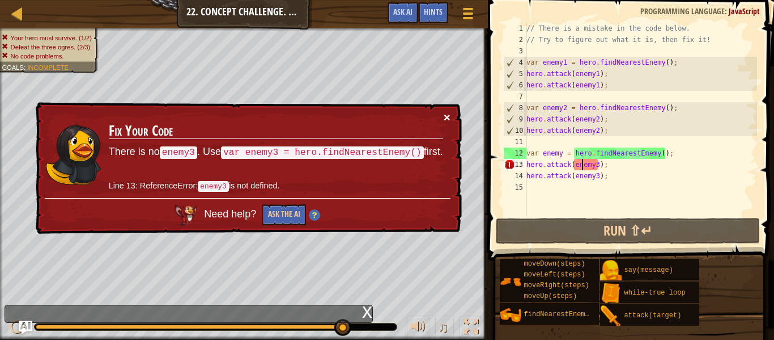
click at [446, 116] on button "×" at bounding box center [447, 117] width 7 height 12
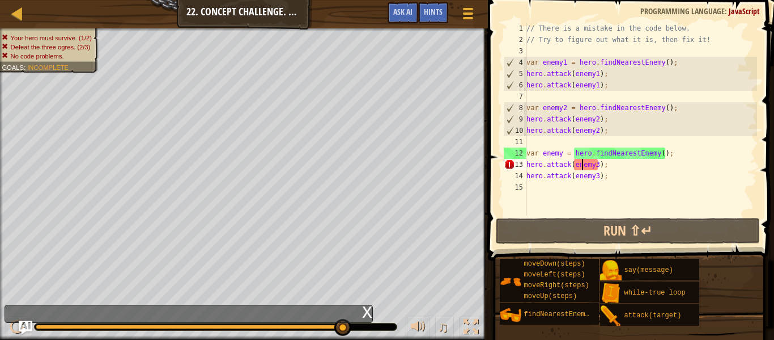
click at [605, 175] on div "// There is a mistake in the code below. // Try to figure out what it is, then …" at bounding box center [640, 130] width 233 height 215
click at [565, 189] on div "// There is a mistake in the code below. // Try to figure out what it is, then …" at bounding box center [640, 130] width 233 height 215
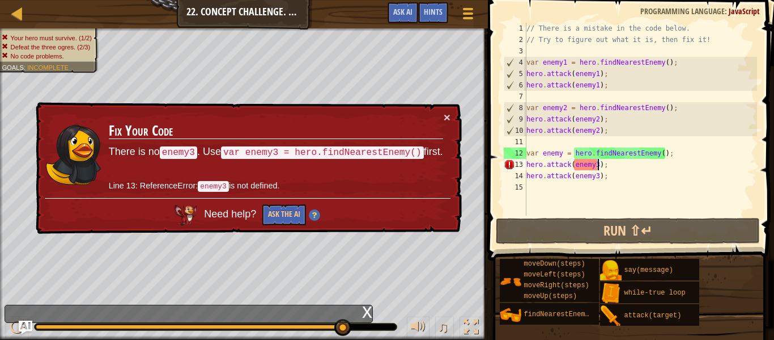
click at [597, 165] on div "// There is a mistake in the code below. // Try to figure out what it is, then …" at bounding box center [640, 130] width 233 height 215
click at [611, 168] on div "// There is a mistake in the code below. // Try to figure out what it is, then …" at bounding box center [640, 130] width 233 height 215
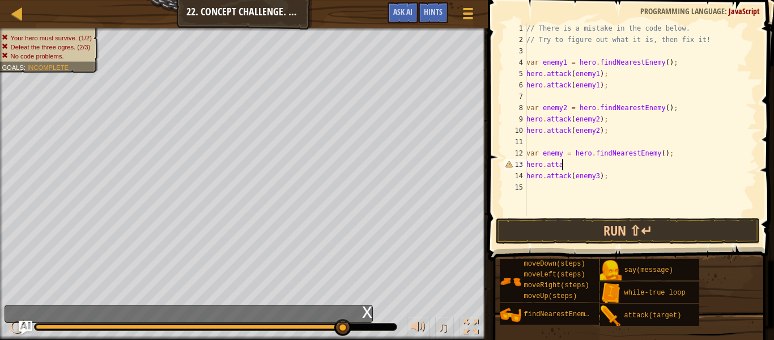
scroll to position [5, 6]
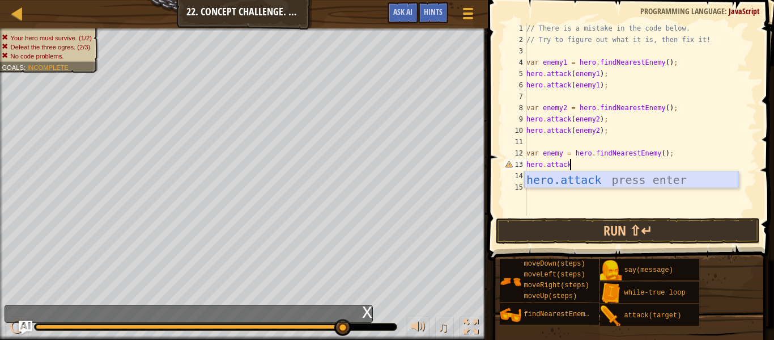
click at [616, 180] on div "hero.attack press enter" at bounding box center [631, 196] width 214 height 51
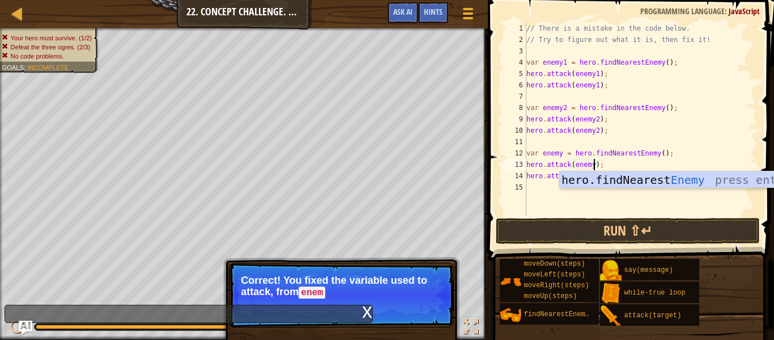
scroll to position [5, 11]
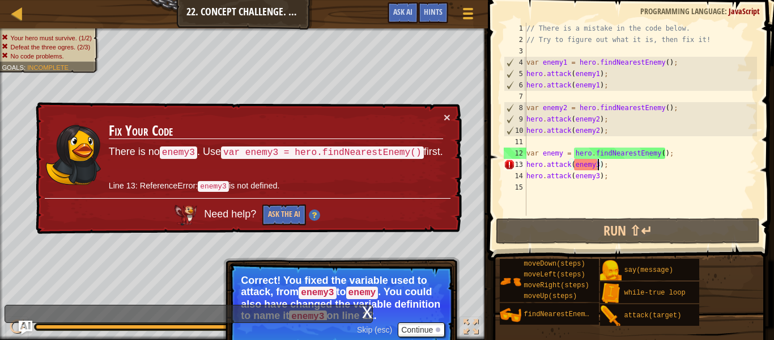
click at [360, 310] on div "x" at bounding box center [189, 313] width 368 height 18
click at [366, 310] on div "x" at bounding box center [367, 310] width 10 height 11
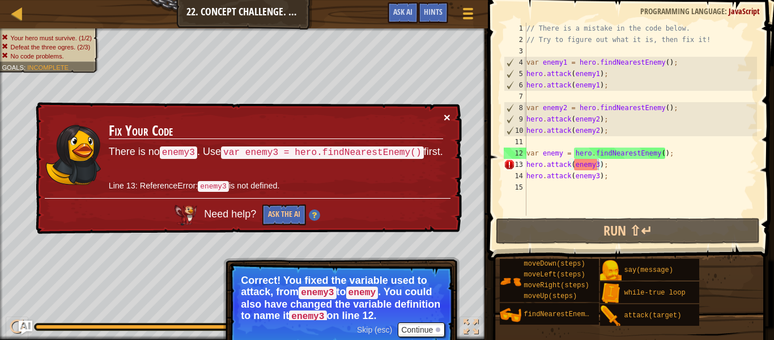
click at [447, 117] on button "×" at bounding box center [447, 117] width 7 height 12
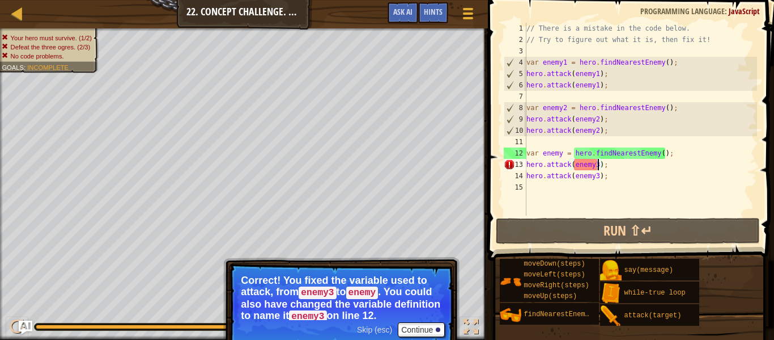
scroll to position [5, 10]
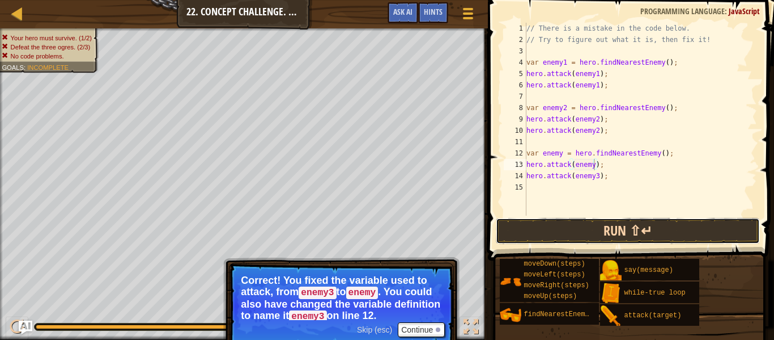
click at [562, 236] on button "Run ⇧↵" at bounding box center [628, 231] width 264 height 26
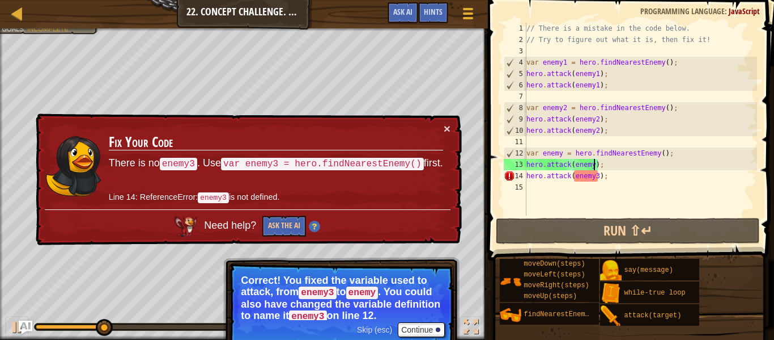
click at [597, 179] on div "// There is a mistake in the code below. // Try to figure out what it is, then …" at bounding box center [640, 130] width 233 height 215
type textarea "hero.attack(enemy);"
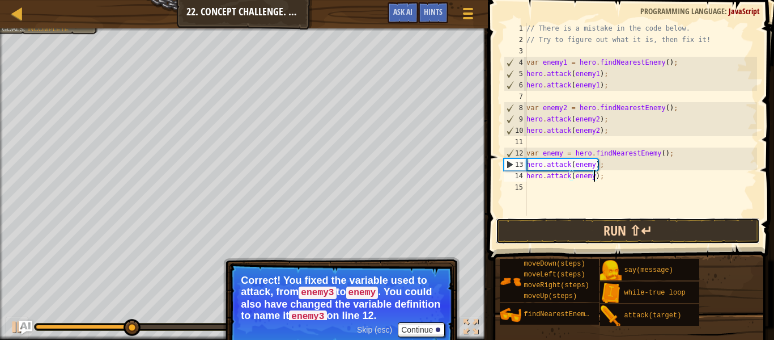
click at [719, 230] on button "Run ⇧↵" at bounding box center [628, 231] width 264 height 26
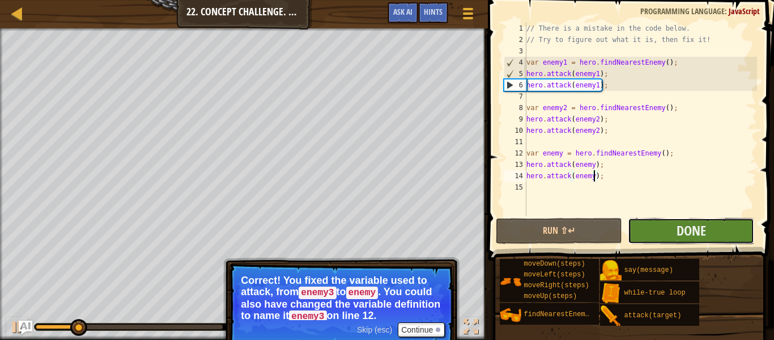
click at [721, 235] on button "Done" at bounding box center [691, 231] width 126 height 26
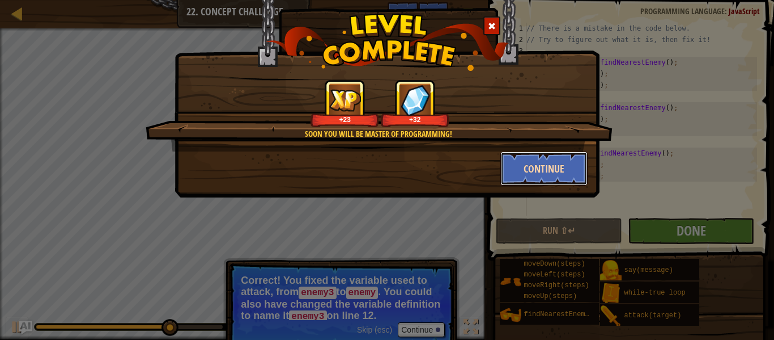
click at [543, 168] on button "Continue" at bounding box center [545, 168] width 88 height 34
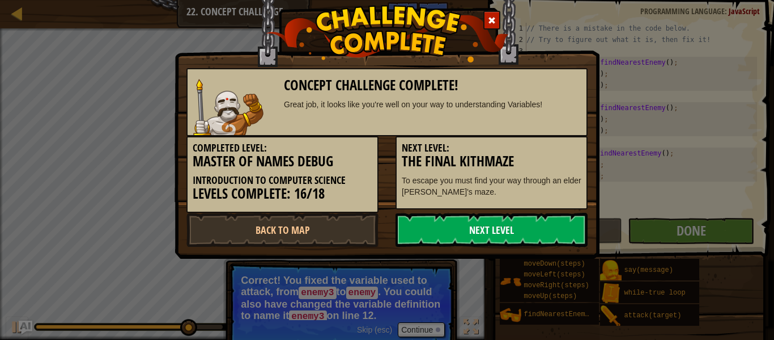
click at [480, 227] on link "Next Level" at bounding box center [492, 230] width 192 height 34
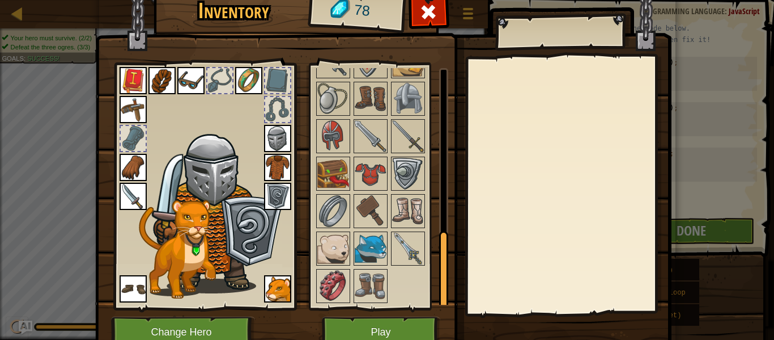
scroll to position [52, 0]
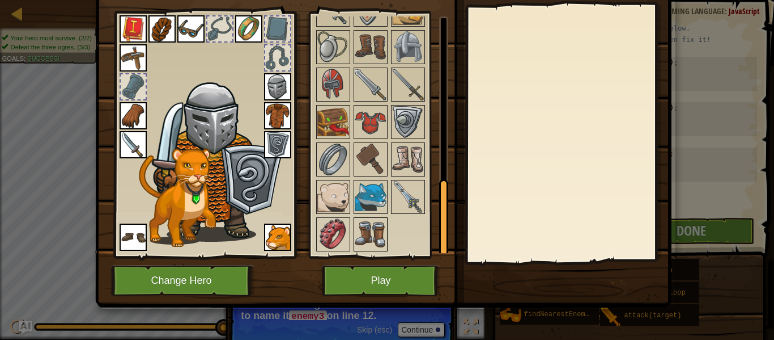
click at [385, 239] on img at bounding box center [371, 234] width 32 height 32
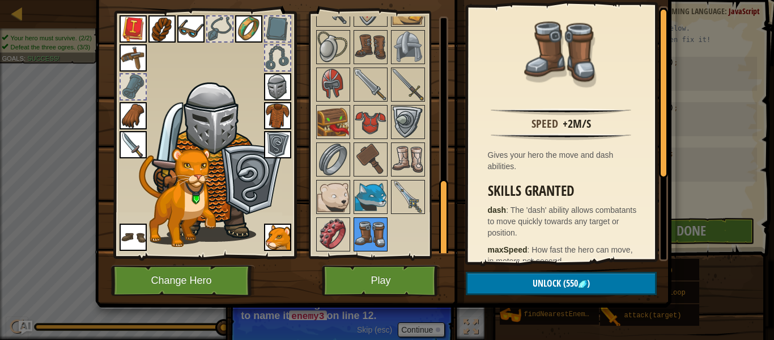
click at [375, 223] on img at bounding box center [371, 234] width 32 height 32
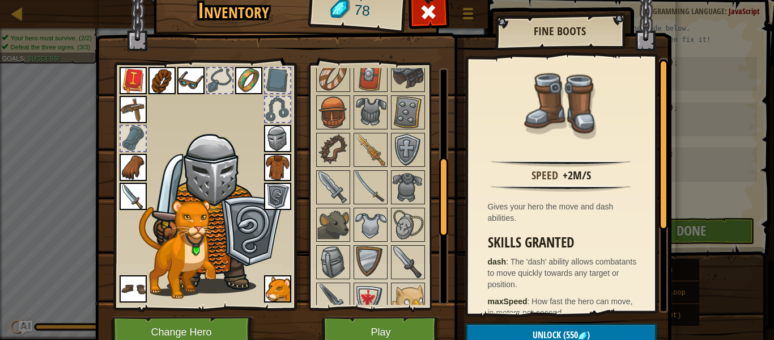
scroll to position [275, 0]
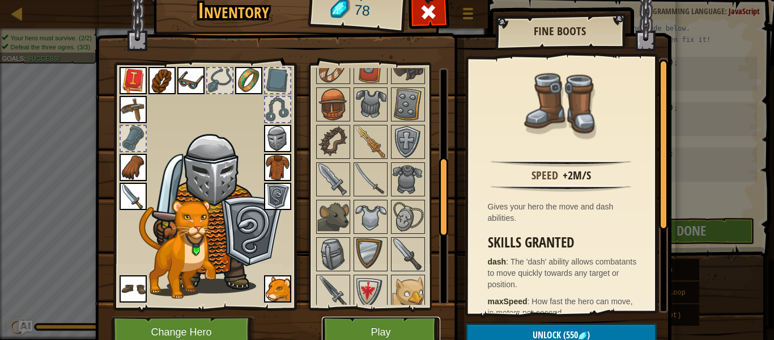
click at [422, 327] on button "Play" at bounding box center [381, 331] width 118 height 31
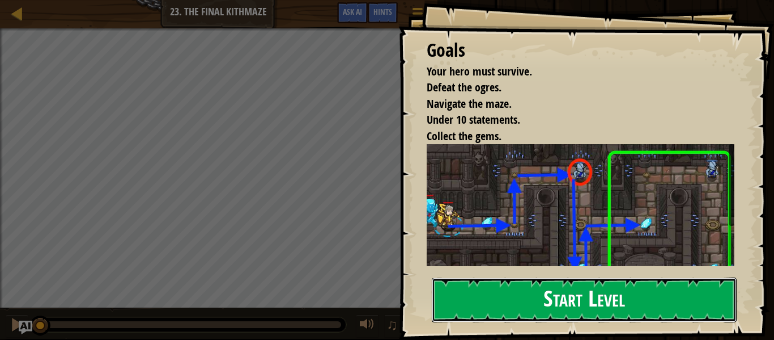
click at [489, 277] on button "Start Level" at bounding box center [584, 299] width 305 height 45
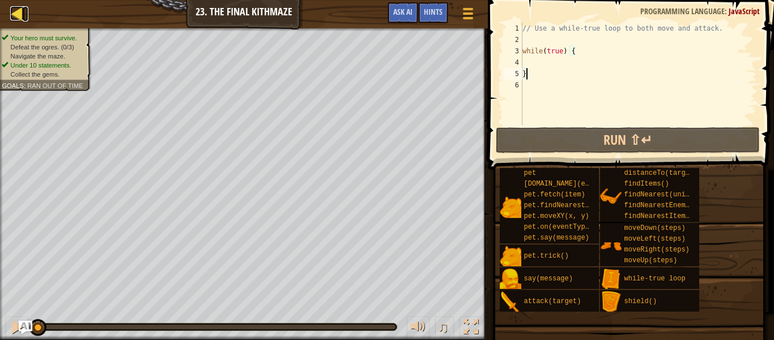
click at [10, 18] on div at bounding box center [17, 13] width 14 height 14
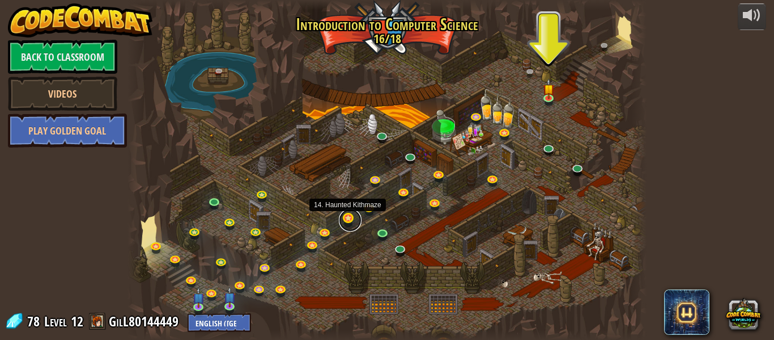
click at [346, 218] on link at bounding box center [350, 220] width 23 height 23
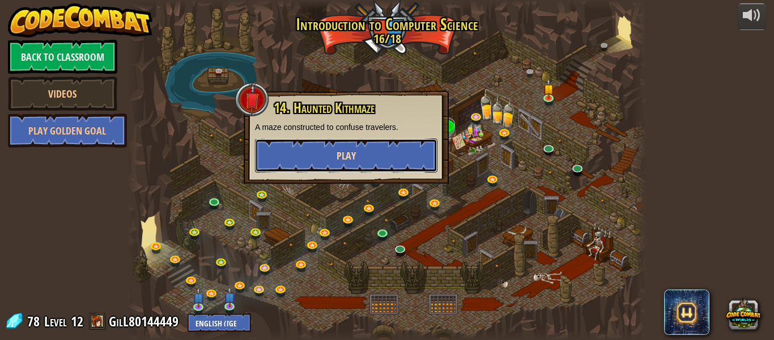
click at [344, 159] on span "Play" at bounding box center [346, 156] width 19 height 14
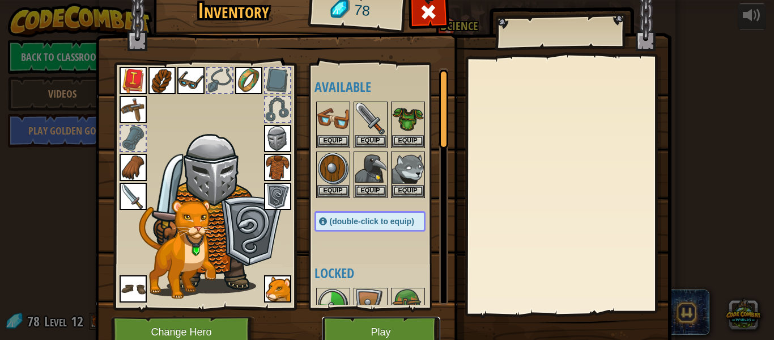
click at [339, 328] on button "Play" at bounding box center [381, 331] width 118 height 31
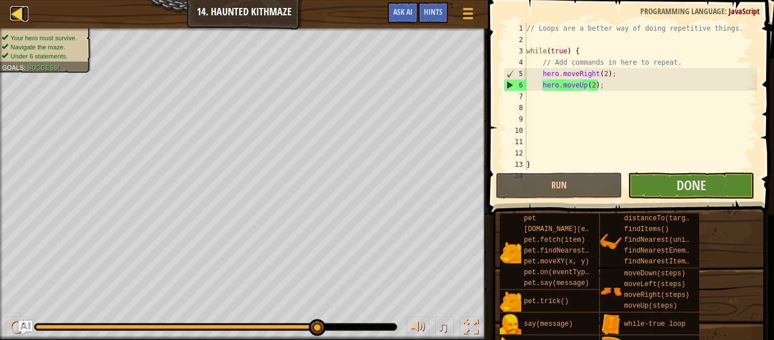
click at [18, 6] on div at bounding box center [17, 13] width 14 height 14
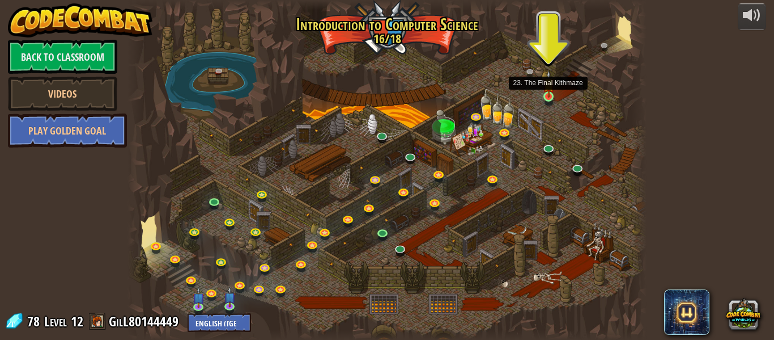
click at [547, 95] on img at bounding box center [549, 83] width 12 height 27
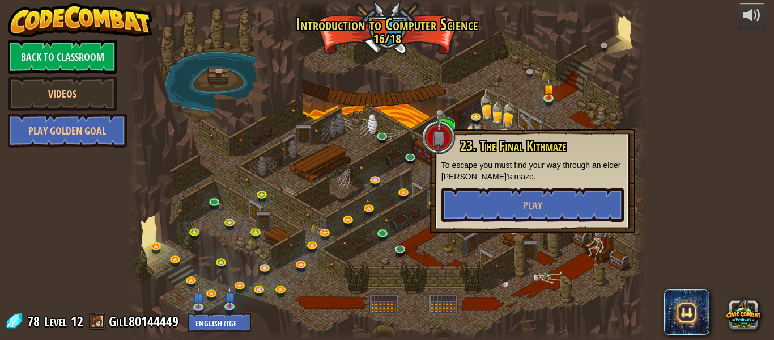
click at [549, 152] on span "23. The Final Kithmaze" at bounding box center [513, 145] width 106 height 19
click at [516, 207] on button "Play" at bounding box center [533, 205] width 183 height 34
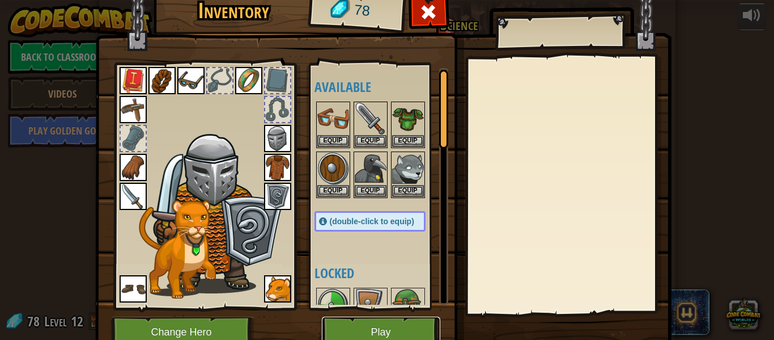
click at [344, 317] on button "Play" at bounding box center [381, 331] width 118 height 31
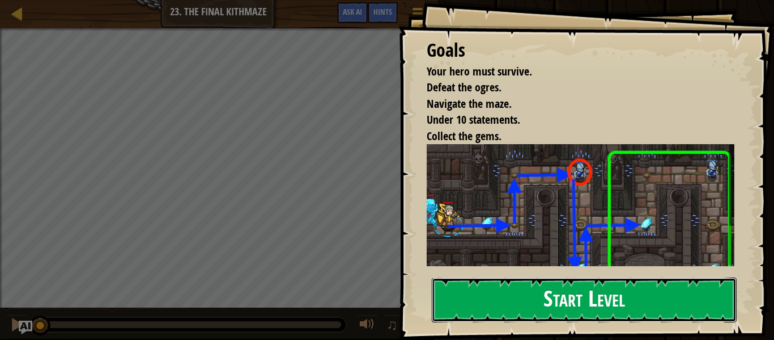
click at [502, 279] on button "Start Level" at bounding box center [584, 299] width 305 height 45
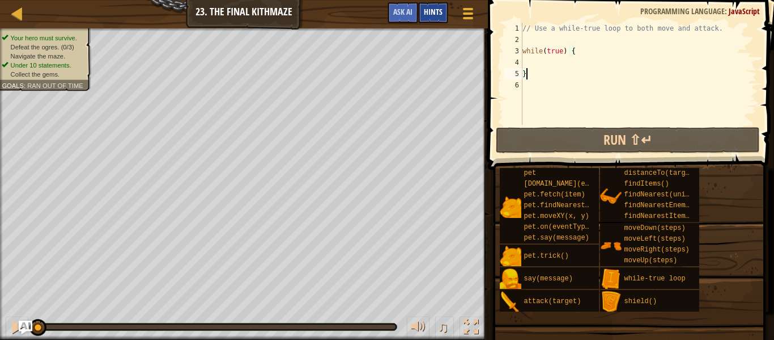
click at [420, 19] on div "Hints" at bounding box center [433, 12] width 30 height 21
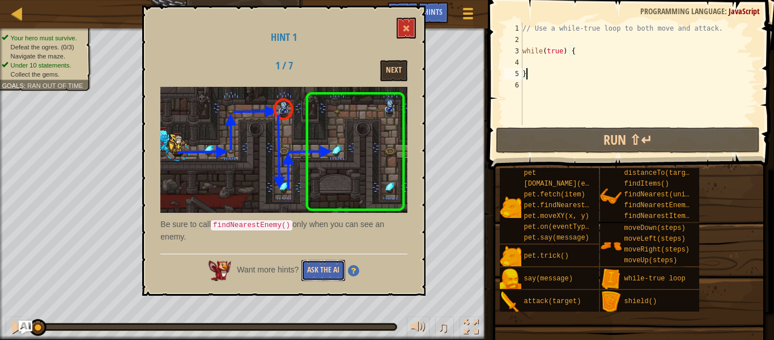
click at [324, 280] on button "Ask the AI" at bounding box center [324, 270] width 44 height 21
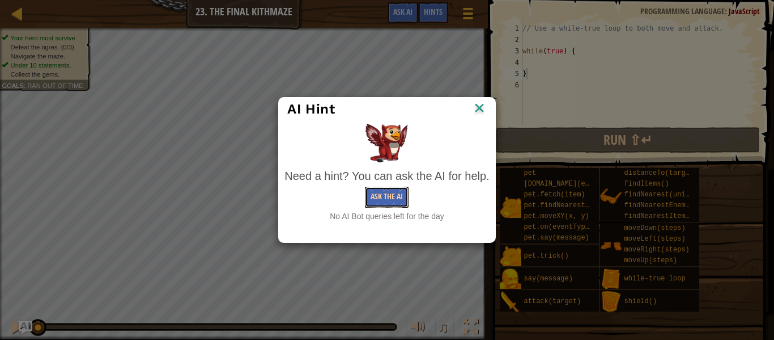
click at [382, 202] on button "Ask the AI" at bounding box center [387, 197] width 44 height 21
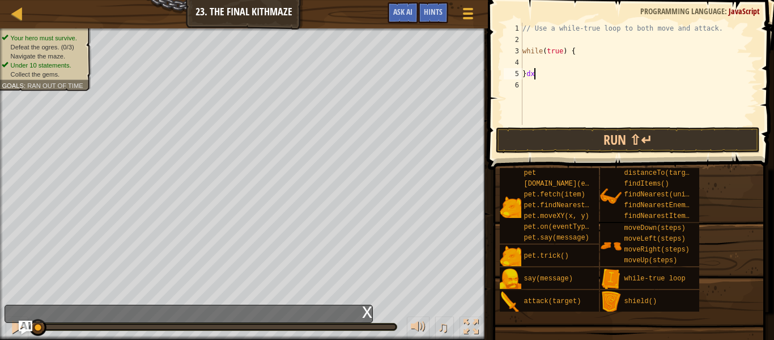
type textarea "}dxdx"
click at [26, 24] on div "Map" at bounding box center [26, 14] width 6 height 28
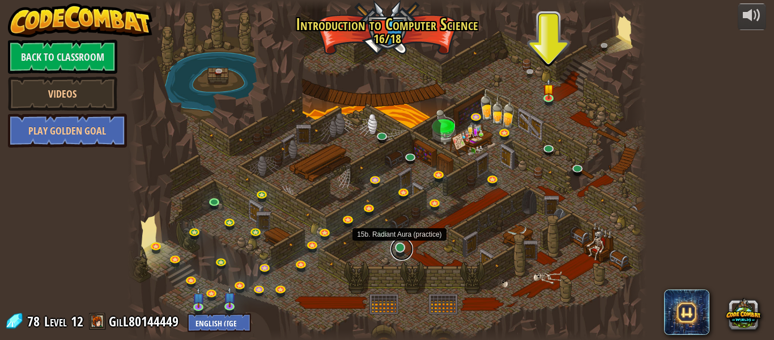
click at [401, 249] on link at bounding box center [402, 249] width 23 height 23
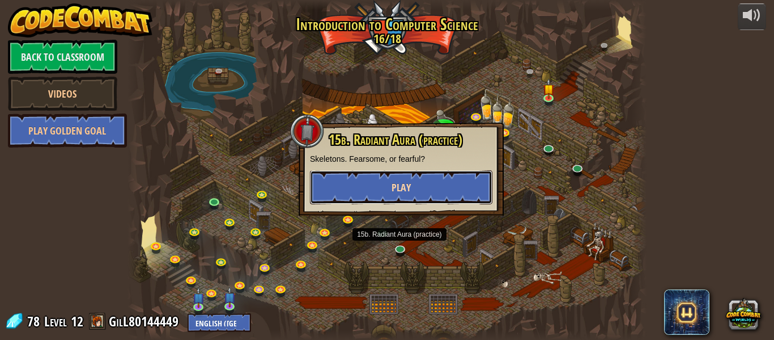
click at [398, 190] on span "Play" at bounding box center [401, 187] width 19 height 14
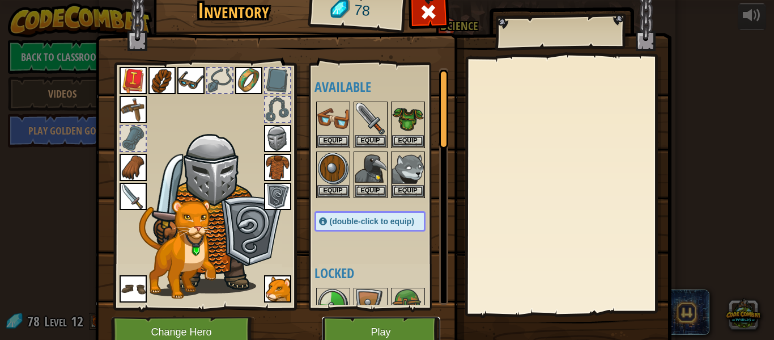
click at [337, 323] on button "Play" at bounding box center [381, 331] width 118 height 31
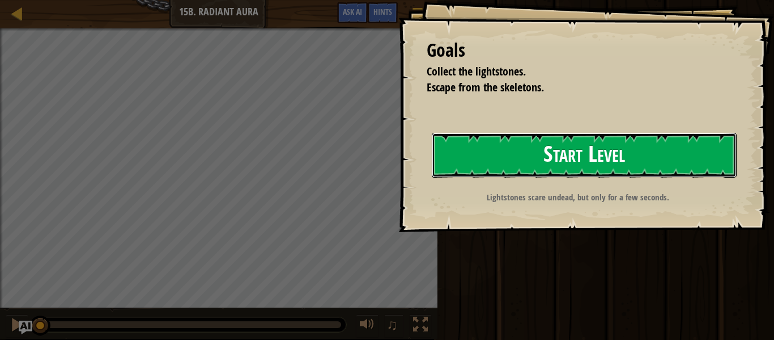
click at [498, 167] on button "Start Level" at bounding box center [584, 155] width 305 height 45
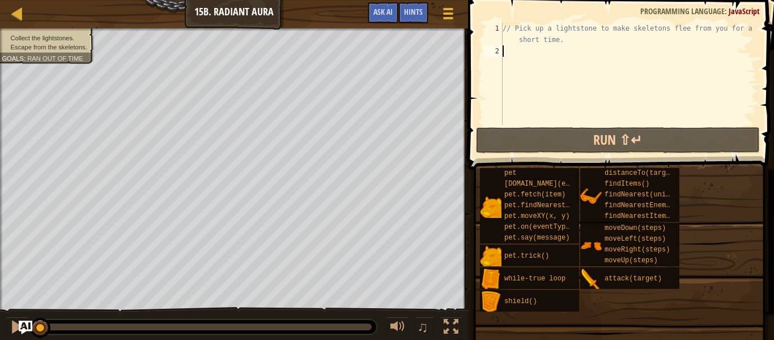
type textarea "he"
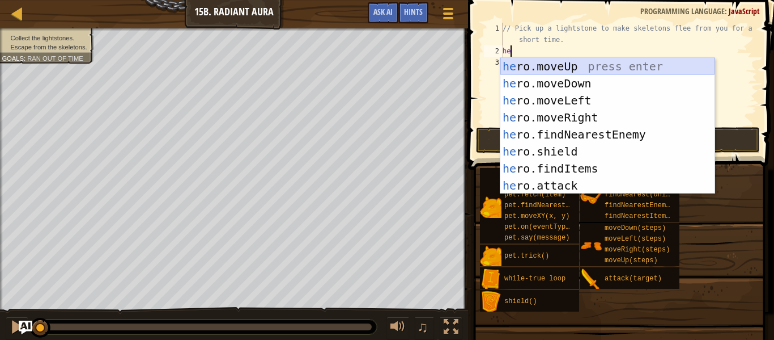
click at [536, 67] on div "he ro.moveUp press enter he ro.moveDown press enter he ro.moveLeft press enter …" at bounding box center [608, 143] width 214 height 170
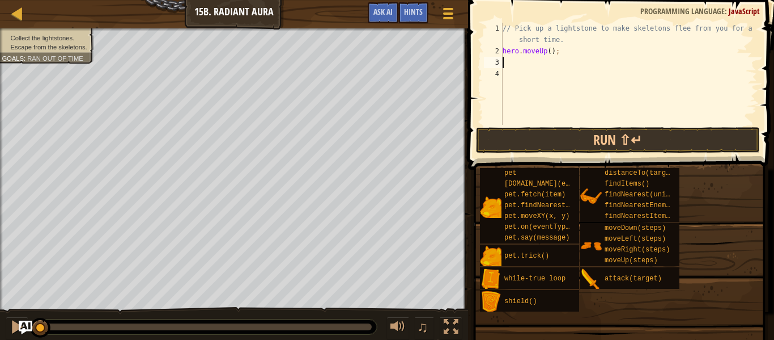
scroll to position [5, 0]
type textarea "he"
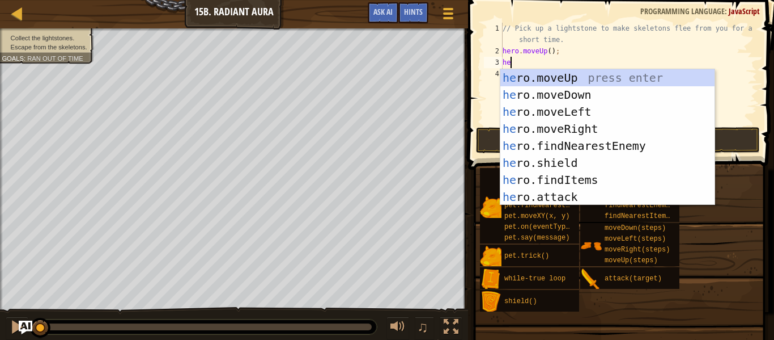
scroll to position [5, 1]
click at [534, 89] on div "he ro.moveUp press enter he ro.moveDown press enter he ro.moveLeft press enter …" at bounding box center [608, 154] width 214 height 170
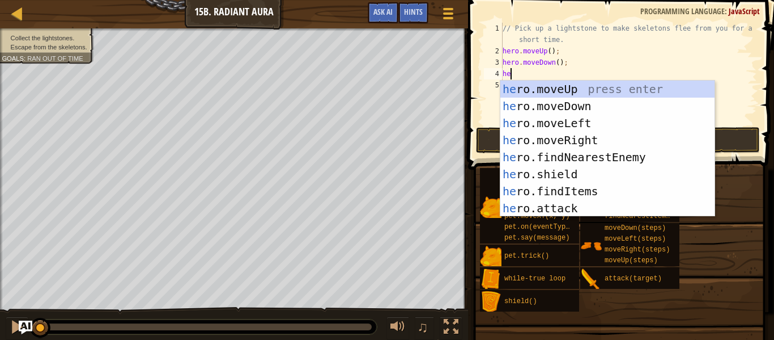
type textarea "her"
click at [554, 138] on div "her o.moveUp press enter her o.moveDown press enter her o.moveLeft press enter …" at bounding box center [608, 165] width 214 height 170
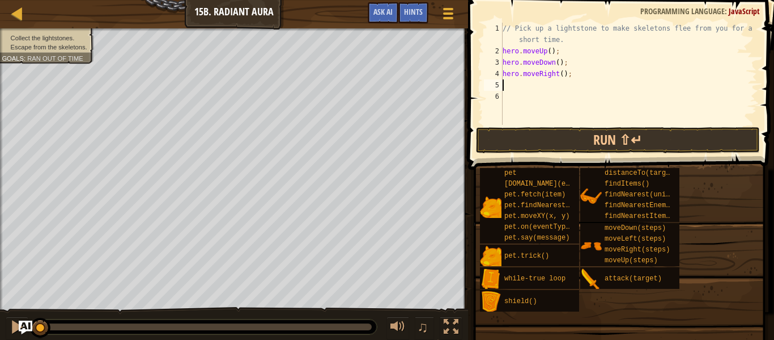
scroll to position [5, 0]
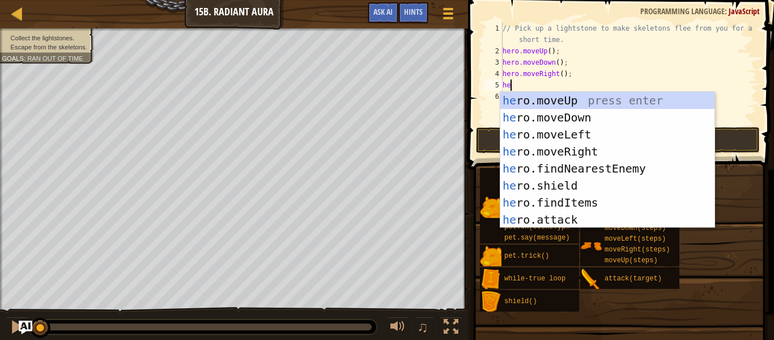
type textarea "her"
click at [584, 122] on div "her o.moveUp press enter her o.moveDown press enter her o.moveLeft press enter …" at bounding box center [608, 177] width 214 height 170
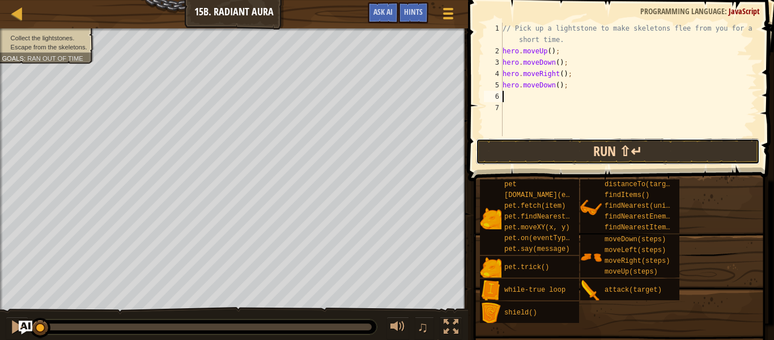
click at [590, 150] on button "Run ⇧↵" at bounding box center [618, 151] width 284 height 26
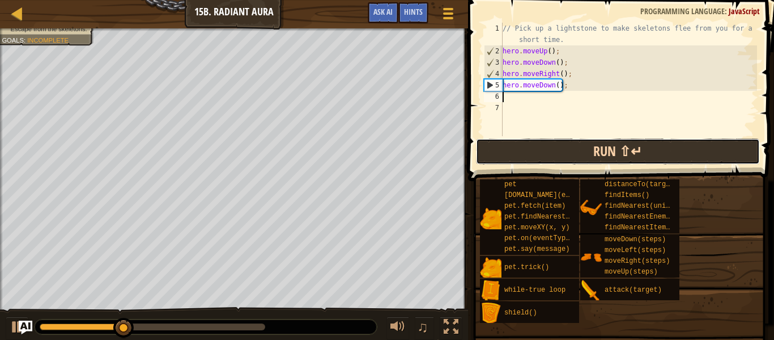
click at [590, 150] on button "Run ⇧↵" at bounding box center [618, 151] width 284 height 26
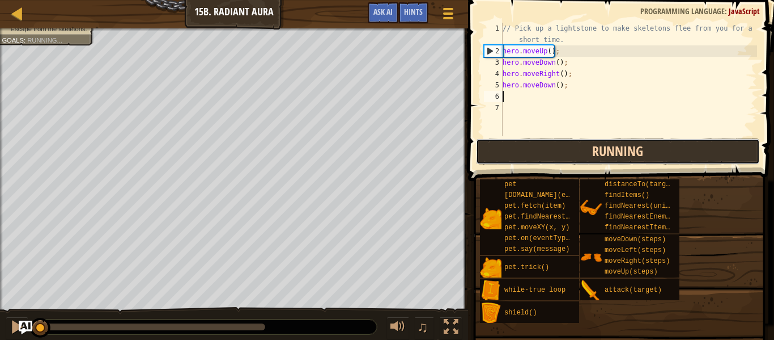
click at [590, 150] on button "Running" at bounding box center [618, 151] width 284 height 26
